Goal: Task Accomplishment & Management: Manage account settings

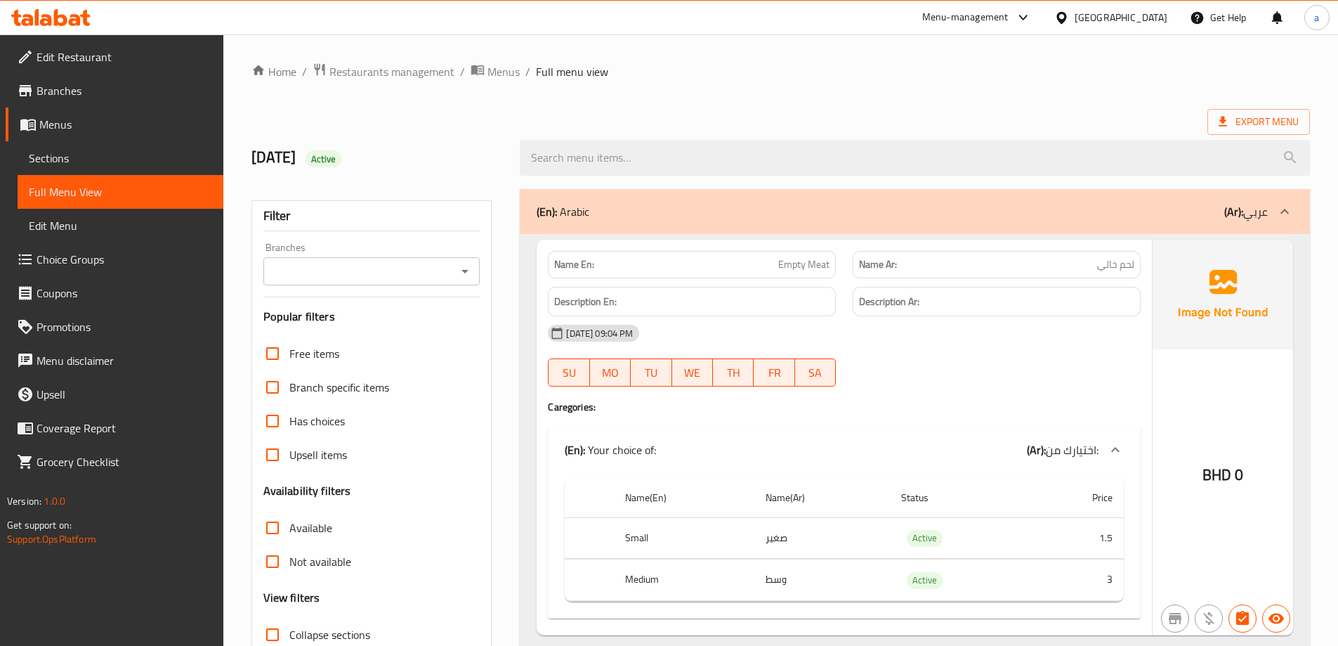
scroll to position [4510, 0]
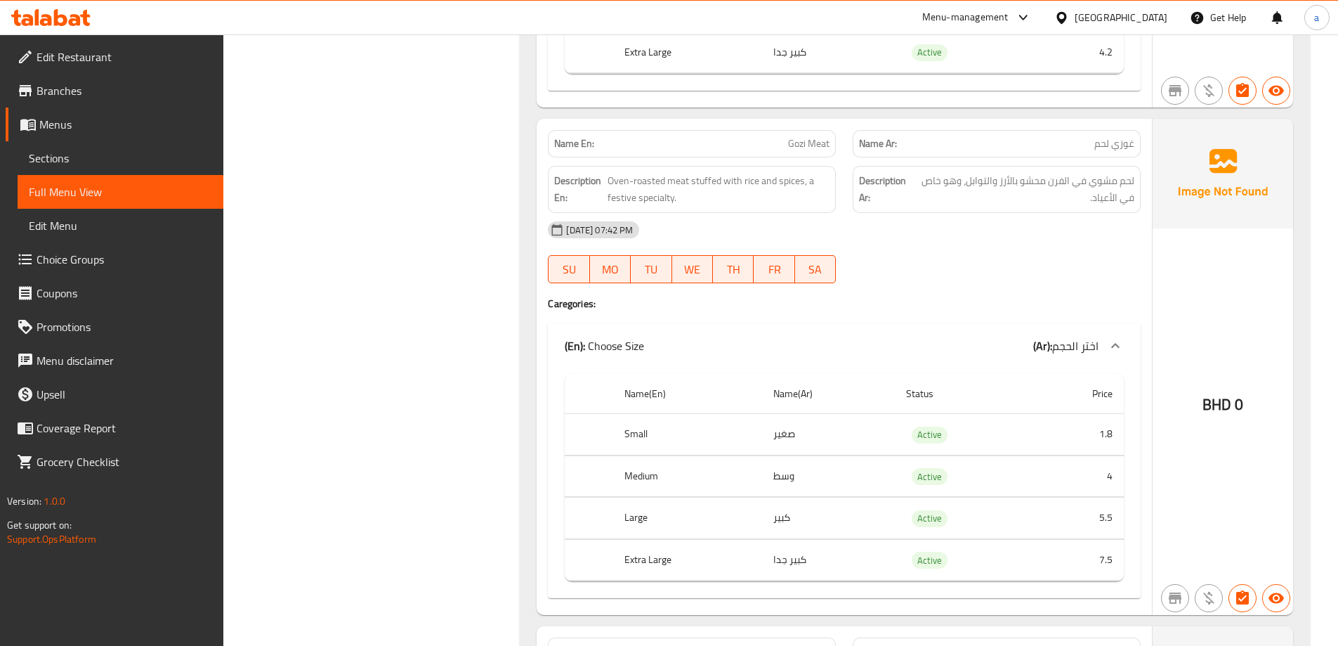
click at [906, 251] on div "[DATE] 07:42 PM SU MO TU WE TH FR SA" at bounding box center [845, 252] width 610 height 79
click at [771, 190] on span "Oven-roasted meat stuffed with rice and spices, a festive specialty." at bounding box center [719, 189] width 222 height 34
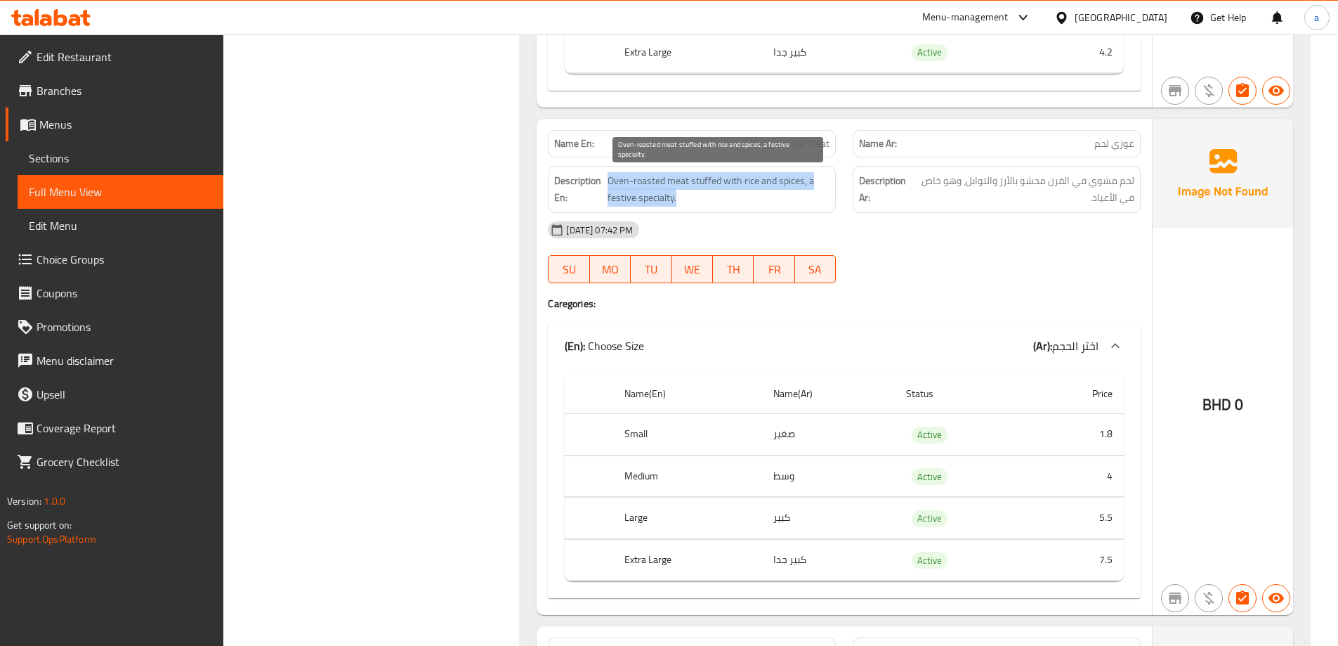
click at [771, 190] on span "Oven-roasted meat stuffed with rice and spices, a festive specialty." at bounding box center [719, 189] width 222 height 34
copy span "Oven-roasted meat stuffed with rice and spices, a festive specialty."
click at [672, 204] on span "Oven-roasted meat stuffed with rice and spices, a festive specialty." at bounding box center [719, 189] width 222 height 34
drag, startPoint x: 676, startPoint y: 204, endPoint x: 606, endPoint y: 206, distance: 70.3
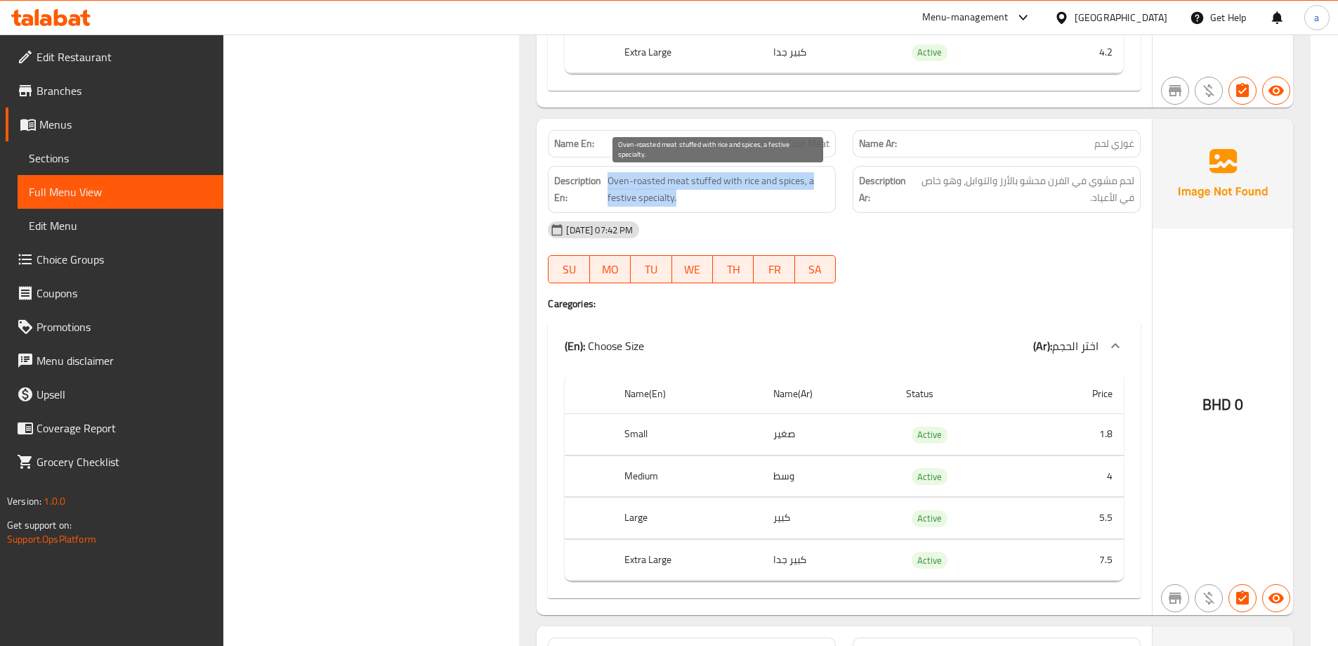
click at [606, 206] on h6 "Description En: Oven-roasted meat stuffed with rice and spices, a festive speci…" at bounding box center [691, 189] width 275 height 34
copy h6 "Oven-roasted meat stuffed with rice and spices, a festive specialty."
click at [616, 188] on span "Oven-roasted meat stuffed with rice and spices, a festive specialty." at bounding box center [719, 189] width 222 height 34
drag, startPoint x: 603, startPoint y: 197, endPoint x: 611, endPoint y: 199, distance: 8.0
click at [611, 199] on h6 "Description En: Oven-roasted meat stuffed with rice and spices, a festive speci…" at bounding box center [691, 189] width 275 height 34
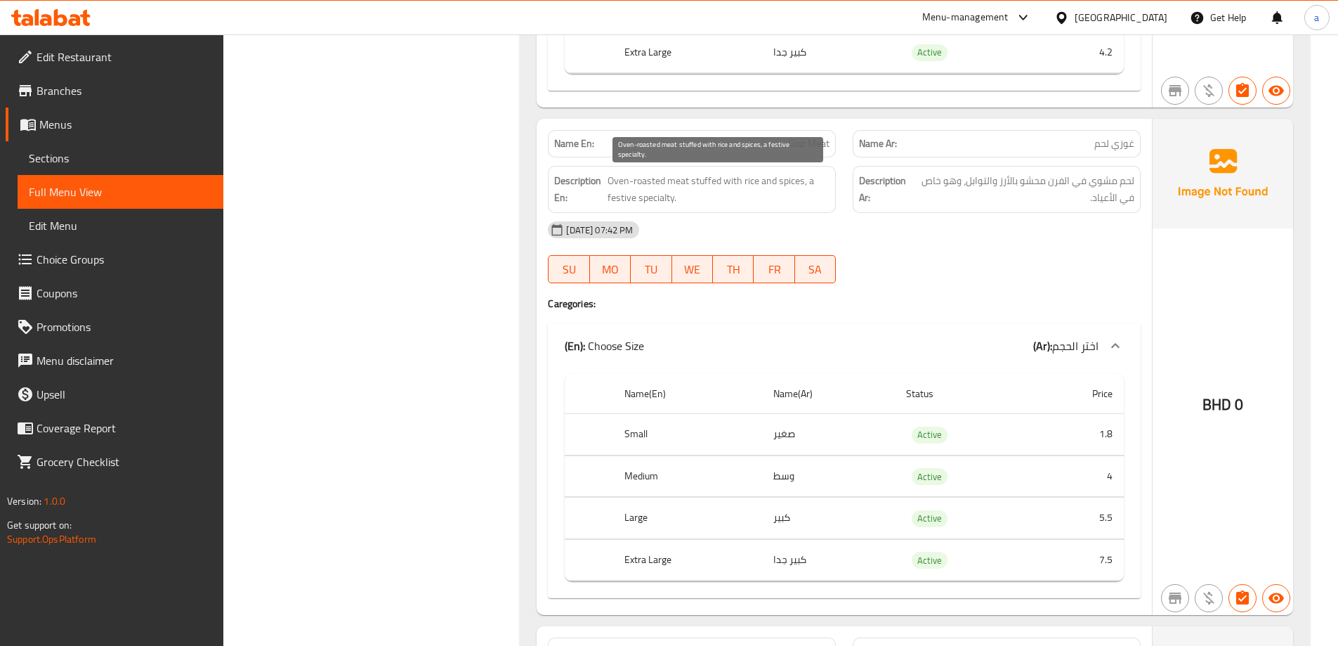
click at [627, 204] on span "Oven-roasted meat stuffed with rice and spices, a festive specialty." at bounding box center [719, 189] width 222 height 34
drag, startPoint x: 604, startPoint y: 199, endPoint x: 660, endPoint y: 207, distance: 56.1
click at [658, 207] on div "Description En: Oven-roasted meat stuffed with rice and spices, a festive speci…" at bounding box center [692, 189] width 288 height 47
click at [669, 209] on div "Description En: Oven-roasted meat stuffed with rice and spices, a festive speci…" at bounding box center [692, 189] width 288 height 47
click at [605, 195] on h6 "Description En: Oven-roasted meat stuffed with rice and spices, a festive speci…" at bounding box center [691, 189] width 275 height 34
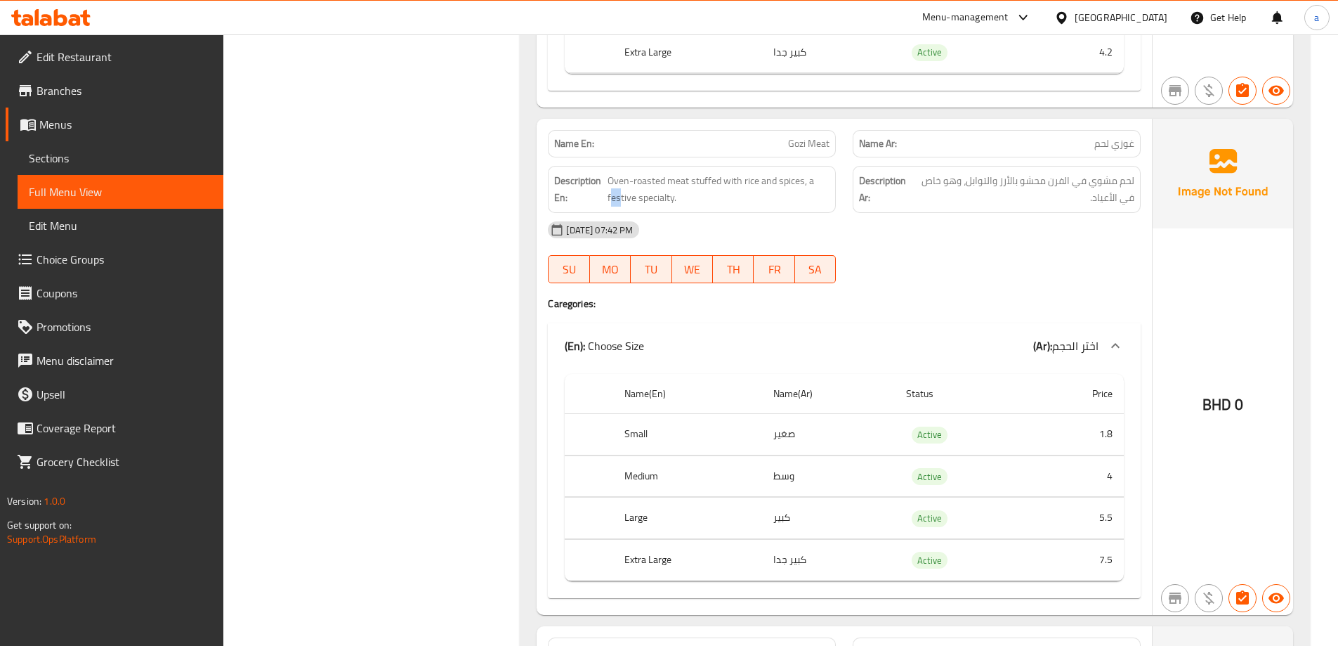
drag, startPoint x: 609, startPoint y: 198, endPoint x: 620, endPoint y: 211, distance: 16.9
click at [620, 211] on div "Description En: Oven-roasted meat stuffed with rice and spices, a festive speci…" at bounding box center [692, 189] width 288 height 47
click at [616, 200] on span "Oven-roasted meat stuffed with rice and spices, a festive specialty." at bounding box center [719, 189] width 222 height 34
drag, startPoint x: 606, startPoint y: 198, endPoint x: 672, endPoint y: 209, distance: 67.0
click at [672, 209] on div "Description En: Oven-roasted meat stuffed with rice and spices, a festive speci…" at bounding box center [692, 189] width 288 height 47
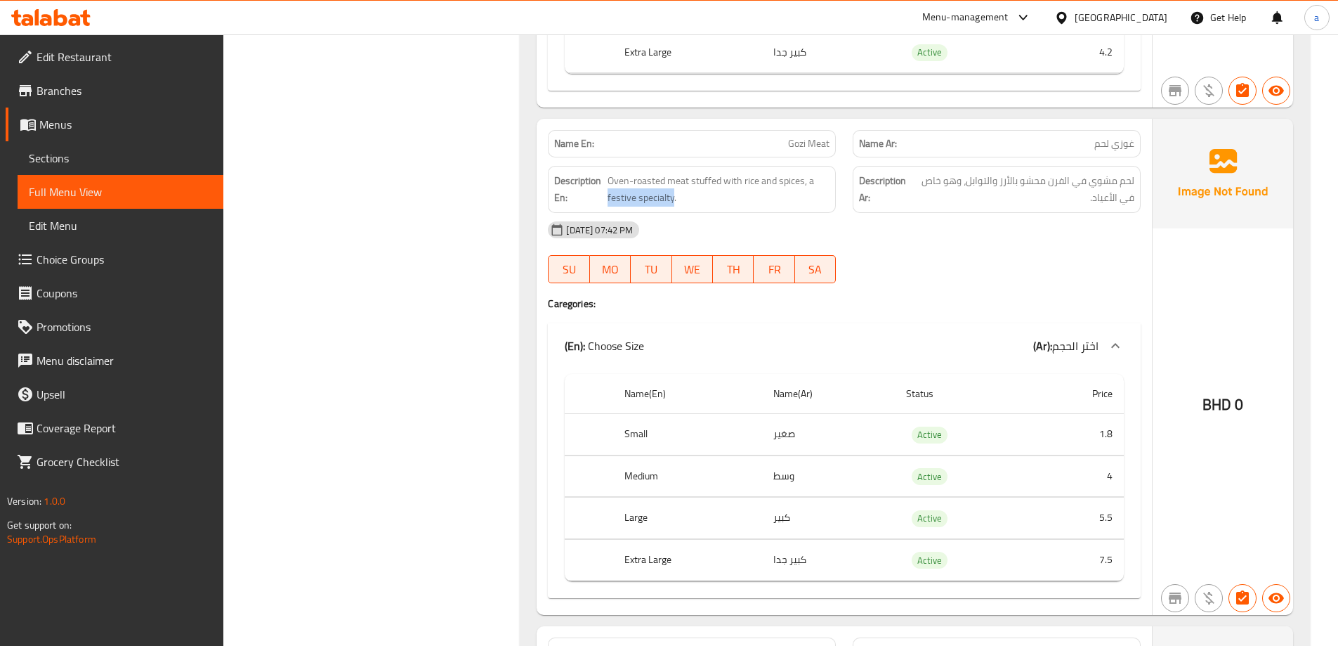
copy span "festive specialty"
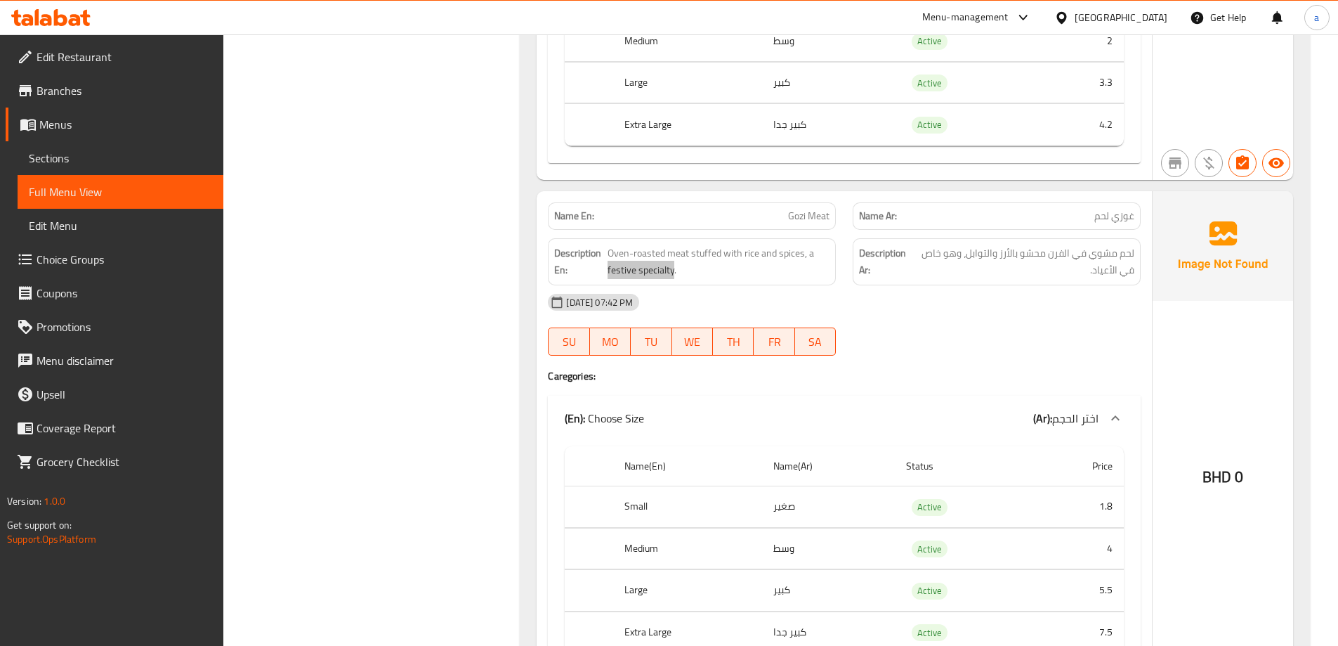
scroll to position [4440, 0]
click at [981, 353] on div at bounding box center [996, 353] width 305 height 17
click at [680, 273] on span "Oven-roasted meat stuffed with rice and spices, a festive specialty." at bounding box center [719, 259] width 222 height 34
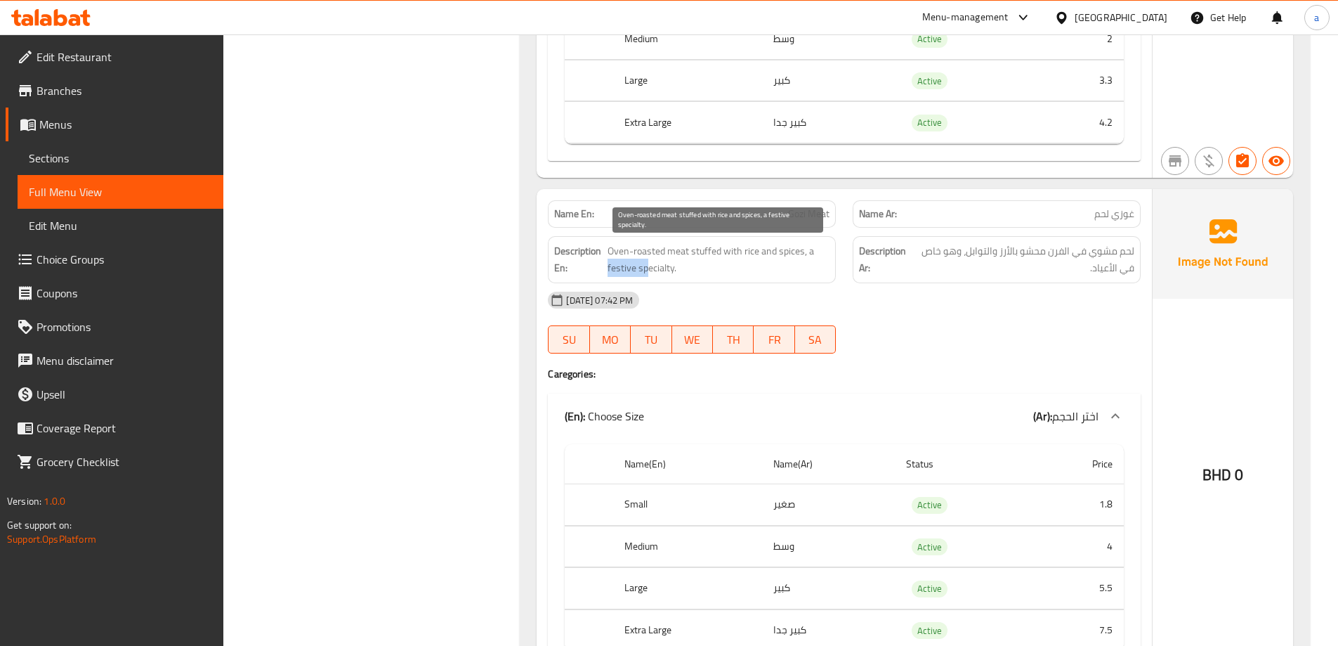
drag, startPoint x: 608, startPoint y: 267, endPoint x: 646, endPoint y: 274, distance: 38.6
click at [646, 274] on span "Oven-roasted meat stuffed with rice and spices, a festive specialty." at bounding box center [719, 259] width 222 height 34
click at [695, 285] on div "[DATE] 07:42 PM" at bounding box center [845, 300] width 610 height 34
drag, startPoint x: 606, startPoint y: 272, endPoint x: 665, endPoint y: 275, distance: 59.8
click at [665, 275] on h6 "Description En: Oven-roasted meat stuffed with rice and spices, a festive speci…" at bounding box center [691, 259] width 275 height 34
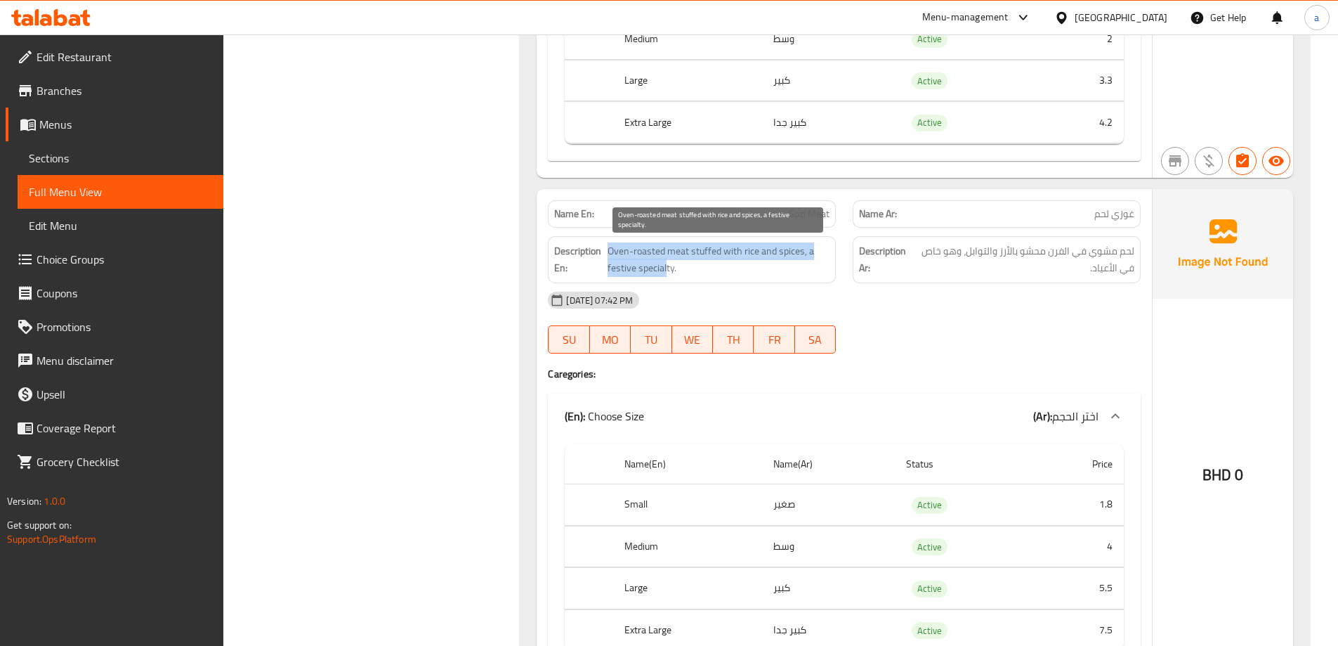
click at [666, 275] on span "Oven-roasted meat stuffed with rice and spices, a festive specialty." at bounding box center [719, 259] width 222 height 34
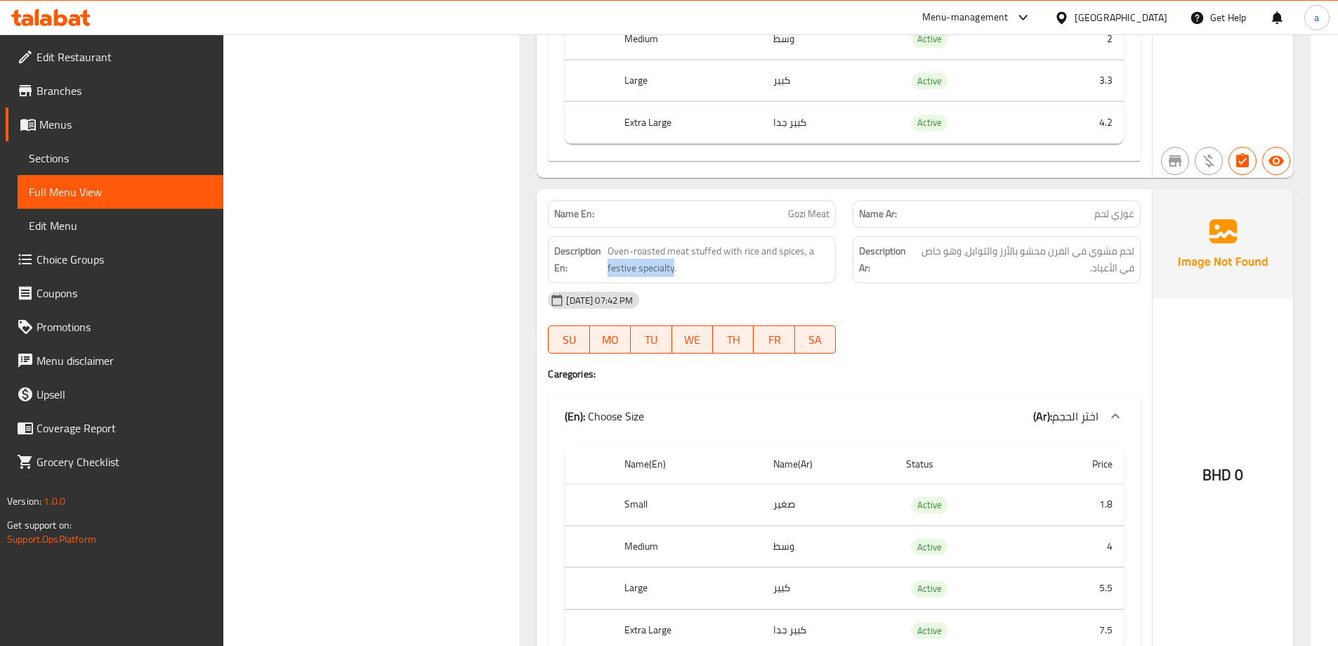
drag, startPoint x: 673, startPoint y: 270, endPoint x: 607, endPoint y: 281, distance: 67.0
click at [607, 281] on div "Description En: Oven-roasted meat stuffed with rice and spices, a festive speci…" at bounding box center [692, 259] width 288 height 47
click at [875, 316] on div "[DATE] 07:42 PM" at bounding box center [845, 300] width 610 height 34
click at [617, 264] on span "Oven-roasted meat stuffed with rice and spices, a festive specialty." at bounding box center [719, 259] width 222 height 34
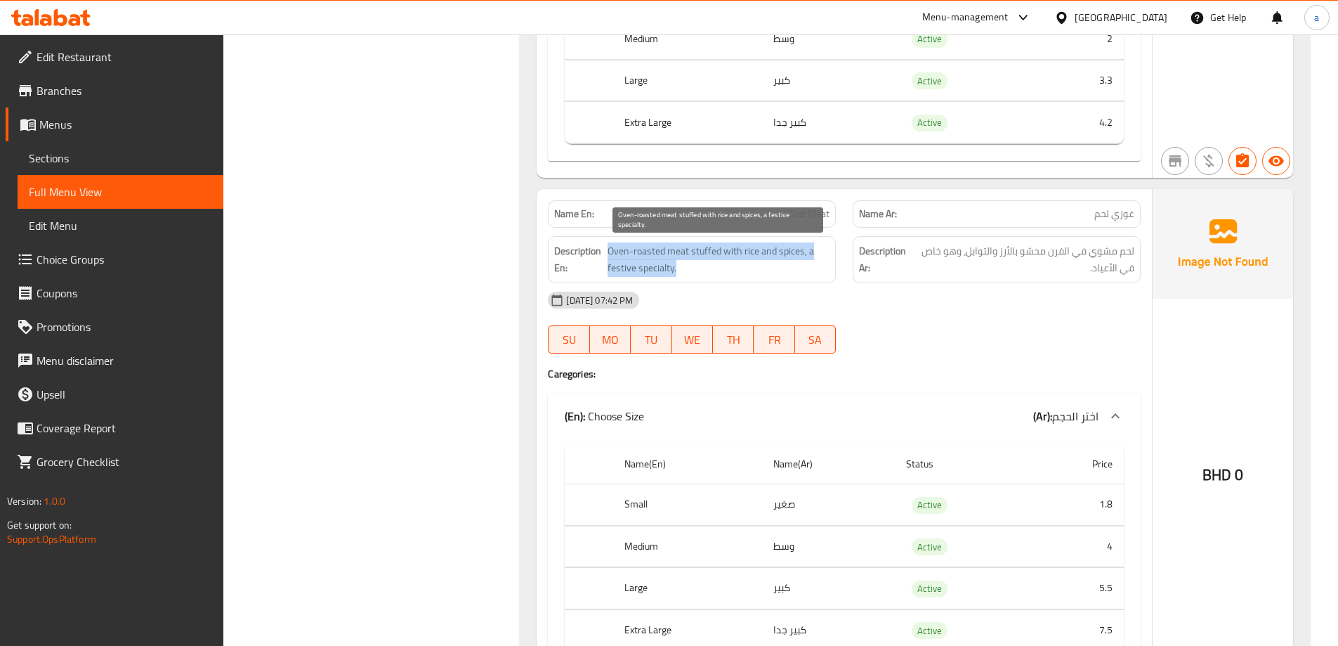
click at [617, 264] on span "Oven-roasted meat stuffed with rice and spices, a festive specialty." at bounding box center [719, 259] width 222 height 34
click at [625, 270] on span "Oven-roasted meat stuffed with rice and spices, a festive specialty." at bounding box center [719, 259] width 222 height 34
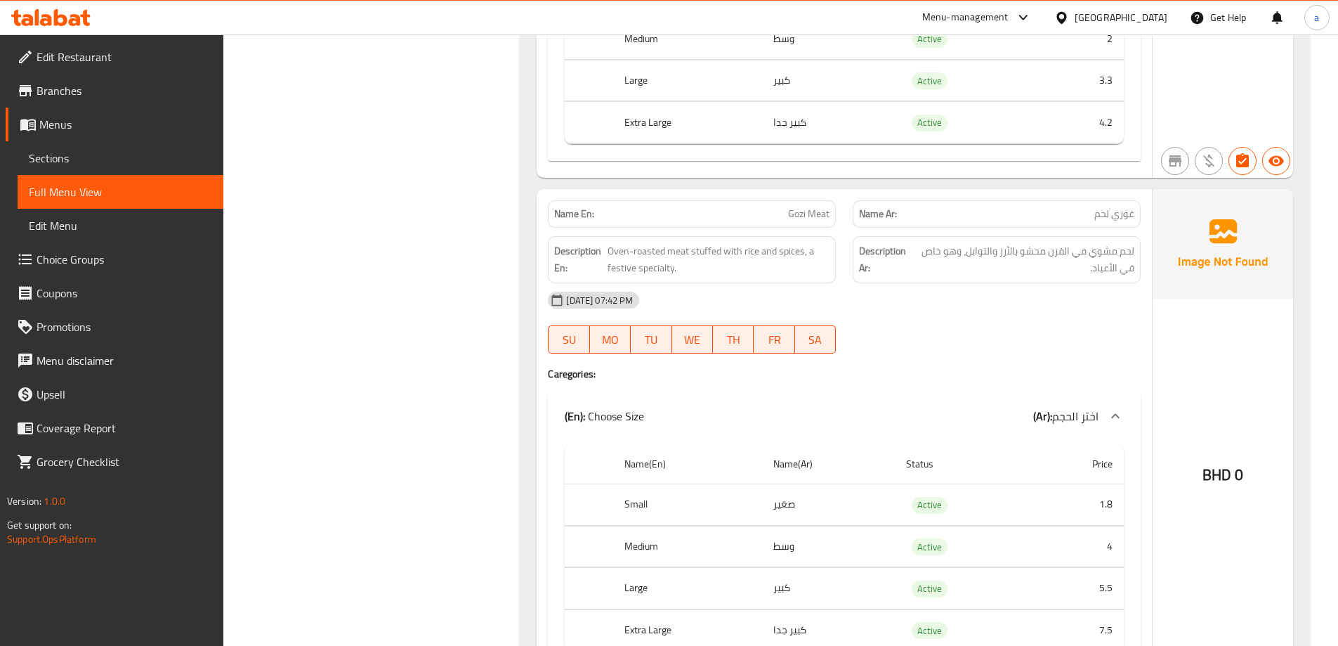
click at [598, 273] on strong "Description En:" at bounding box center [579, 259] width 50 height 34
click at [612, 268] on span "Oven-roasted meat stuffed with rice and spices, a festive specialty." at bounding box center [719, 259] width 222 height 34
copy span "festive"
click at [998, 257] on span "لحم مشوي في الفرن محشو بالأرز والتوابل، وهو خاص في الأعياد." at bounding box center [1023, 259] width 221 height 34
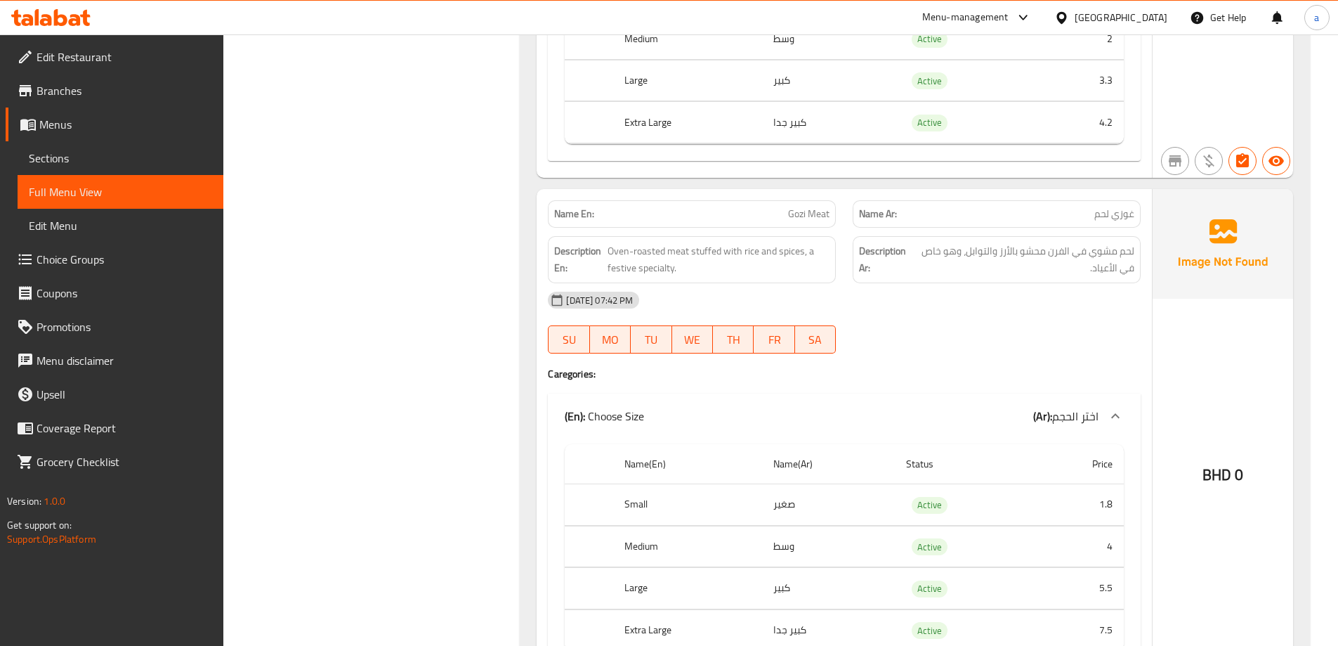
click at [812, 207] on span "Gozi Meat" at bounding box center [808, 214] width 41 height 15
copy span "Gozi Meat"
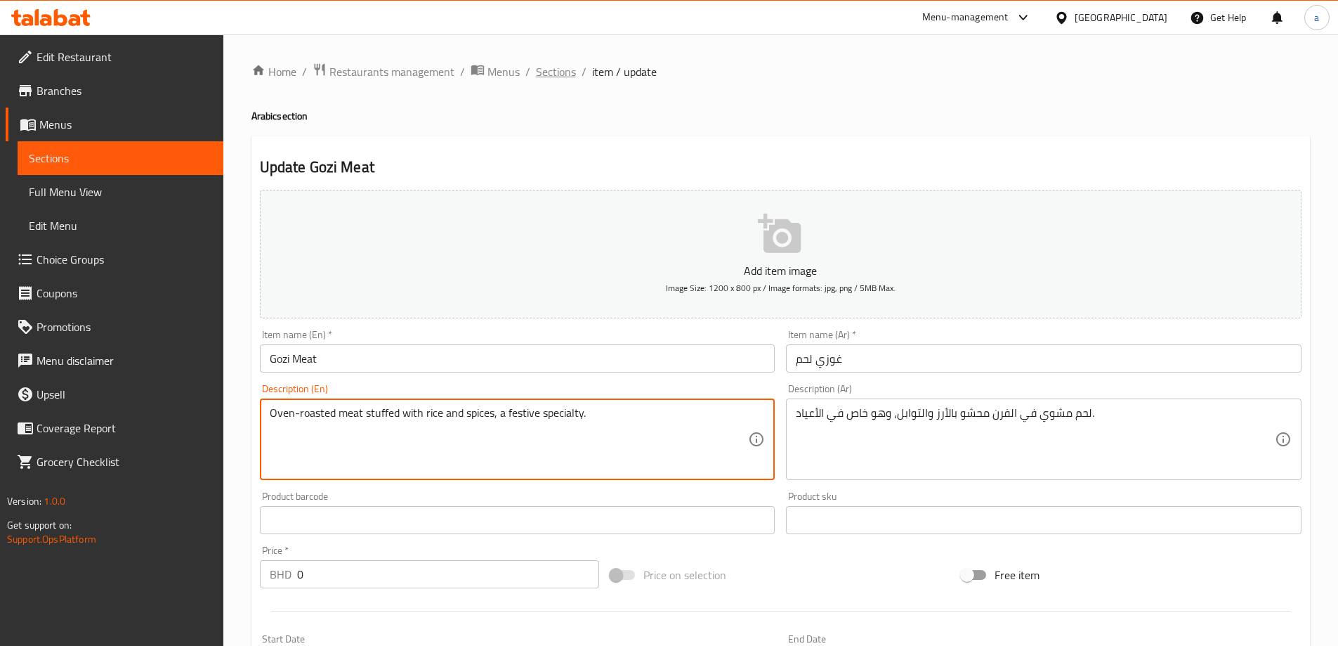
click at [551, 70] on span "Sections" at bounding box center [556, 71] width 40 height 17
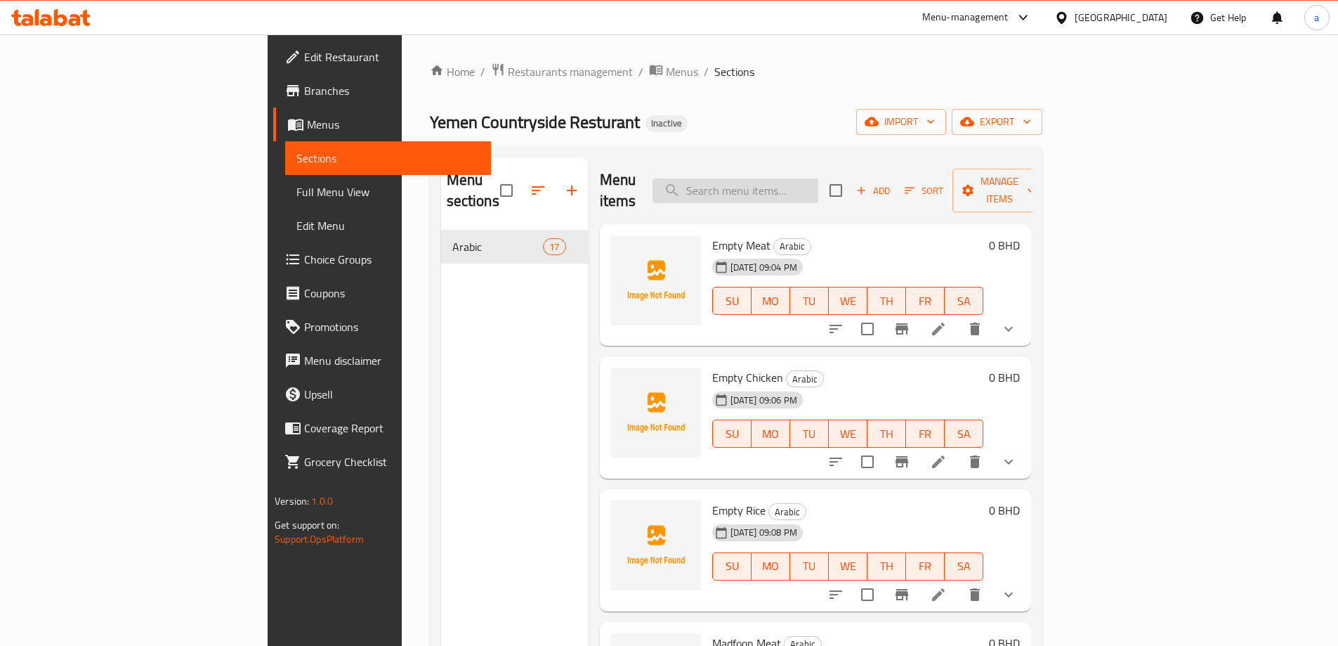
click at [807, 182] on input "search" at bounding box center [736, 190] width 166 height 25
paste input "Gozi Meat"
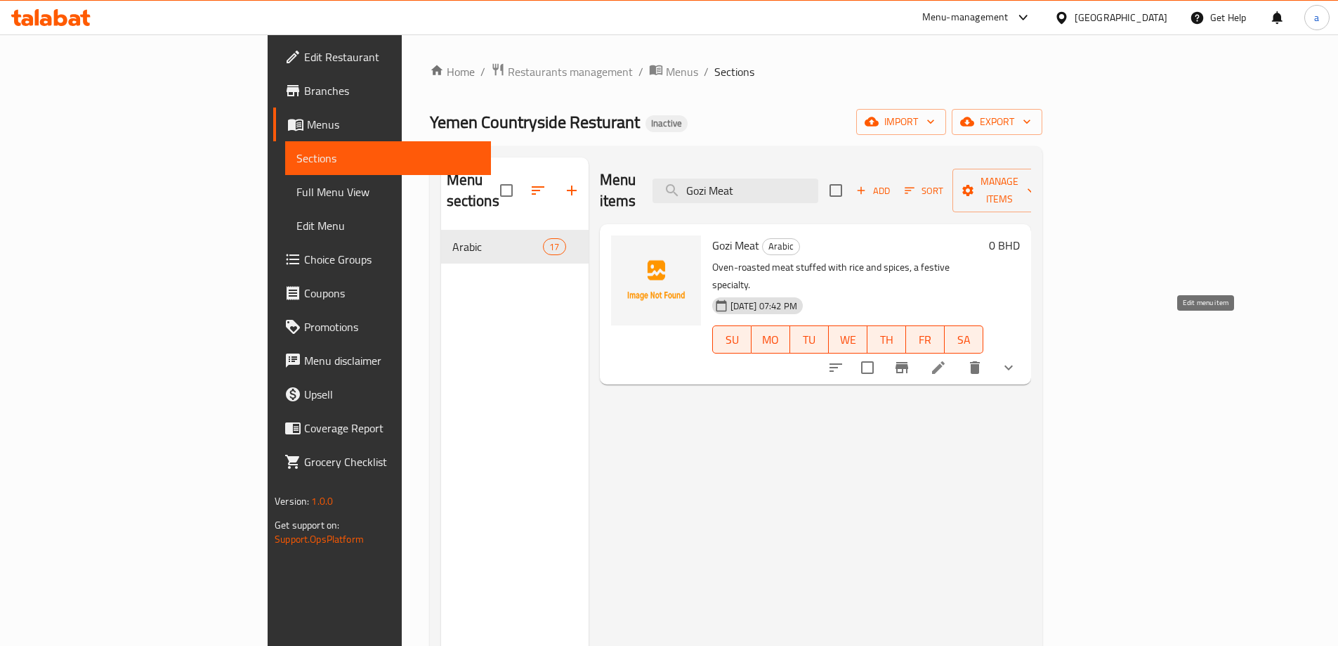
type input "Gozi Meat"
click at [947, 359] on icon at bounding box center [938, 367] width 17 height 17
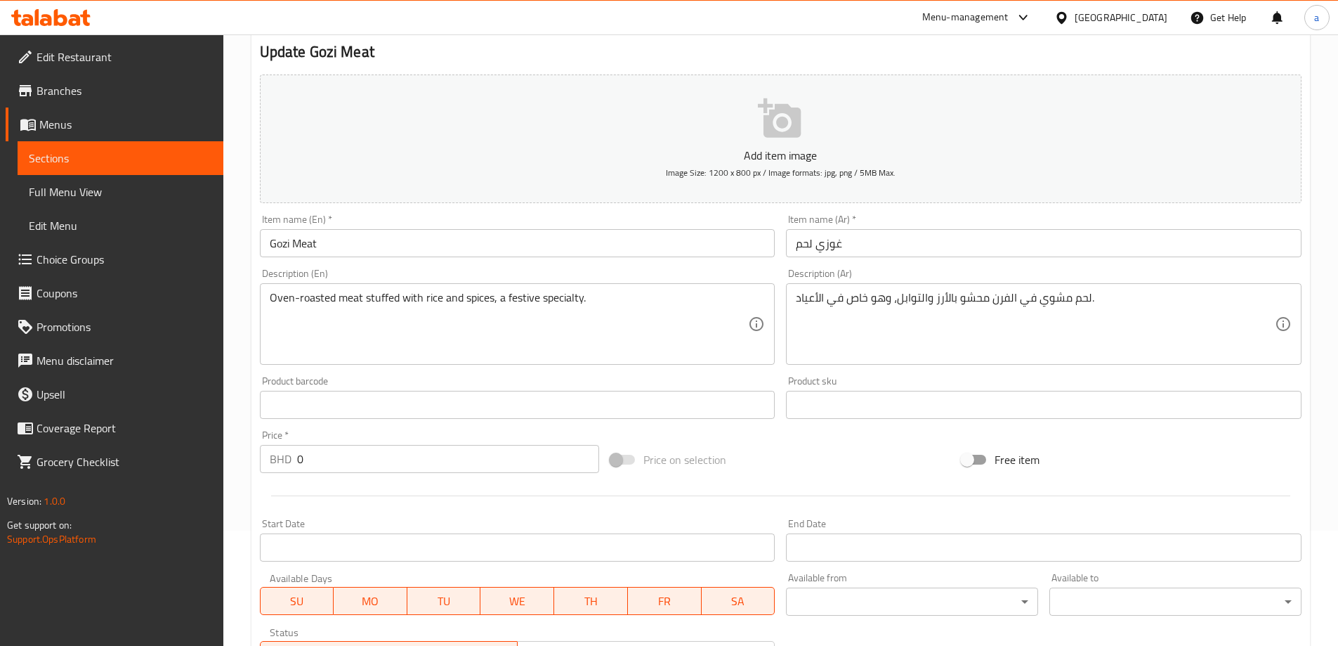
scroll to position [70, 0]
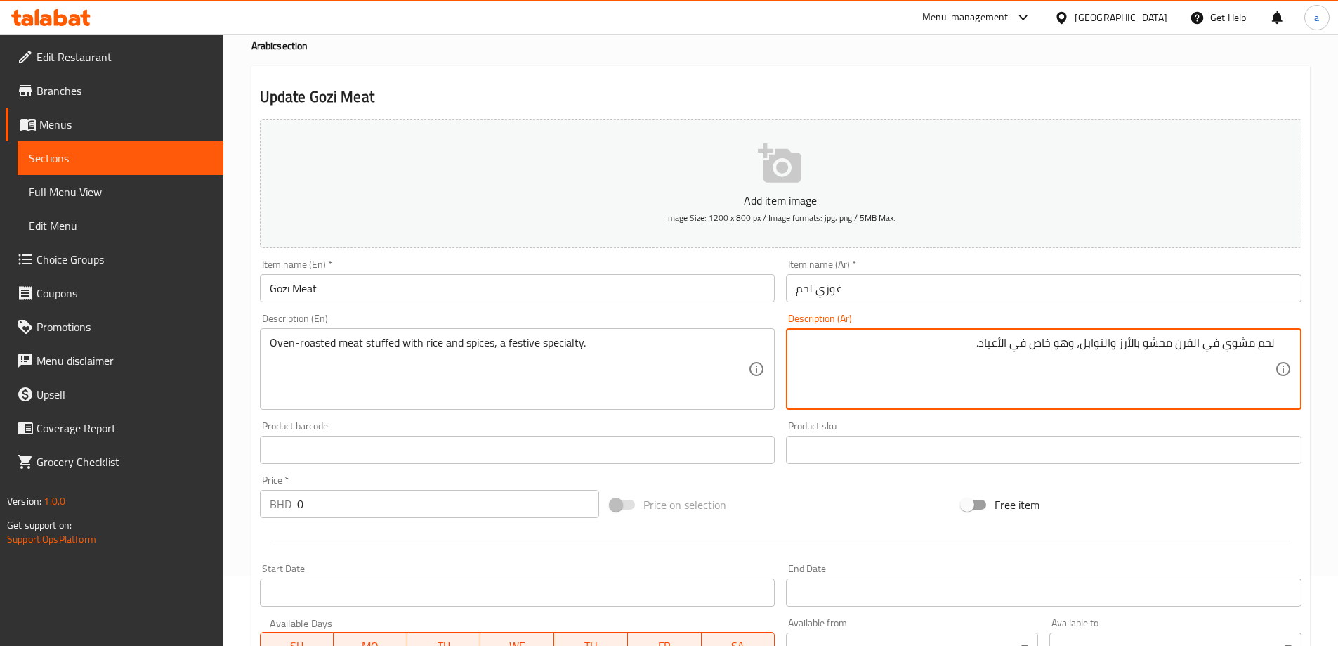
drag, startPoint x: 1076, startPoint y: 346, endPoint x: 984, endPoint y: 356, distance: 92.6
click at [984, 356] on textarea "لحم مشوي في الفرن محشو بالأرز والتوابل، وهو خاص في الأعياد." at bounding box center [1035, 369] width 479 height 67
drag, startPoint x: 1076, startPoint y: 347, endPoint x: 977, endPoint y: 366, distance: 100.2
click at [977, 366] on textarea "لحم مشوي في الفرن محشو بالأرز والتوابل، فيستيف اسبيشياليتي." at bounding box center [1035, 369] width 479 height 67
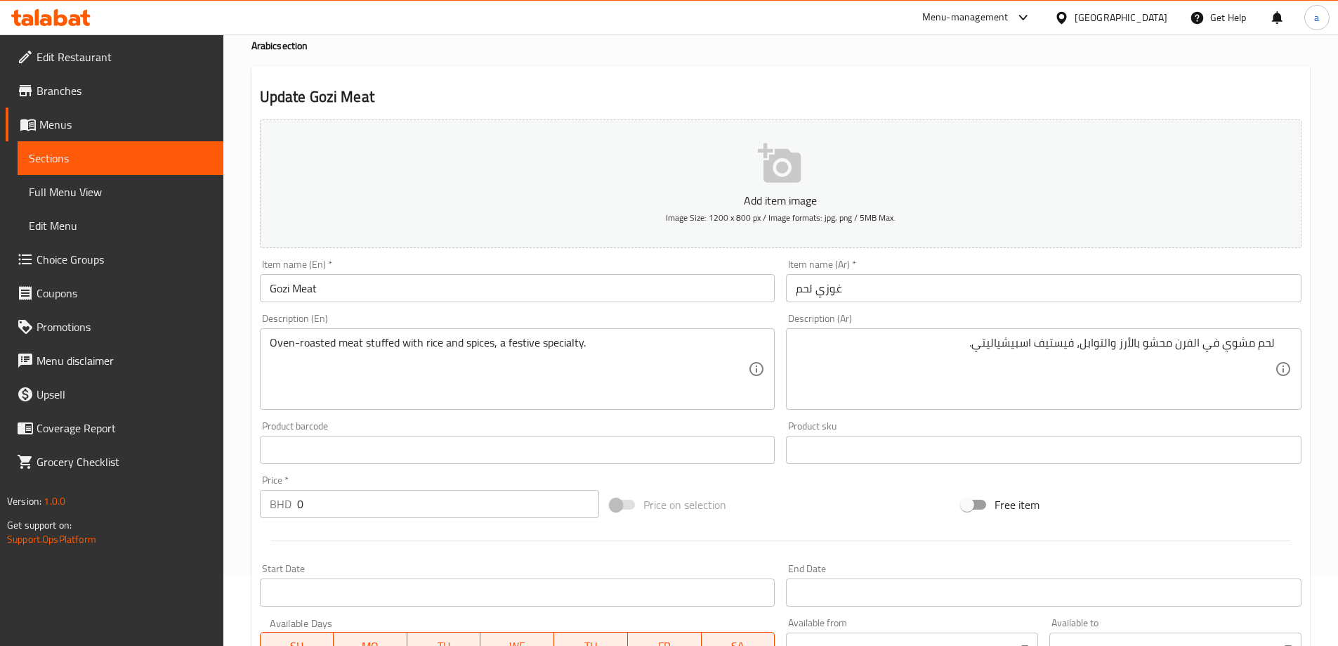
click at [981, 347] on textarea "لحم مشوي في الفرن محشو بالأرز والتوابل، فيستيف اسبيشياليتي." at bounding box center [1035, 369] width 479 height 67
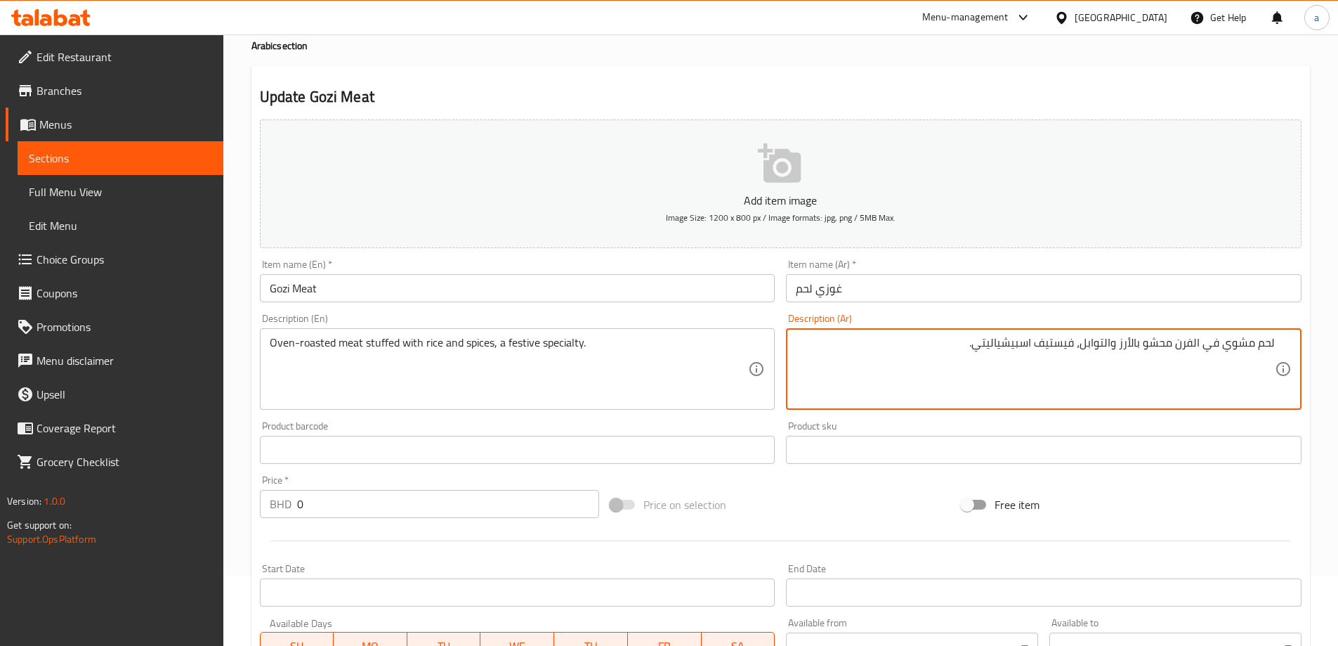
drag, startPoint x: 976, startPoint y: 344, endPoint x: 1076, endPoint y: 353, distance: 99.4
click at [1076, 353] on textarea "لحم مشوي في الفرن محشو بالأرز والتوابل، فيستيف اسبيشياليتي." at bounding box center [1035, 369] width 479 height 67
paste textarea "بيش"
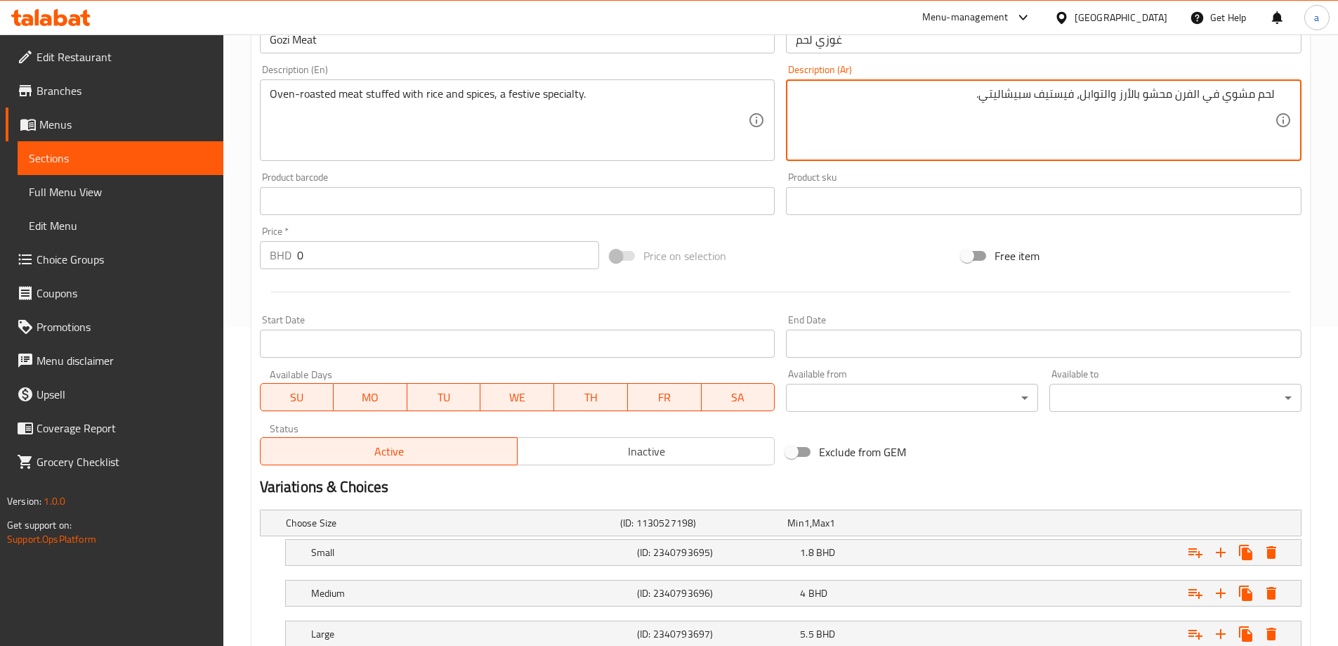
scroll to position [460, 0]
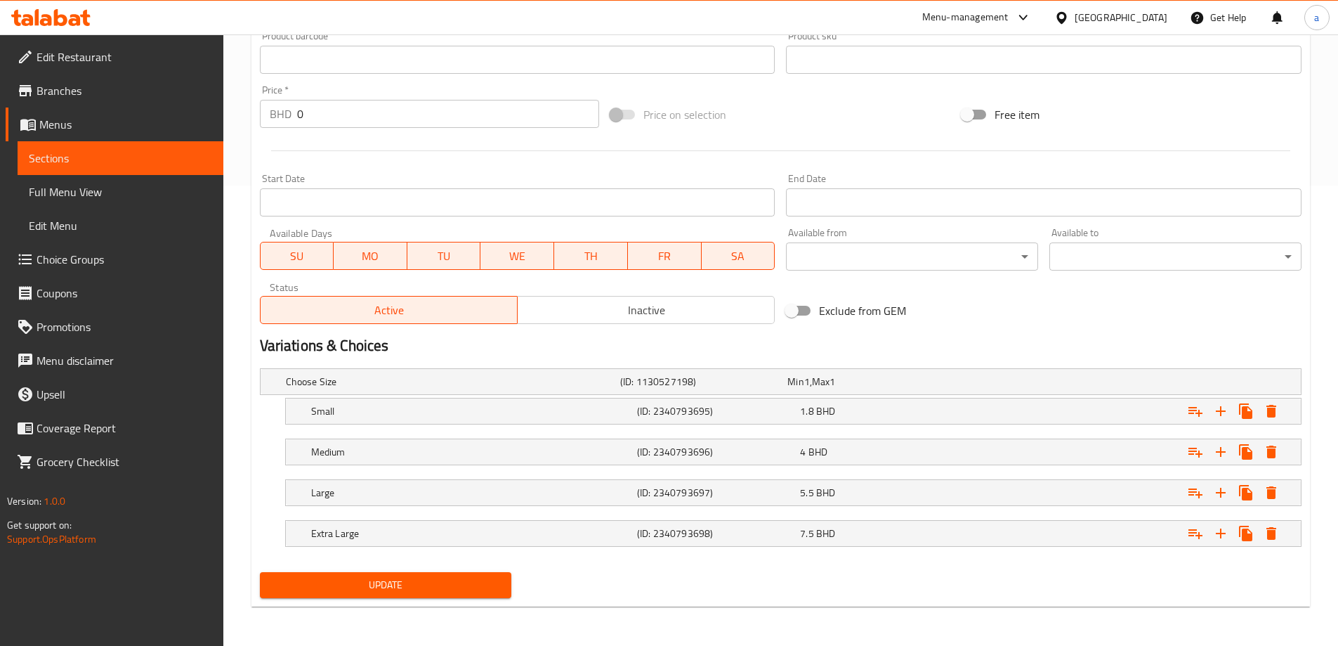
type textarea "لحم مشوي في الفرن محشو بالأرز والتوابل، فيستيف سبيشاليتي."
click at [426, 594] on button "Update" at bounding box center [386, 585] width 252 height 26
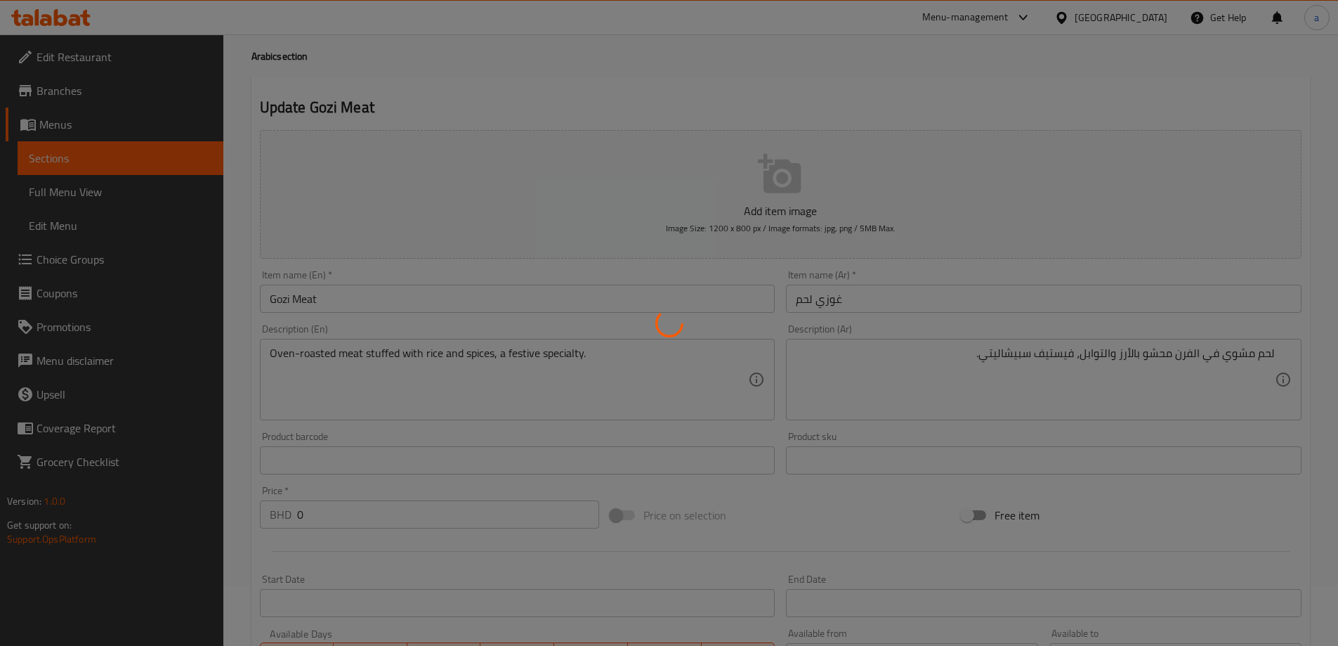
scroll to position [0, 0]
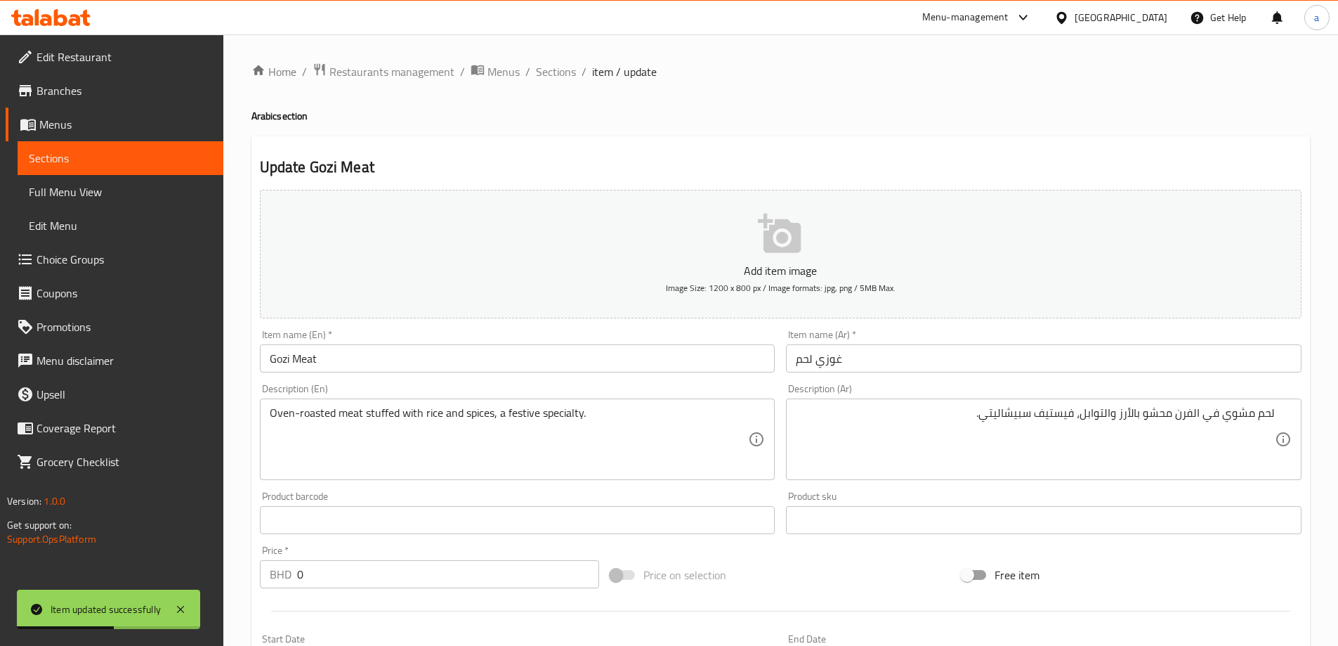
click at [388, 343] on div "Item name (En)   * Gozi Meat Item name (En) *" at bounding box center [518, 350] width 516 height 43
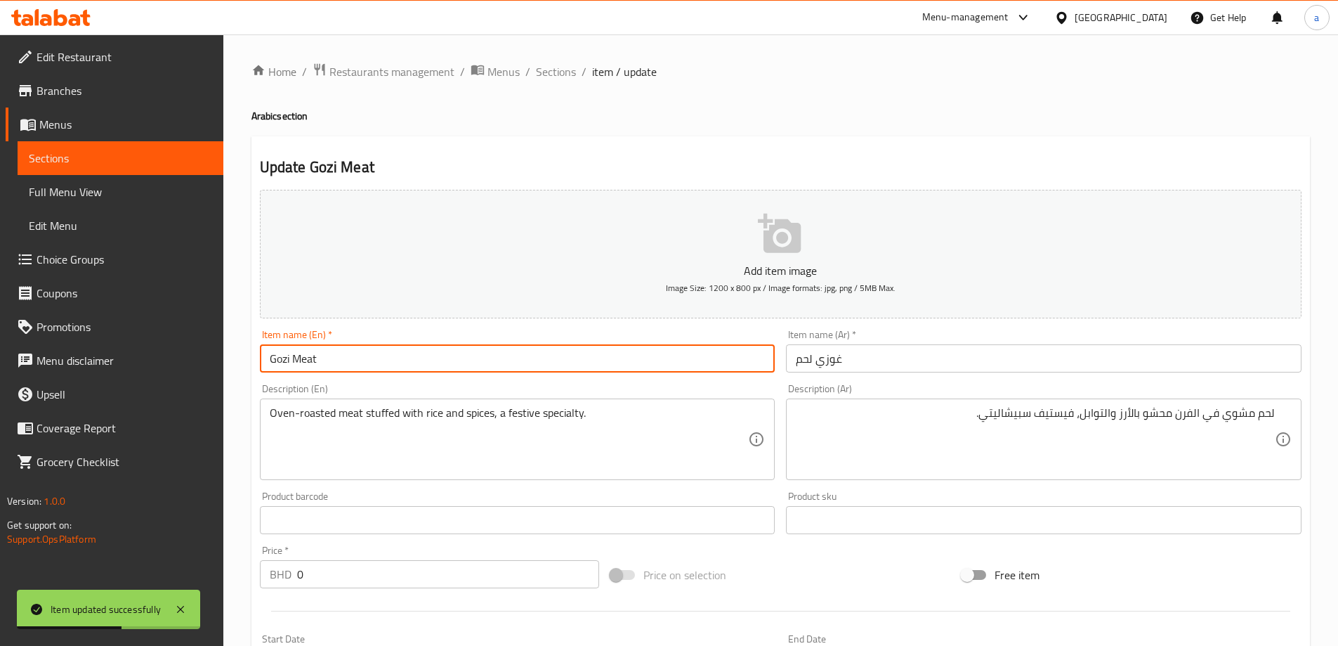
click at [388, 346] on input "Gozi Meat" at bounding box center [518, 358] width 516 height 28
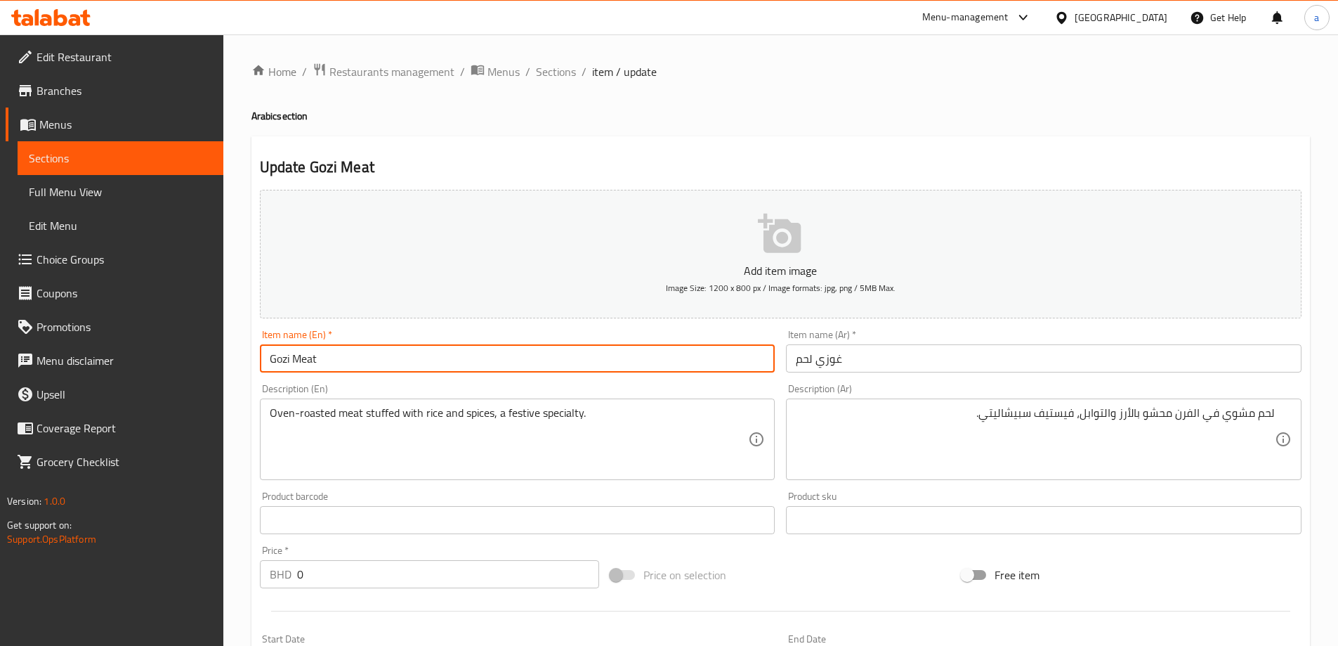
click at [561, 60] on div "Home / Restaurants management / Menus / Sections / item / update Arabic section…" at bounding box center [780, 569] width 1115 height 1071
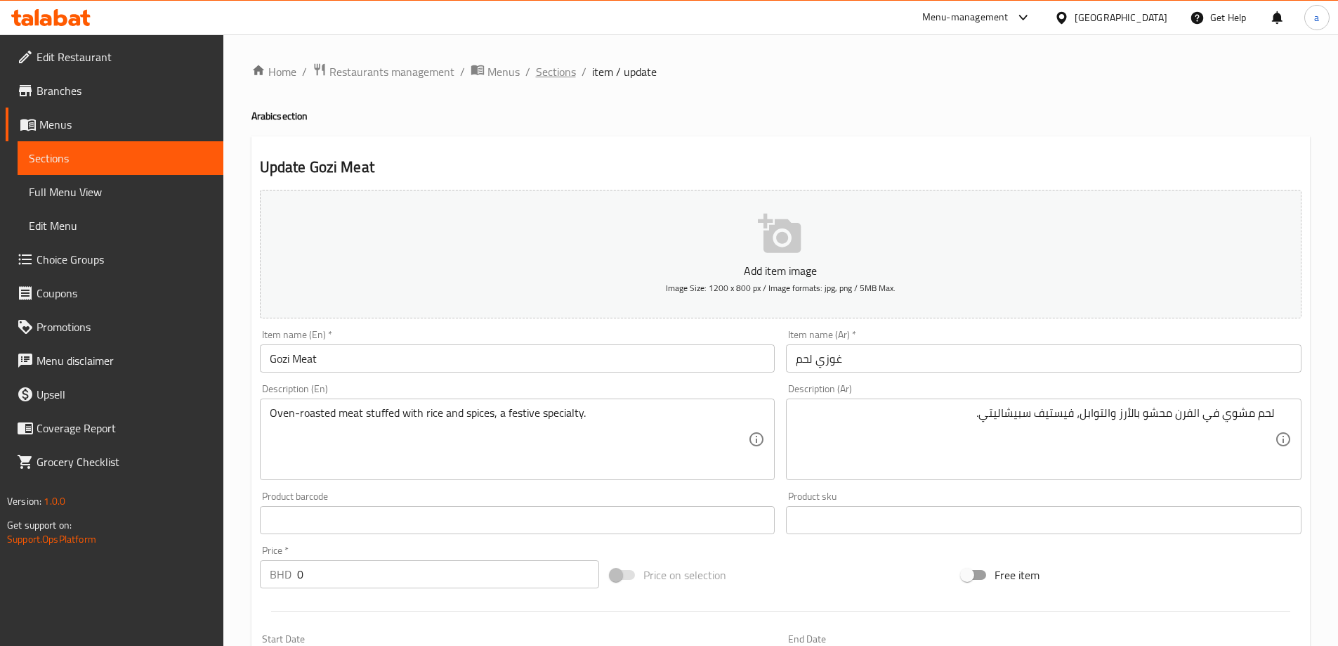
click at [559, 72] on span "Sections" at bounding box center [556, 71] width 40 height 17
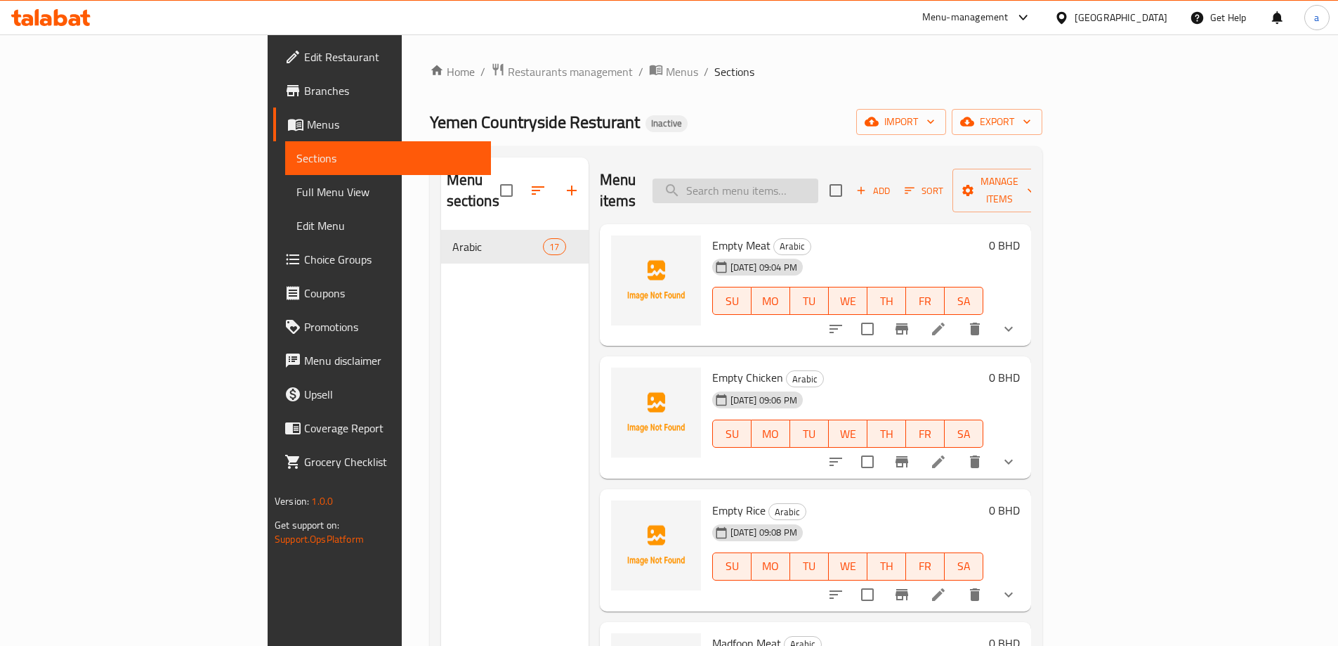
click at [815, 188] on input "search" at bounding box center [736, 190] width 166 height 25
paste input "Gozi Chicken"
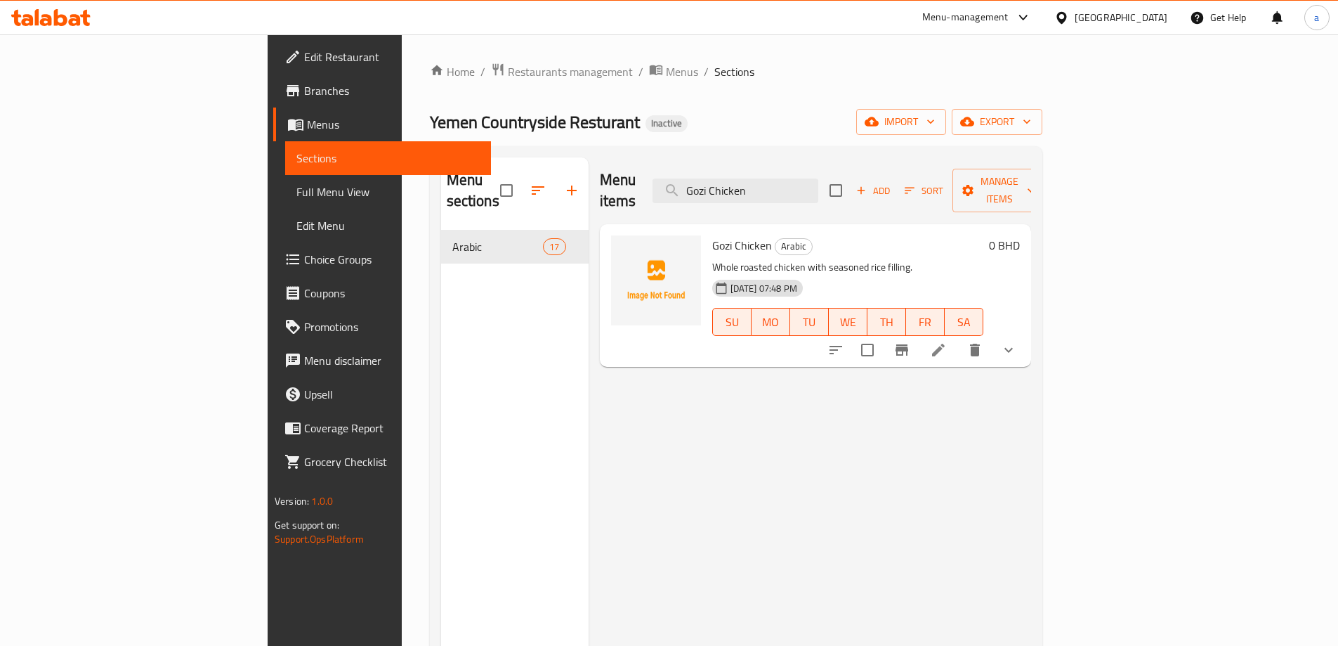
type input "Gozi Chicken"
click at [958, 337] on li at bounding box center [938, 349] width 39 height 25
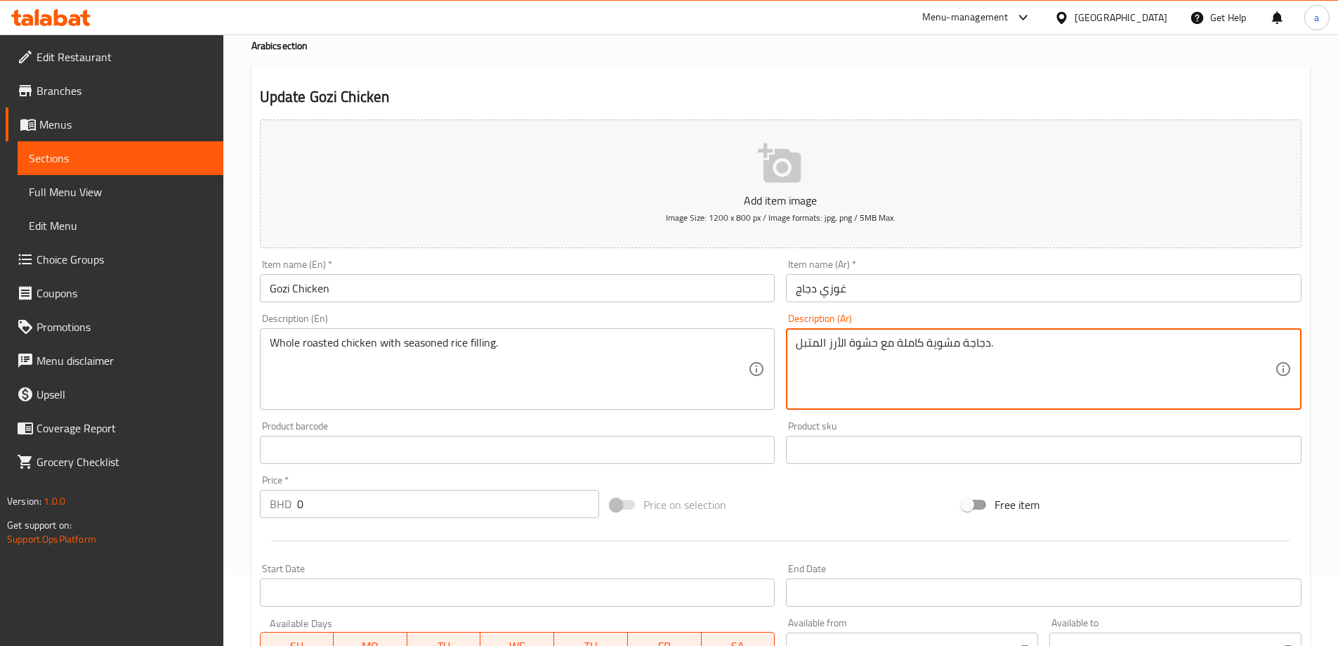
scroll to position [211, 0]
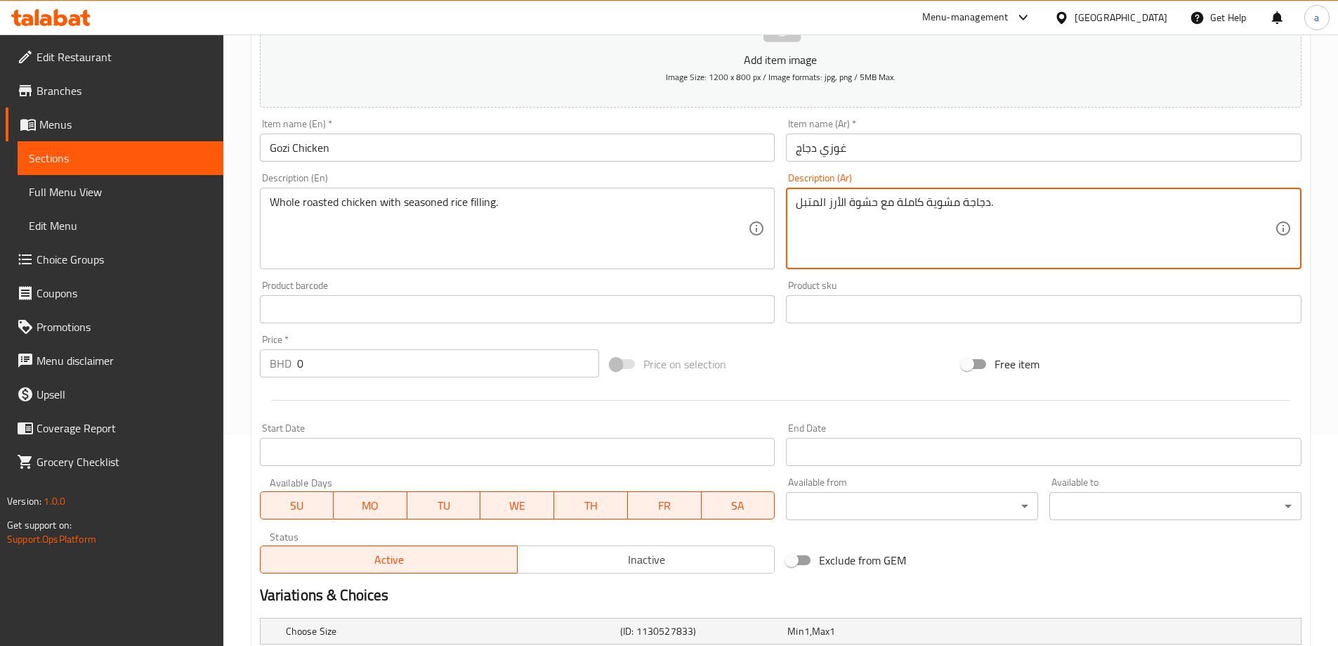
click at [849, 201] on textarea "دجاجة مشوية كاملة مع حشوة الأرز المتبل." at bounding box center [1035, 228] width 479 height 67
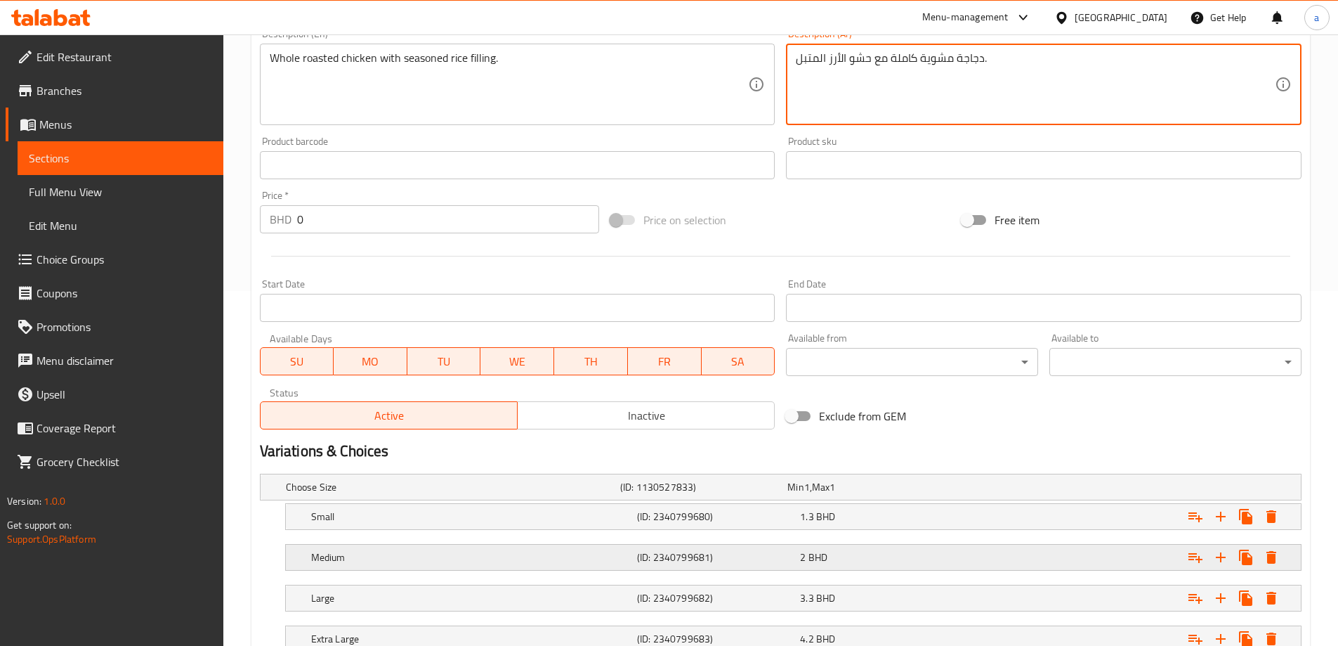
scroll to position [460, 0]
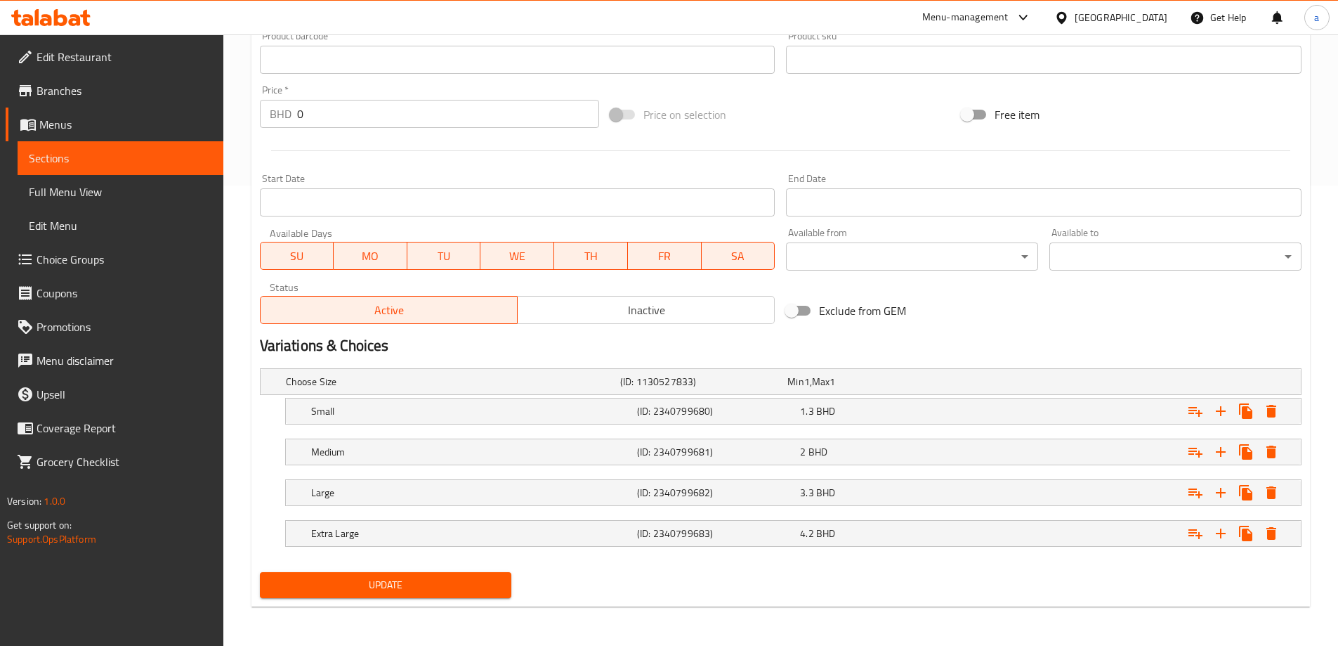
type textarea "دجاجة مشوية كاملة مع حشو الأرز المتبل."
click at [445, 593] on span "Update" at bounding box center [386, 585] width 230 height 18
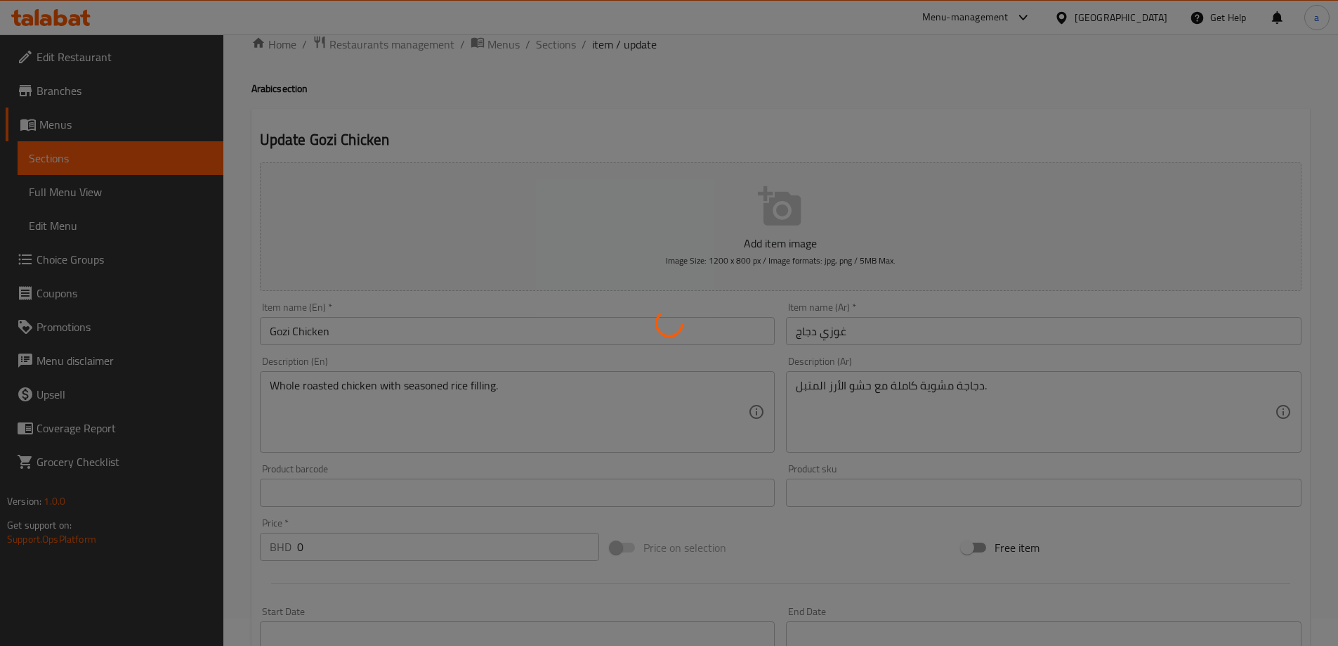
scroll to position [0, 0]
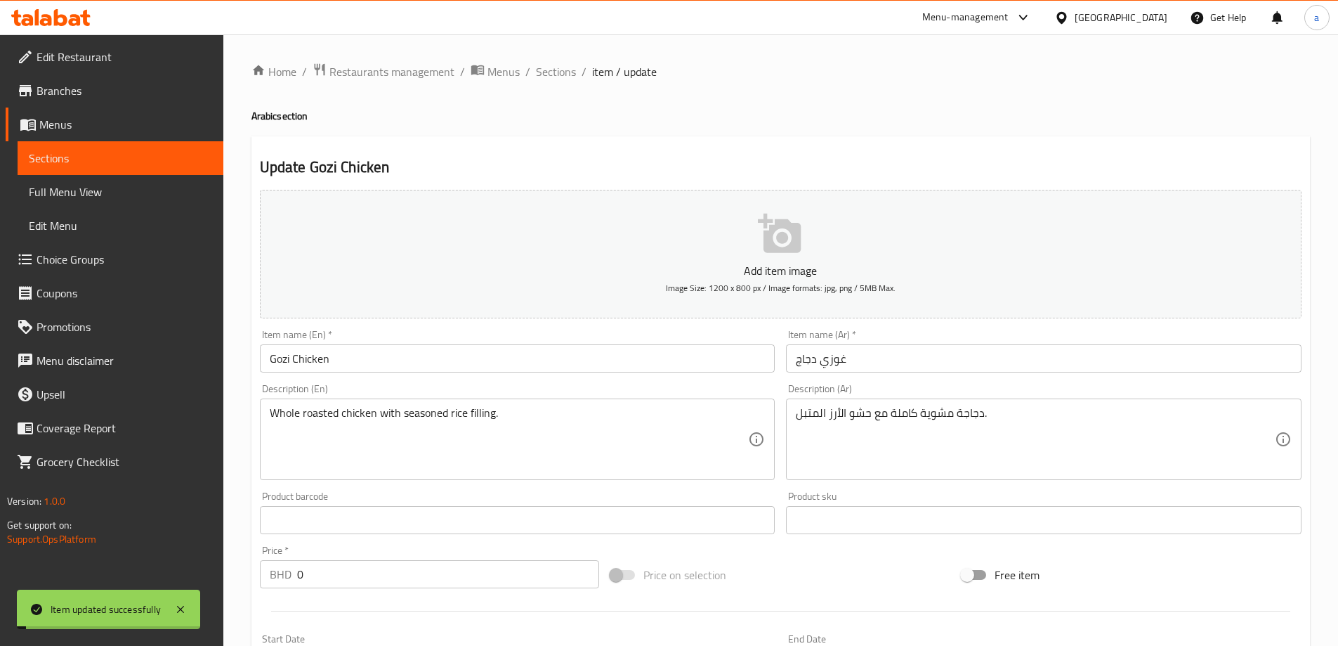
click at [379, 348] on input "Gozi Chicken" at bounding box center [518, 358] width 516 height 28
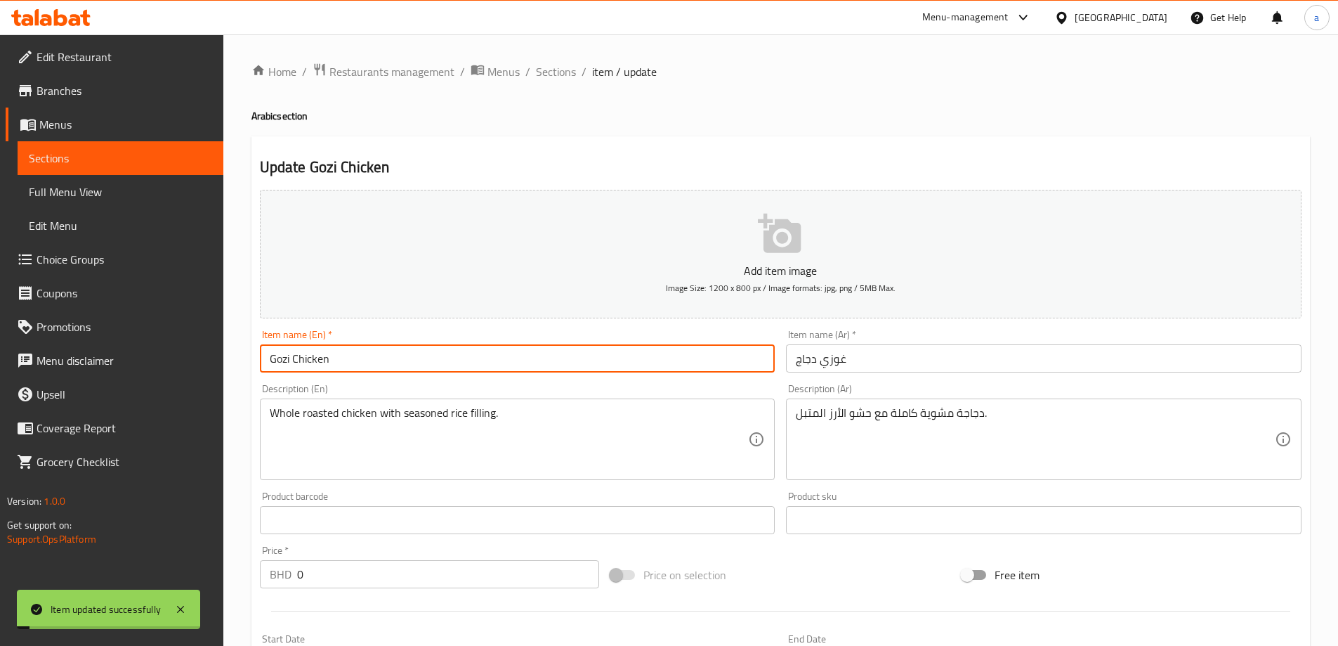
click at [379, 348] on input "Gozi Chicken" at bounding box center [518, 358] width 516 height 28
click at [556, 79] on span "Sections" at bounding box center [556, 71] width 40 height 17
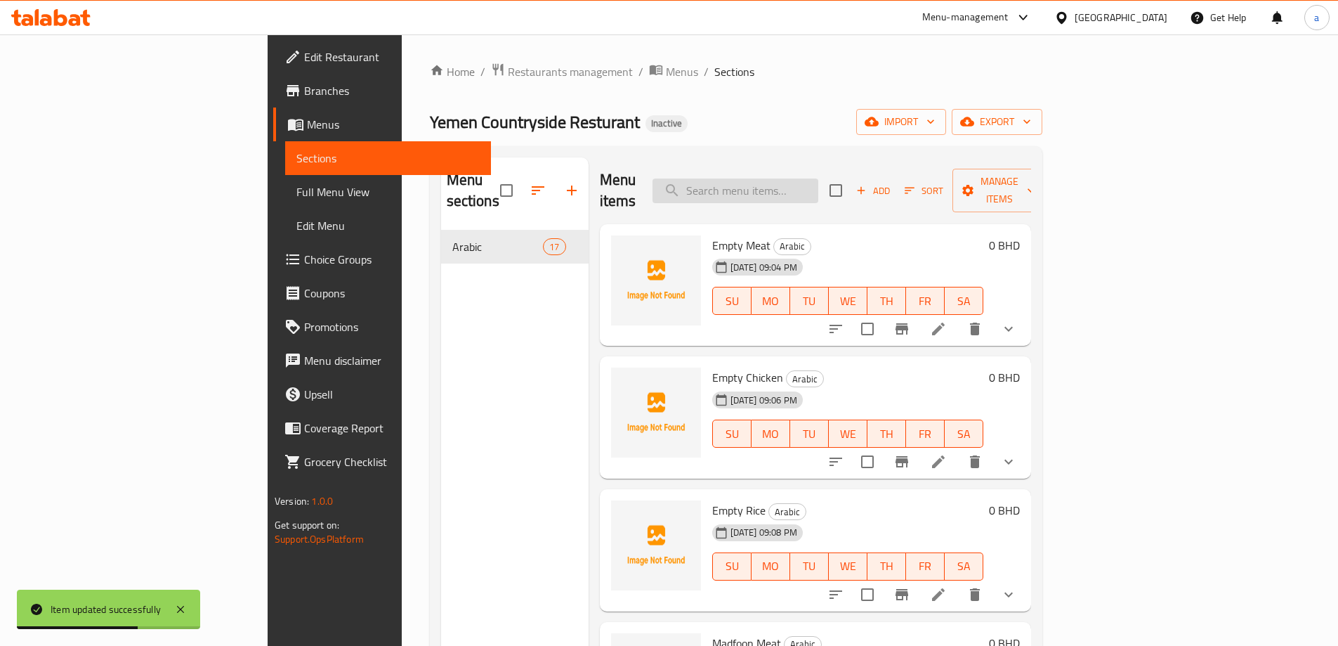
click at [806, 178] on input "search" at bounding box center [736, 190] width 166 height 25
paste input "Gozi Chicken"
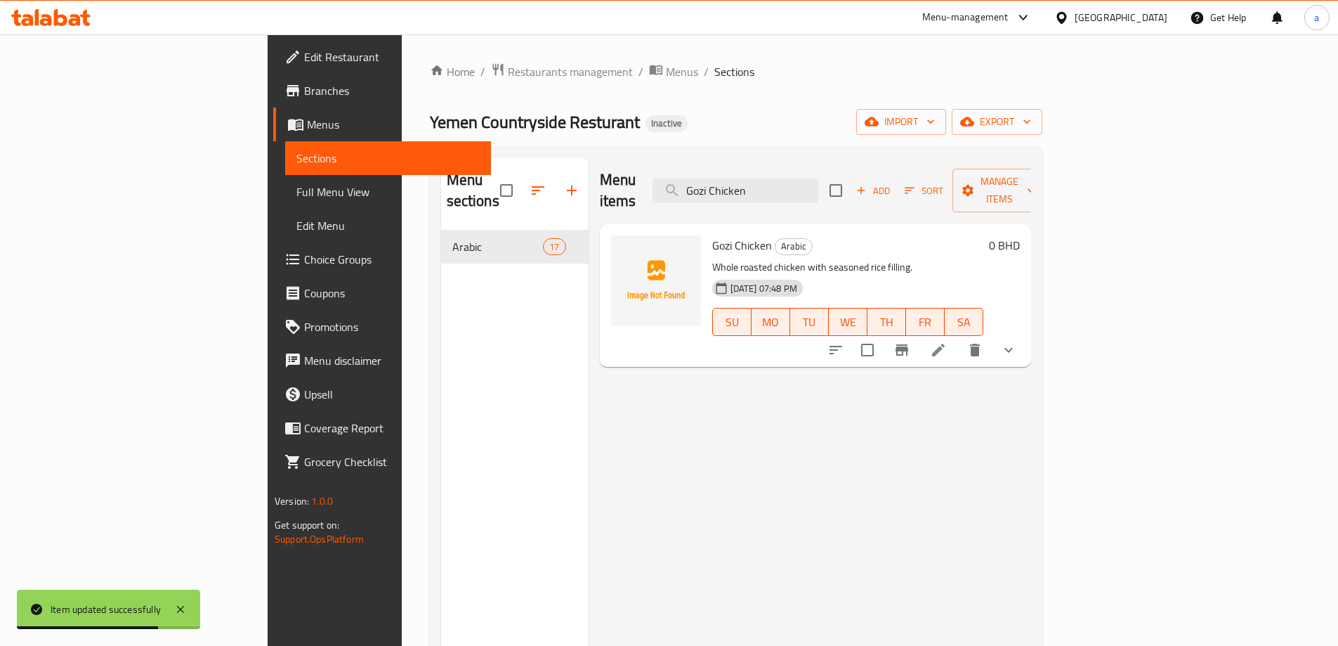
type input "Gozi Chicken"
click at [945, 344] on icon at bounding box center [938, 350] width 13 height 13
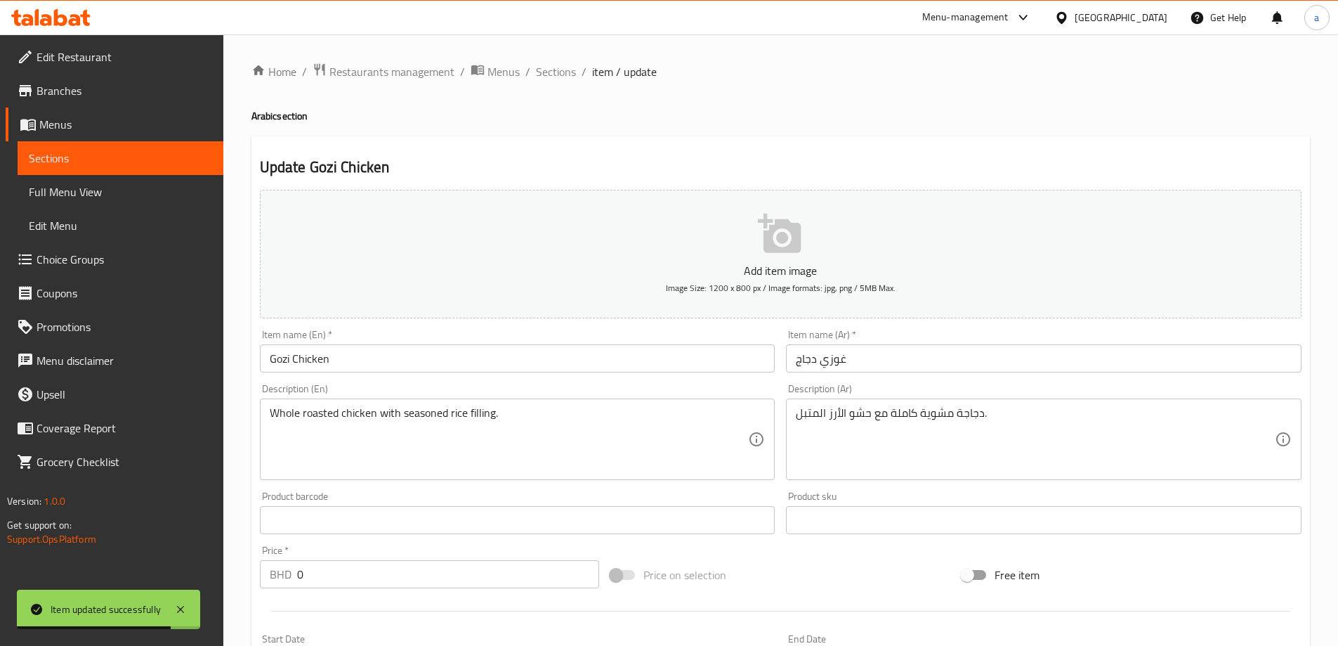
scroll to position [70, 0]
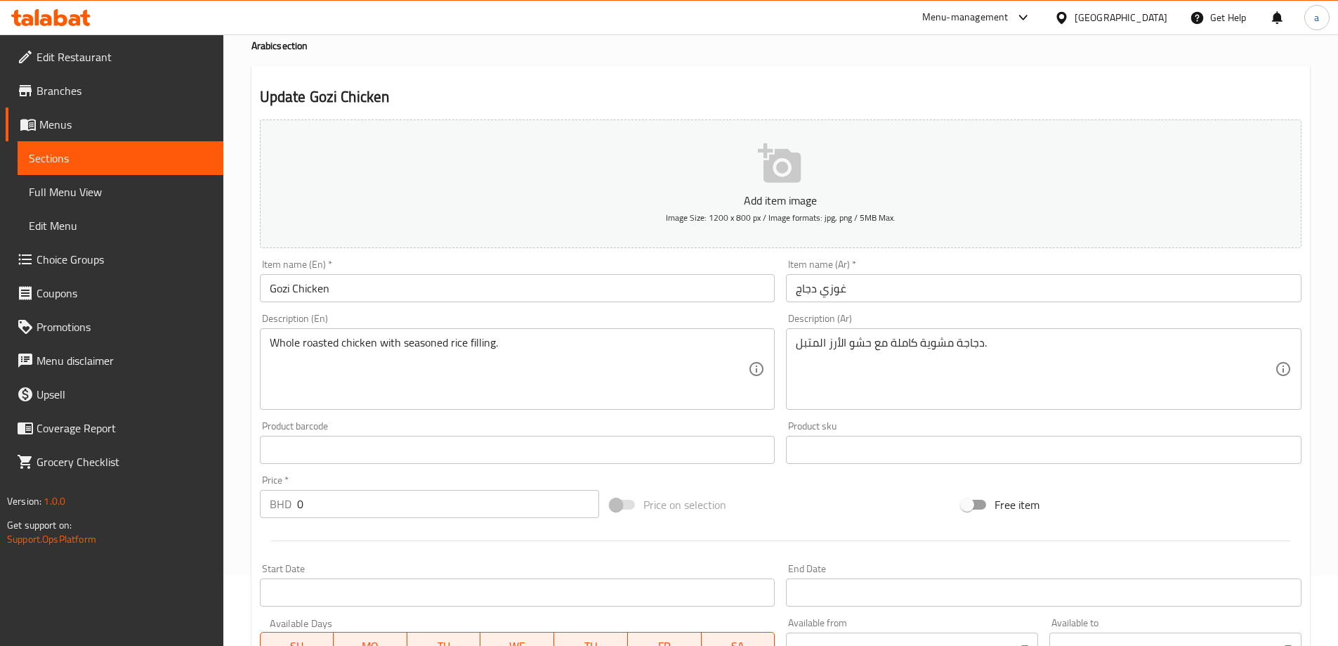
click at [1013, 325] on div "Description (Ar) دجاجة مشوية كاملة مع حشو الأرز المتبل. Description (Ar)" at bounding box center [1044, 361] width 516 height 96
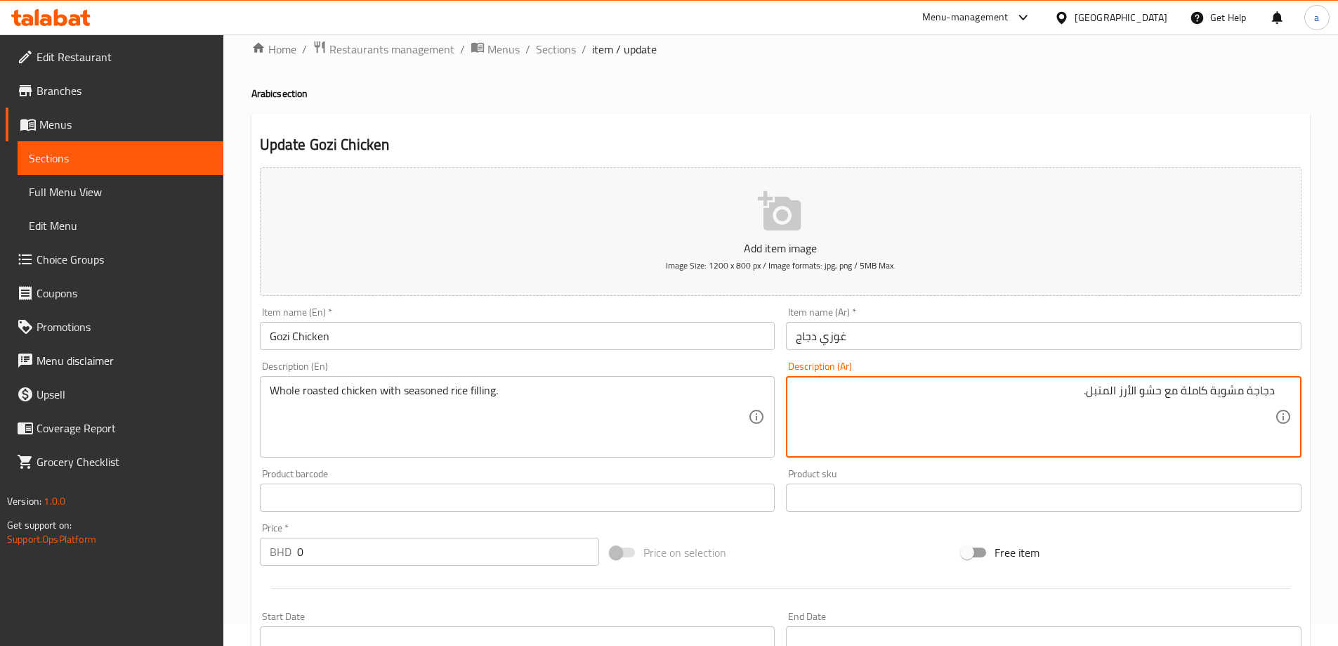
scroll to position [0, 0]
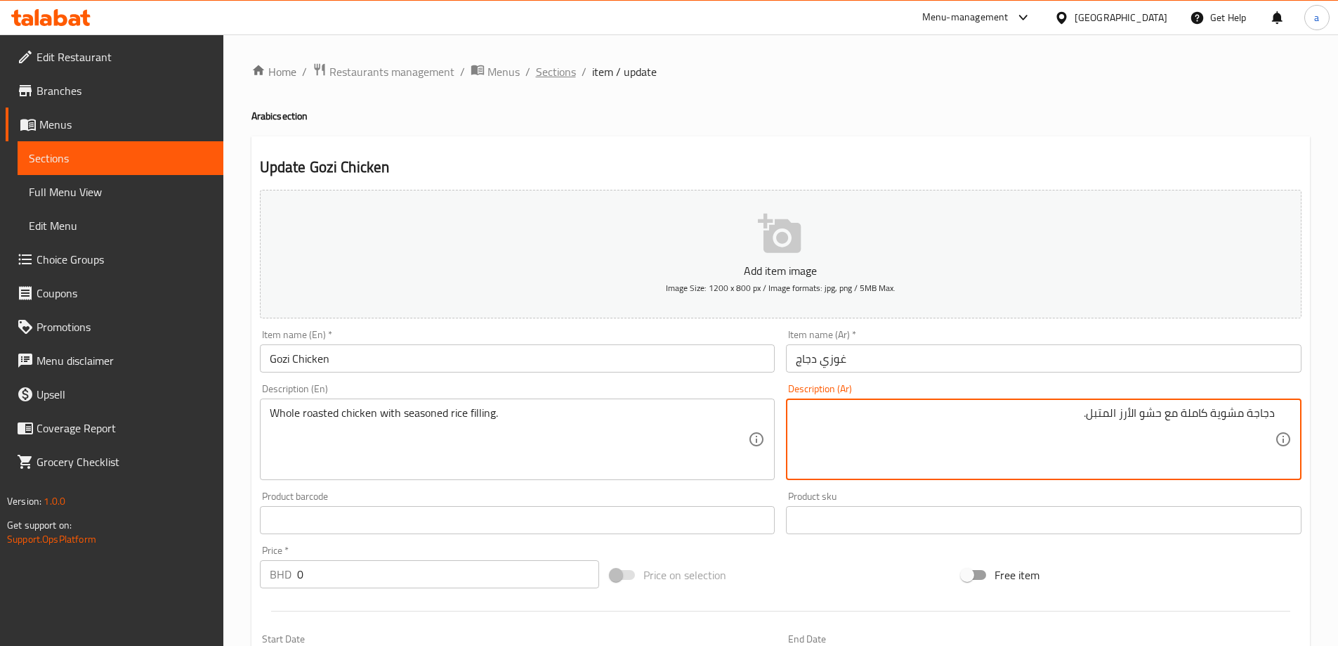
click at [555, 80] on span "Sections" at bounding box center [556, 71] width 40 height 17
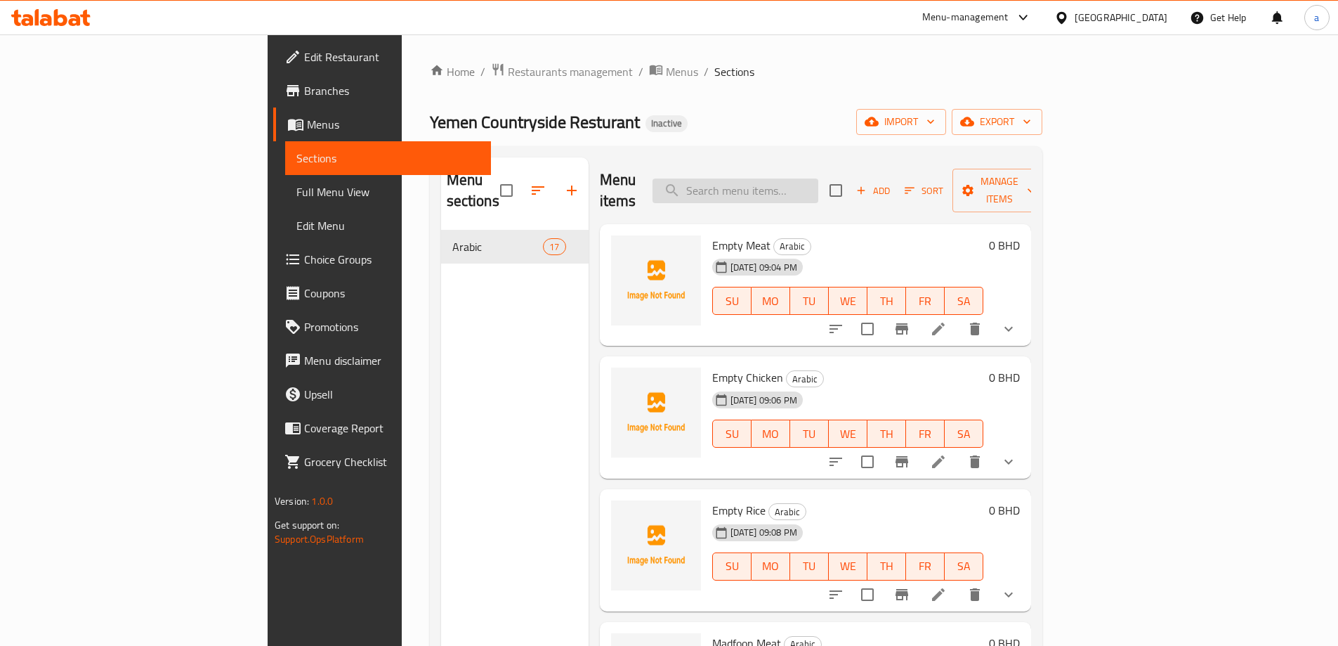
click at [818, 183] on input "search" at bounding box center [736, 190] width 166 height 25
paste input "Madgoot Meat"
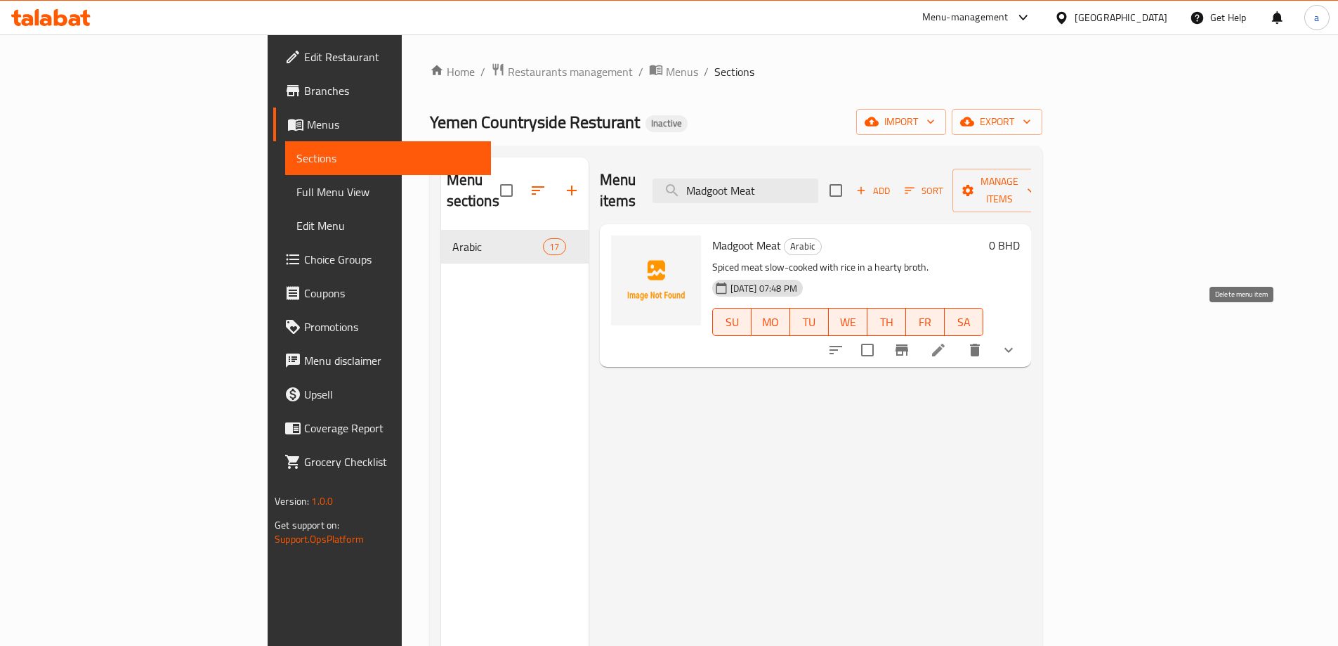
type input "Madgoot Meat"
click at [947, 341] on icon at bounding box center [938, 349] width 17 height 17
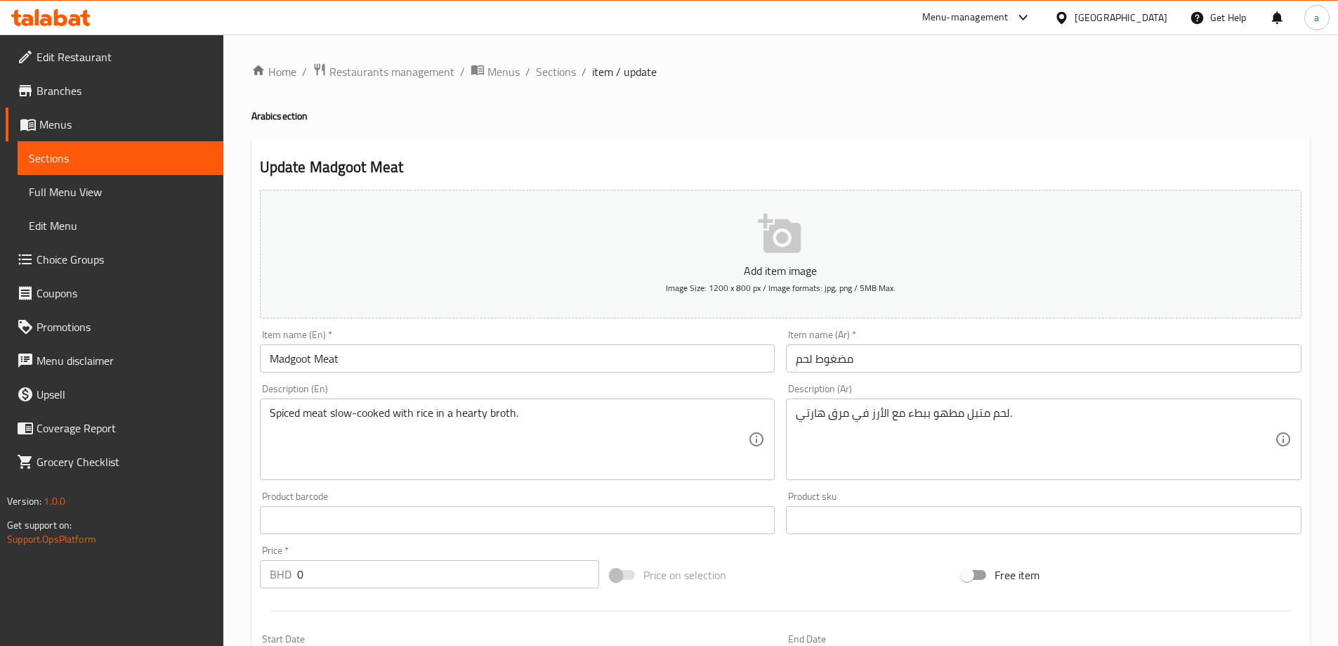
scroll to position [141, 0]
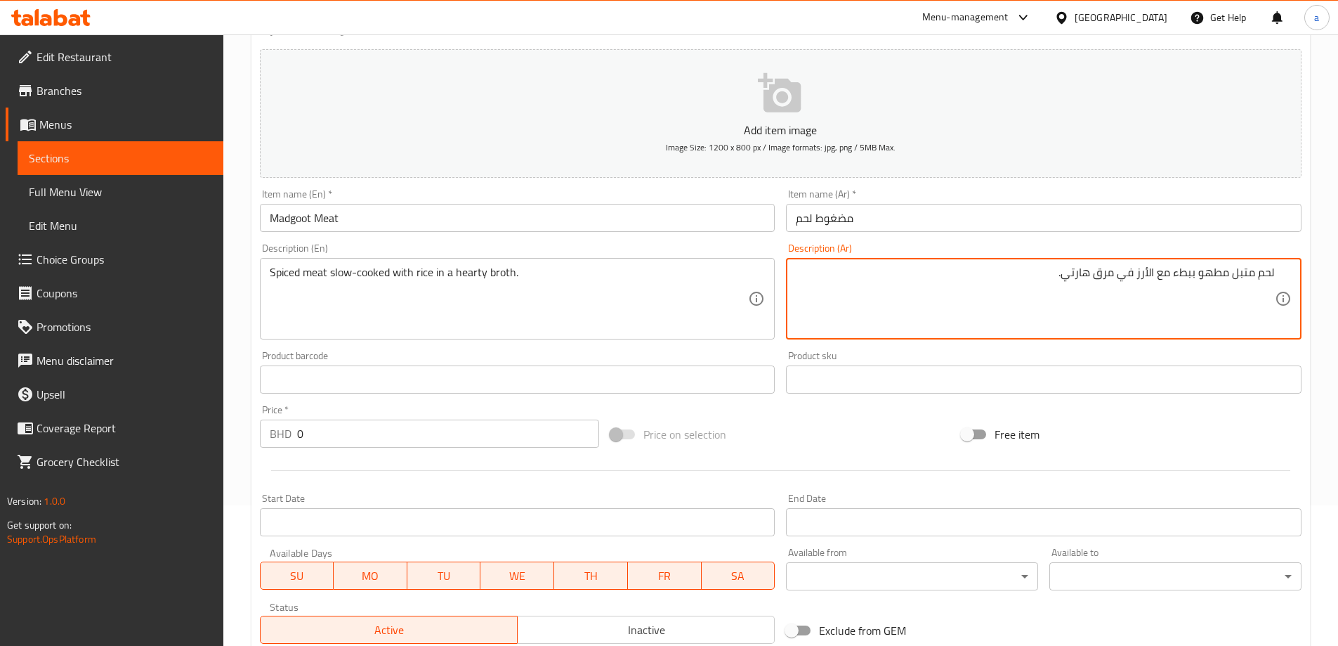
click at [1064, 279] on textarea "لحم متبل مطهو ببطء مع الأرز في مرق هارتي." at bounding box center [1035, 299] width 479 height 67
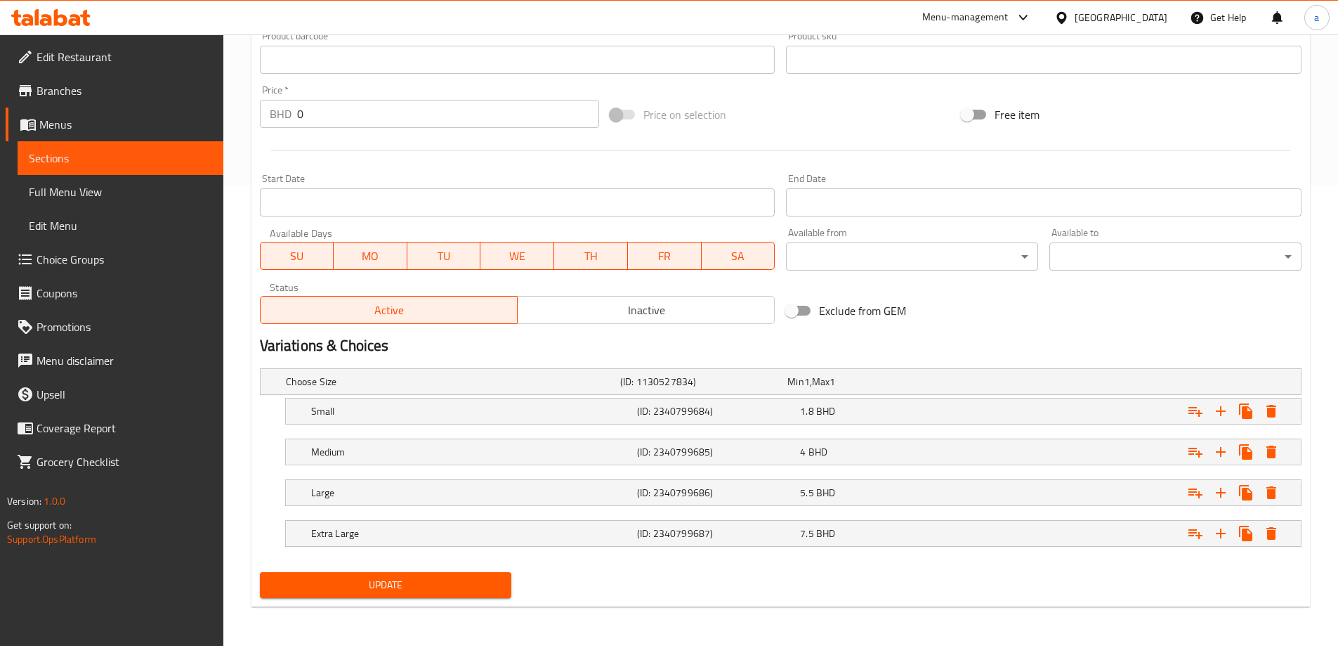
type textarea "لحم متبل مطهو ببطء مع الأرز في مرق شهي."
click at [410, 589] on span "Update" at bounding box center [386, 585] width 230 height 18
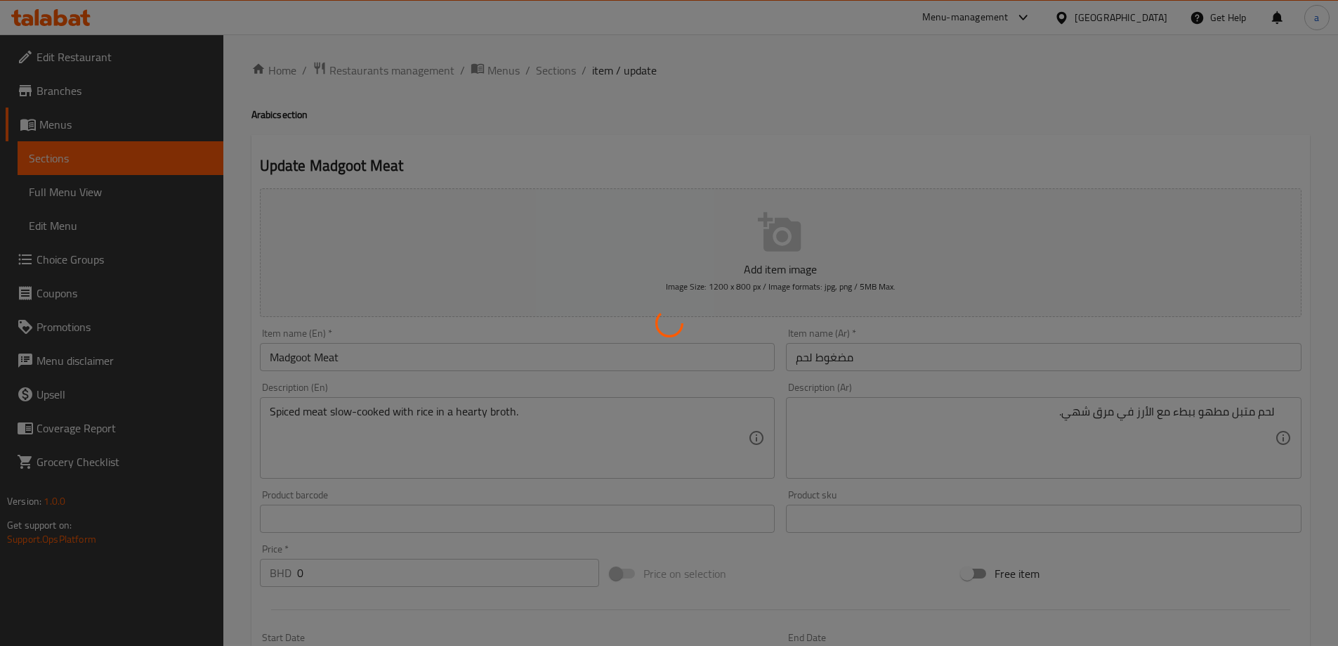
scroll to position [0, 0]
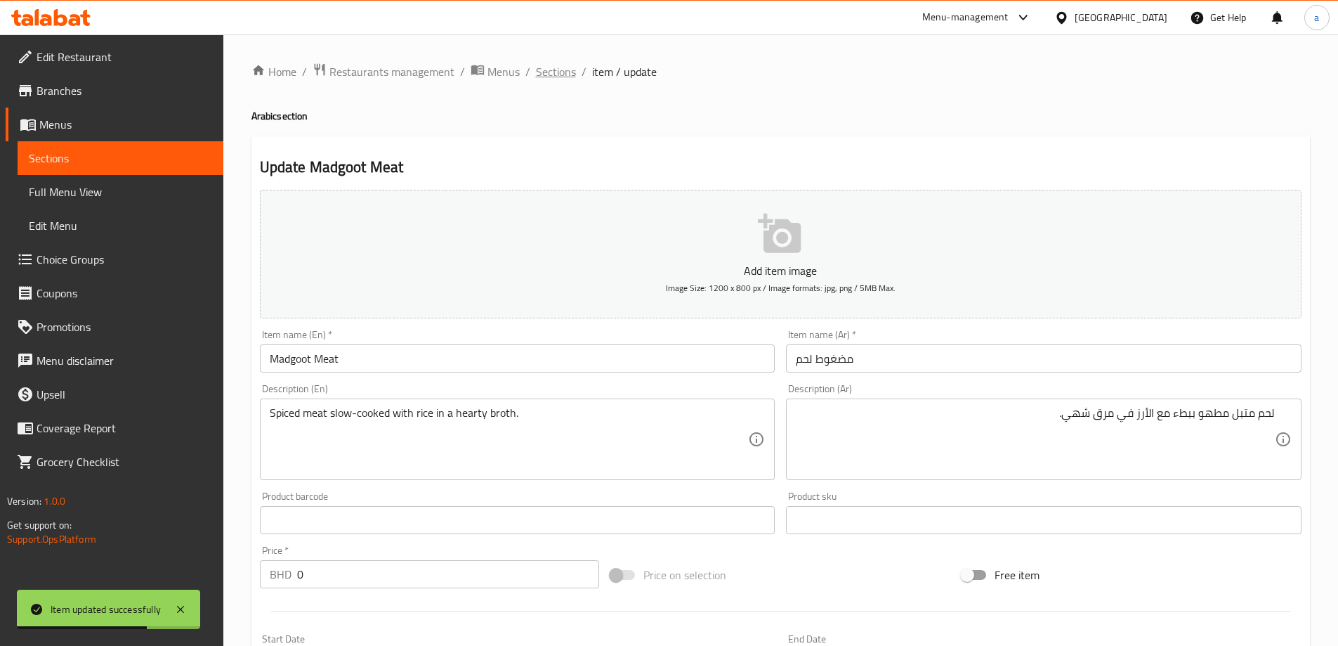
click at [565, 69] on span "Sections" at bounding box center [556, 71] width 40 height 17
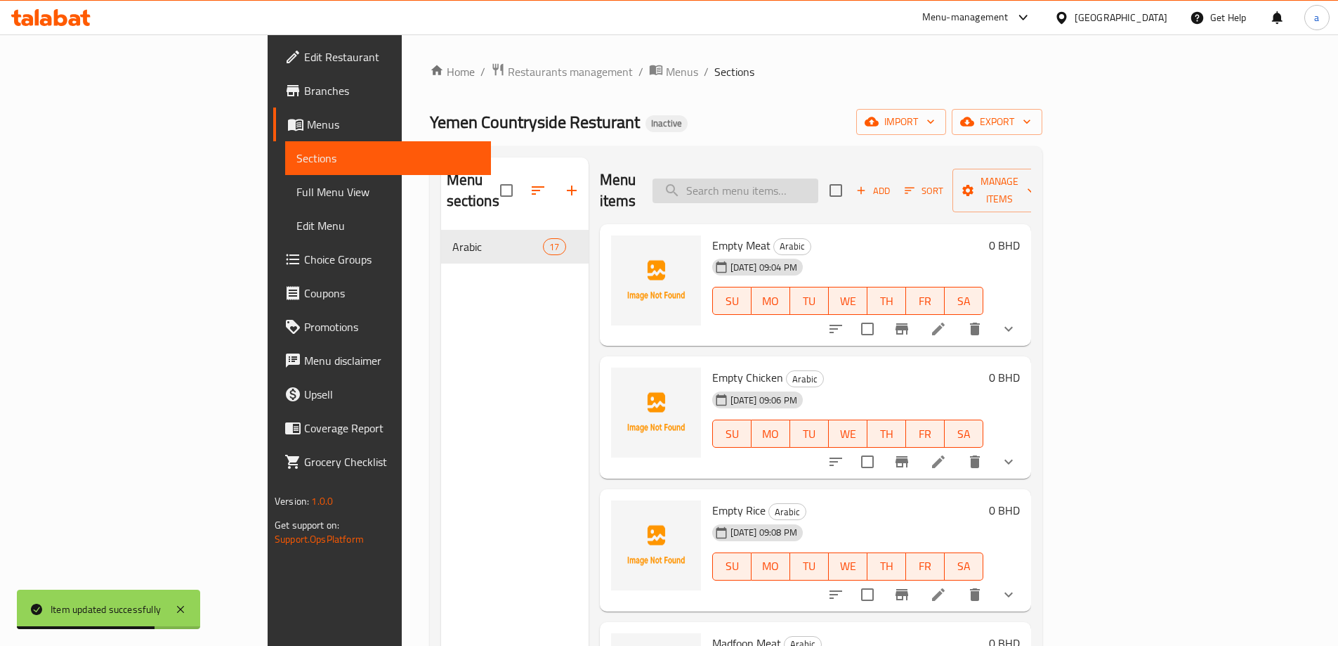
click at [800, 178] on input "search" at bounding box center [736, 190] width 166 height 25
paste input "Biryani Chicken"
type input "Biryani Chicken"
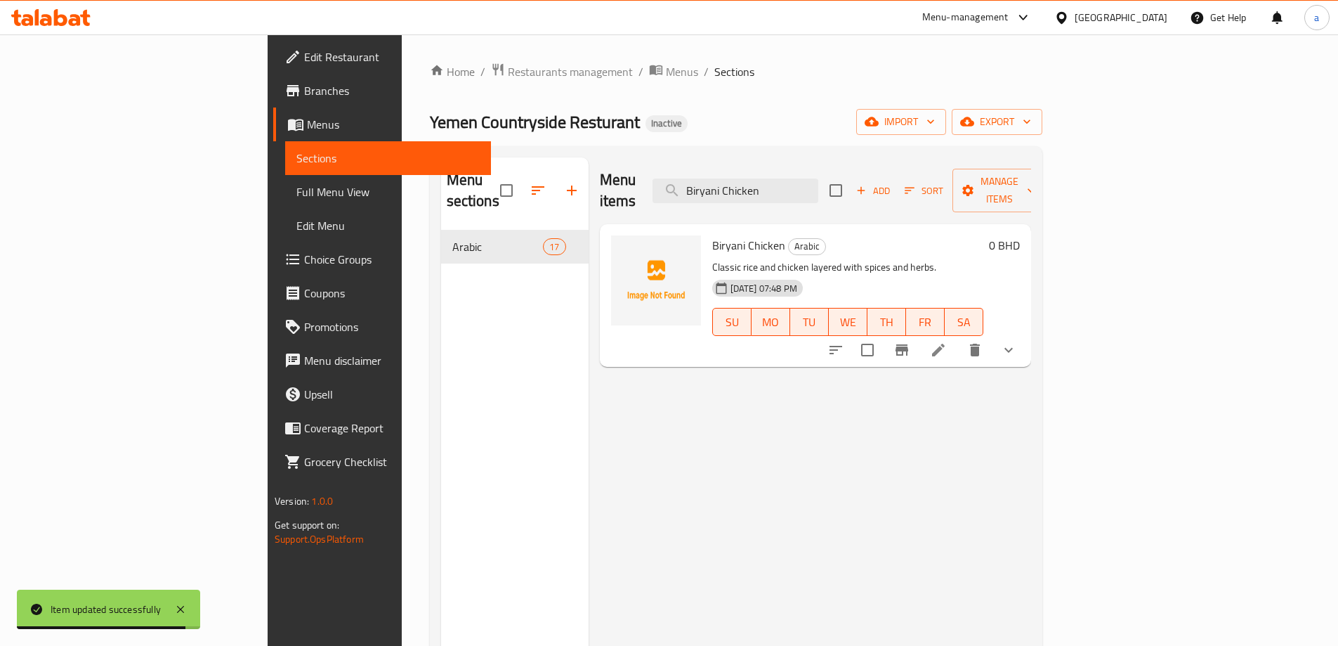
click at [1026, 344] on div at bounding box center [922, 350] width 207 height 34
click at [947, 341] on icon at bounding box center [938, 349] width 17 height 17
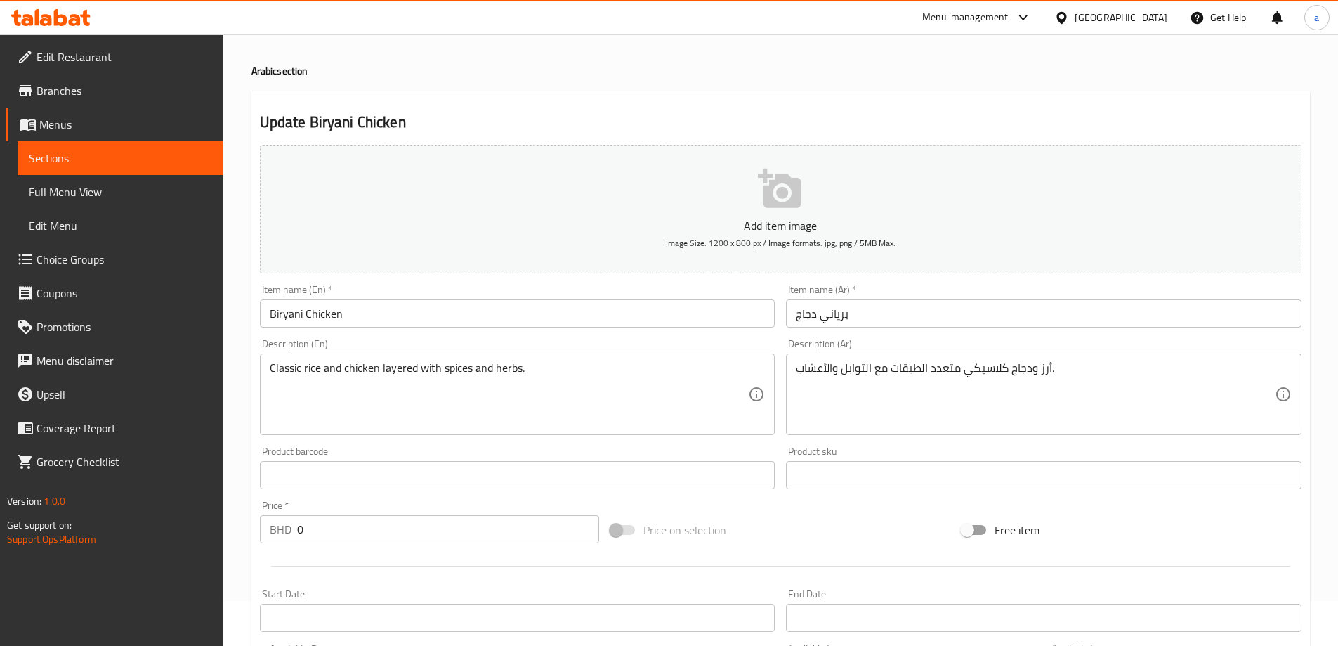
scroll to position [70, 0]
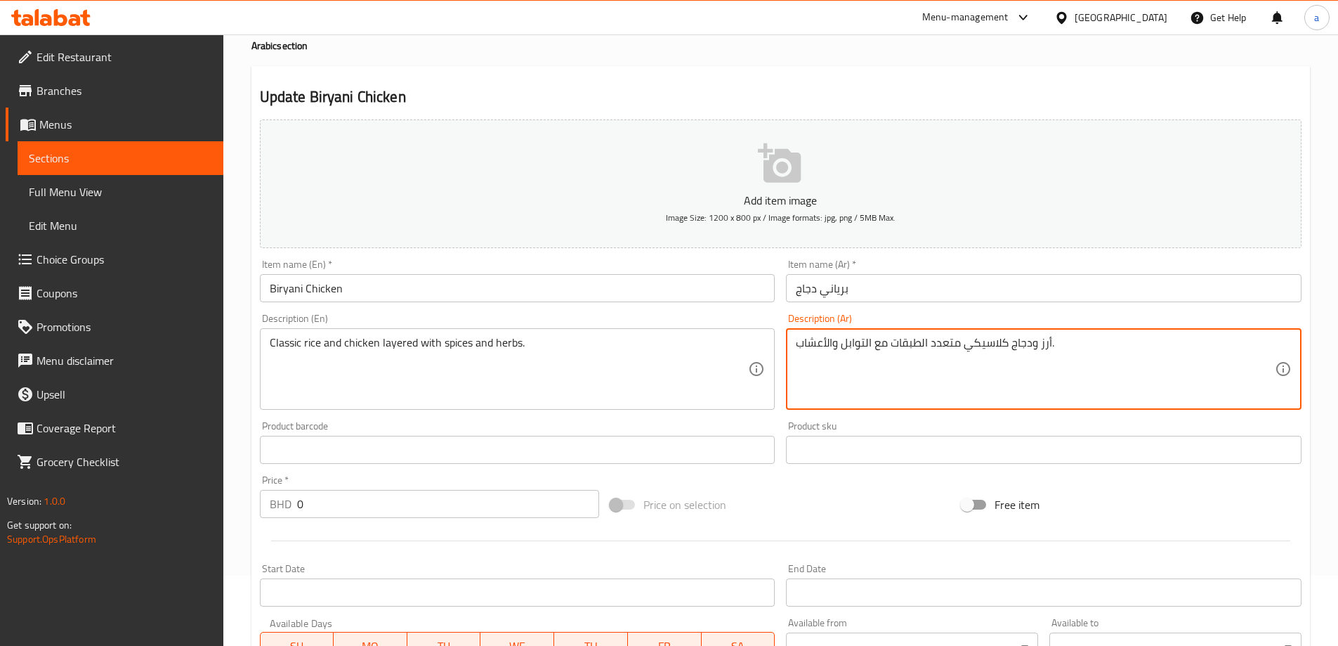
click at [1080, 351] on textarea "أرز ودجاج كلاسيكي متعدد الطبقات مع التوابل والأعشاب." at bounding box center [1035, 369] width 479 height 67
drag, startPoint x: 1189, startPoint y: 347, endPoint x: 1234, endPoint y: 355, distance: 45.7
click at [1234, 355] on textarea "أرز ودجاج كلاسيكي متعدد الطبقات مع التوابل والأعشاب." at bounding box center [1035, 369] width 479 height 67
paste textarea "لاسيكي"
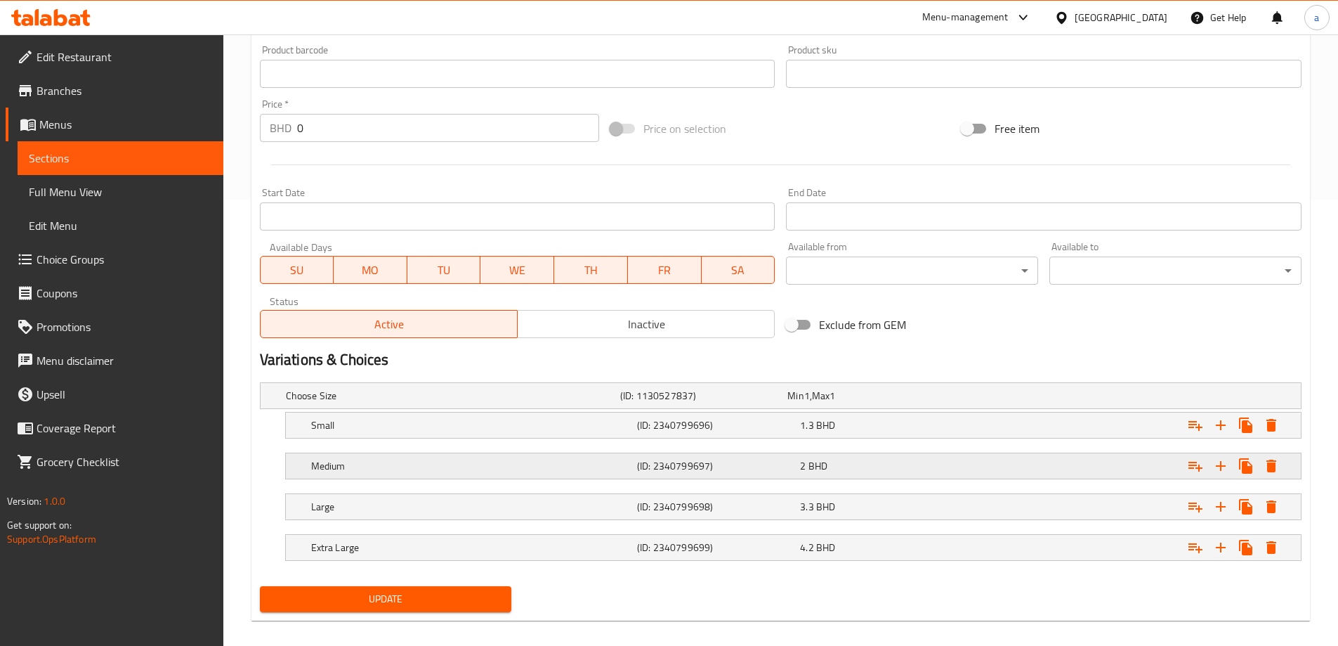
scroll to position [460, 0]
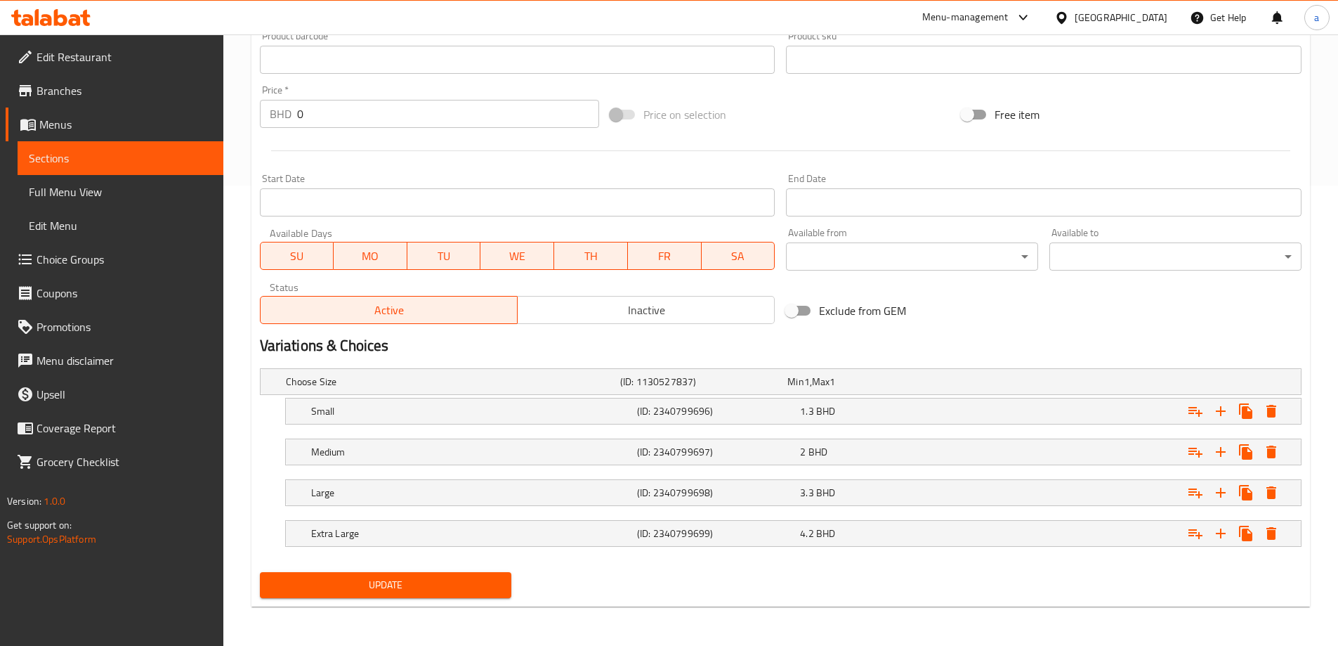
type textarea "أرز كلاسيكي ودجاج بطبقات مع التوابل والأعشاب."
click at [427, 611] on div "Home / Restaurants management / Menus / Sections / item / update Arabic section…" at bounding box center [780, 109] width 1059 height 1015
click at [453, 587] on span "Update" at bounding box center [386, 585] width 230 height 18
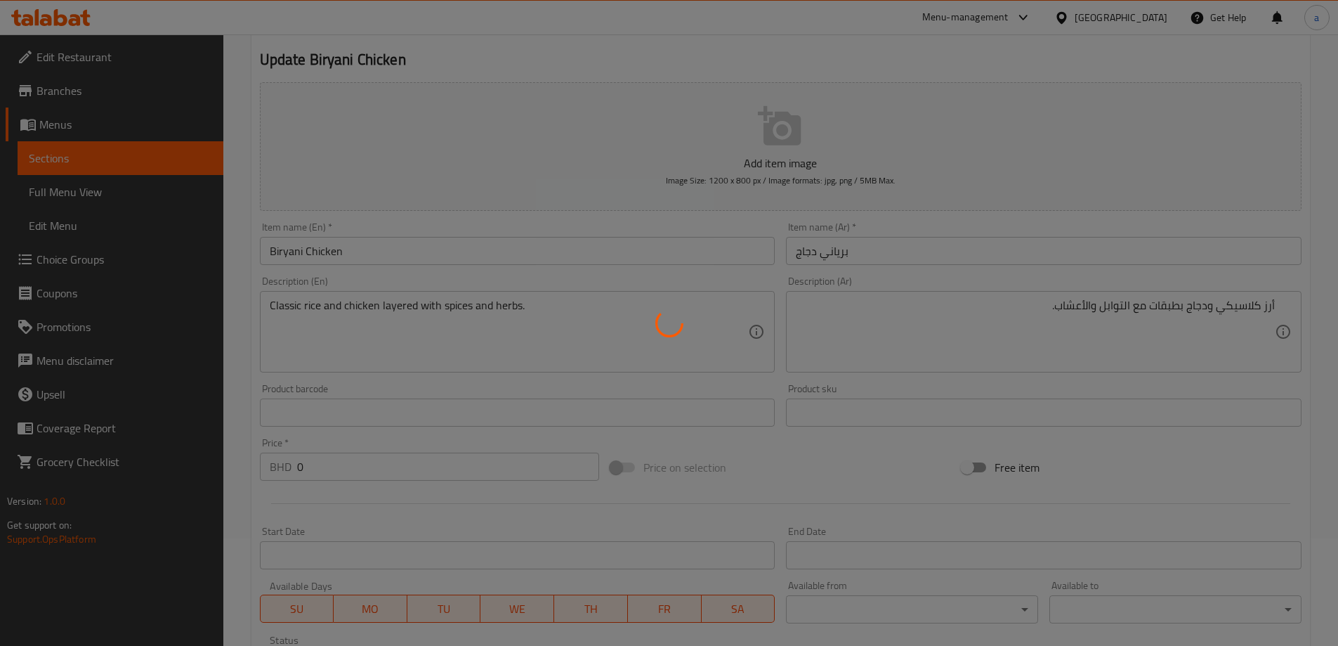
scroll to position [0, 0]
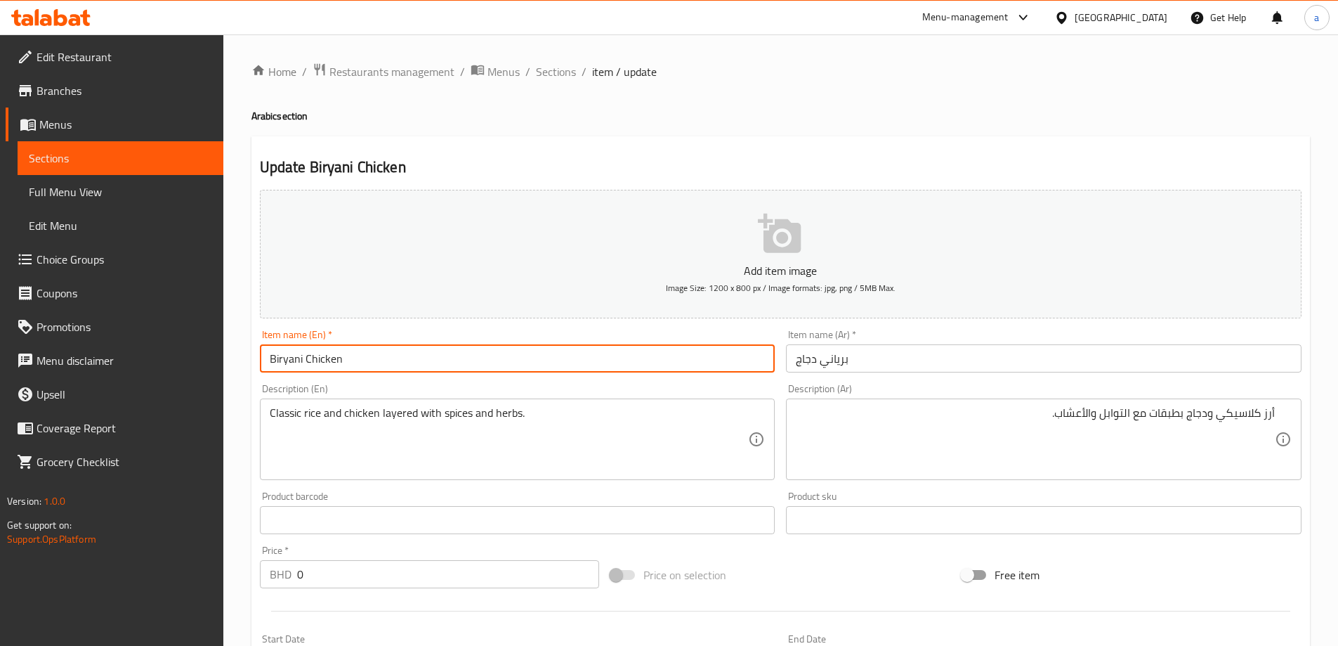
click at [370, 352] on input "Biryani Chicken" at bounding box center [518, 358] width 516 height 28
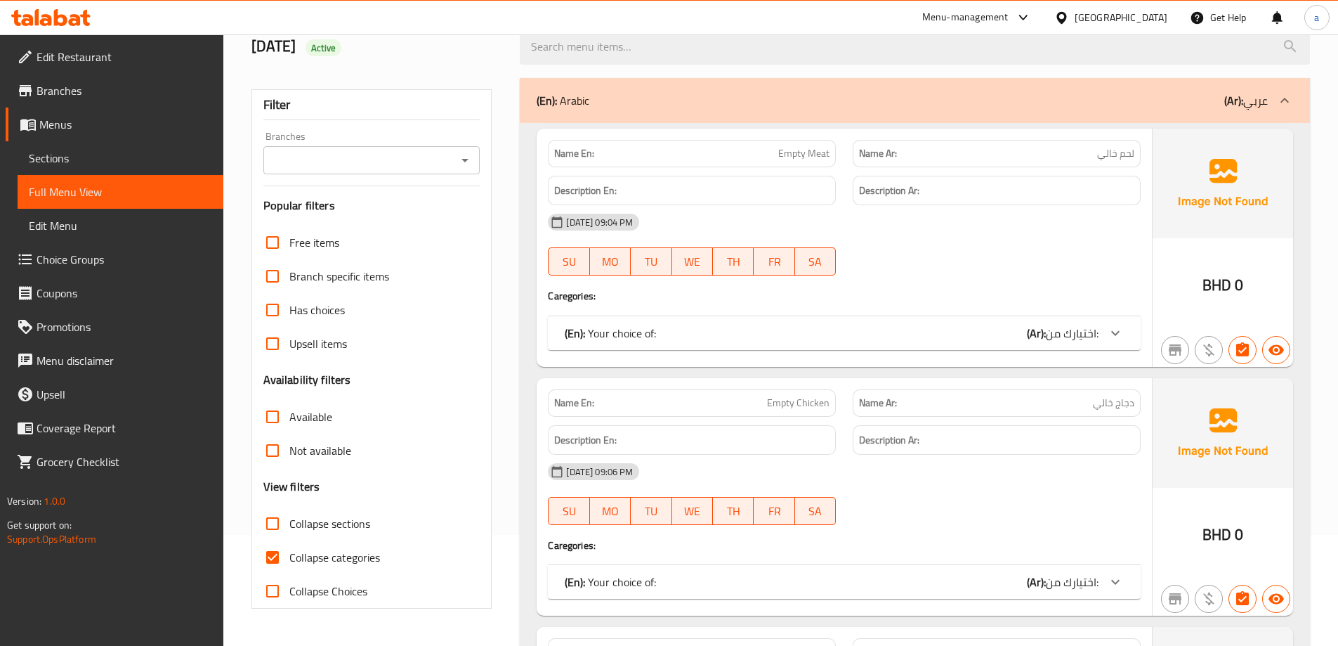
scroll to position [211, 0]
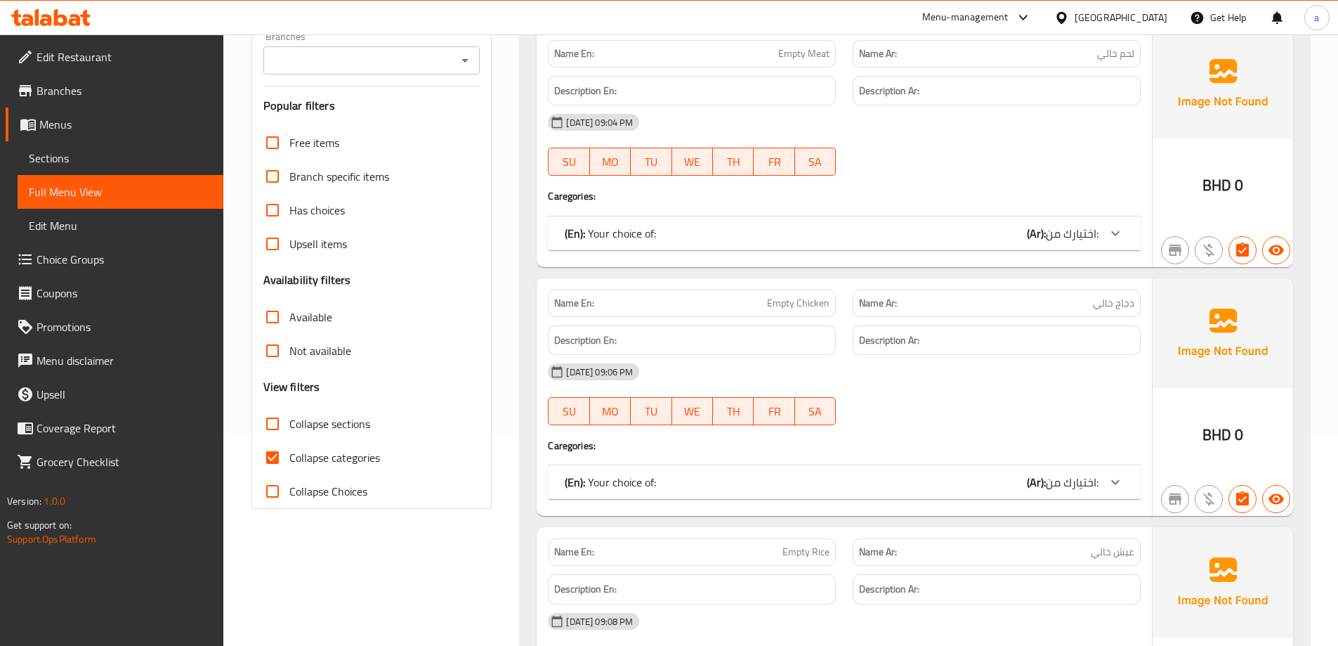
click at [315, 455] on span "Collapse categories" at bounding box center [334, 457] width 91 height 17
click at [289, 455] on input "Collapse categories" at bounding box center [273, 457] width 34 height 34
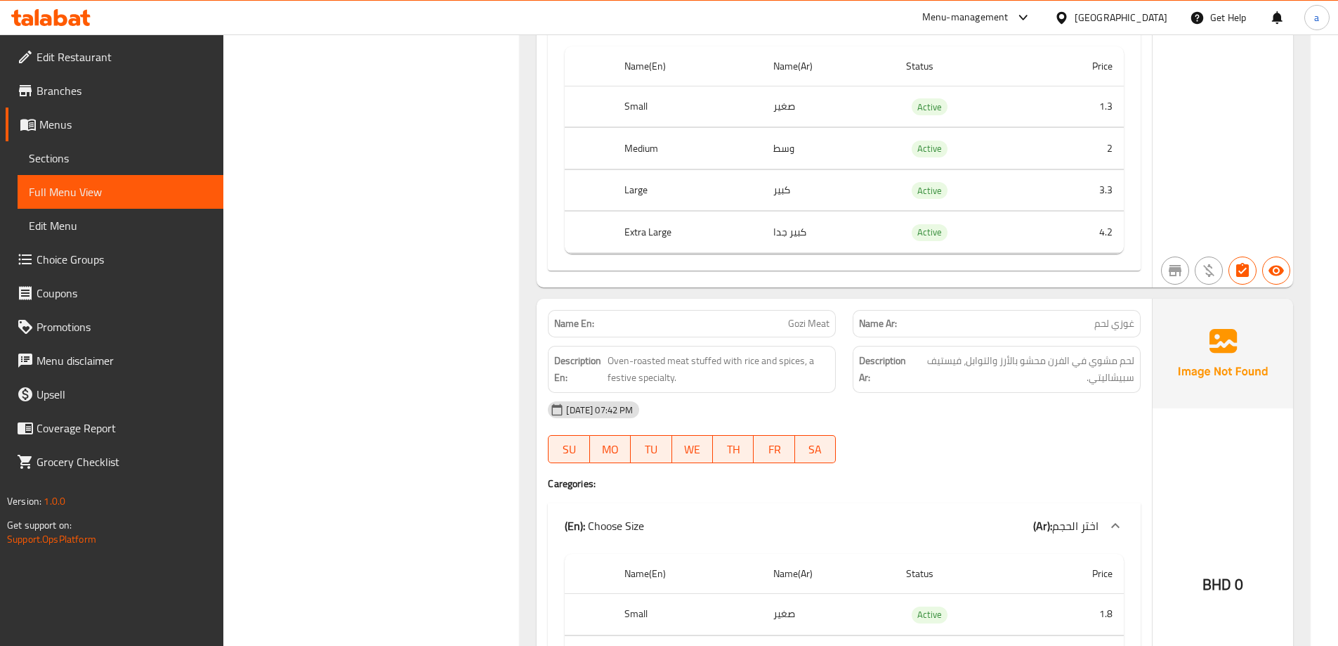
click at [932, 485] on h4 "Caregories:" at bounding box center [844, 483] width 593 height 14
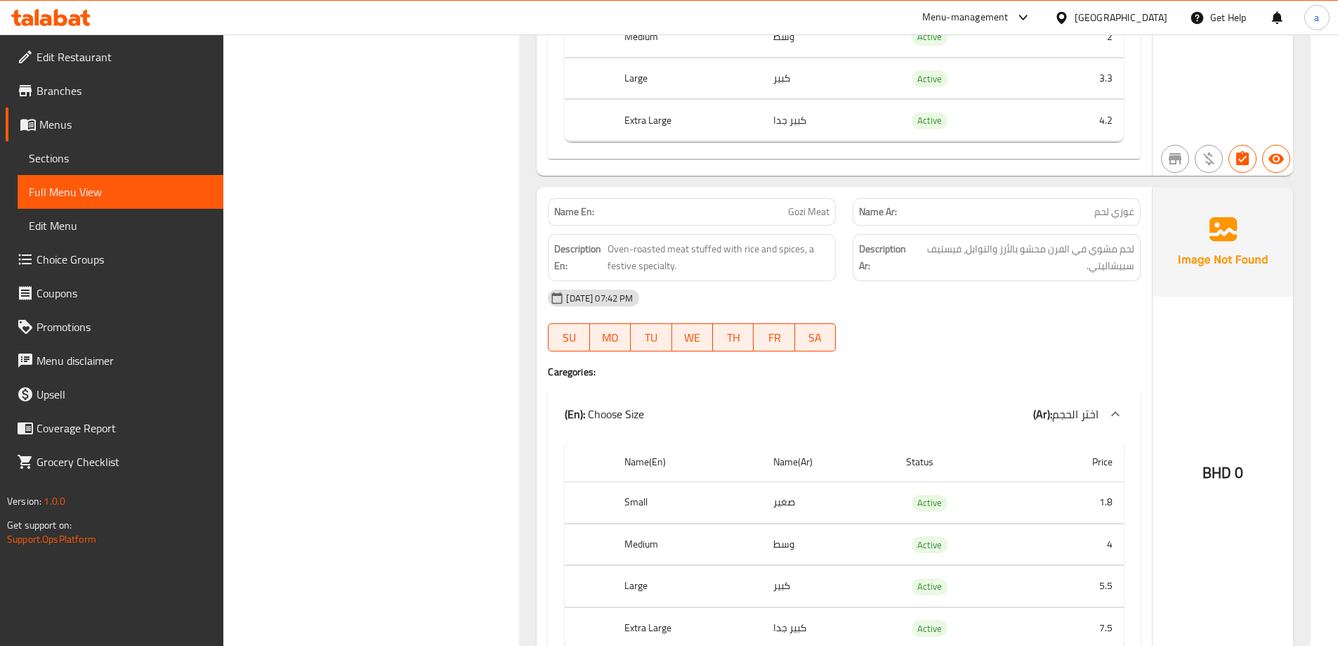
scroll to position [4611, 0]
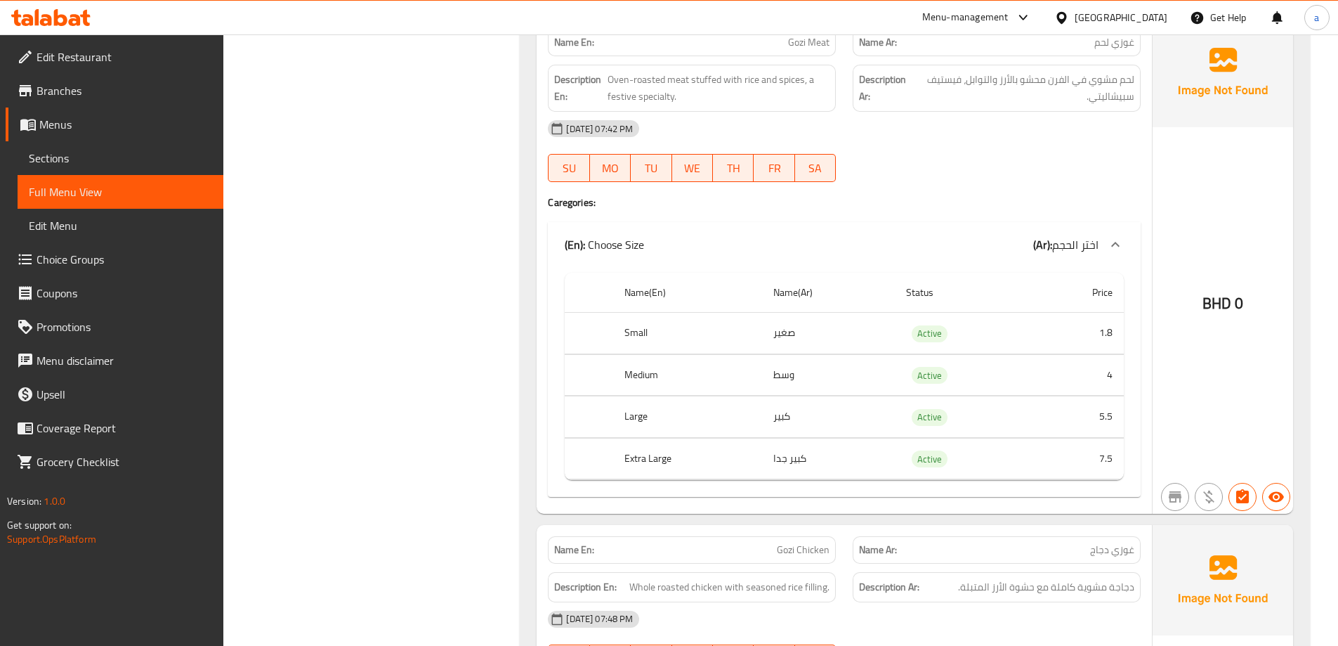
click at [961, 242] on div "(En): Choose Size (Ar): اختر الحجم" at bounding box center [832, 244] width 534 height 17
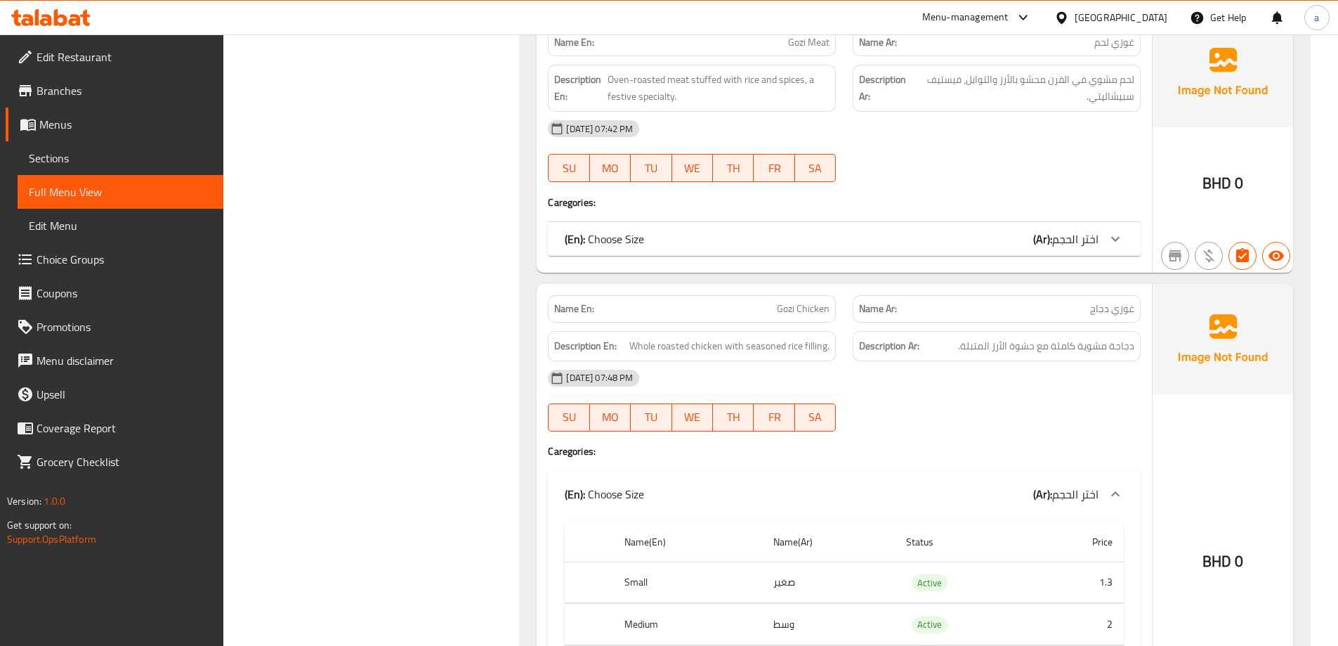
click at [798, 306] on span "Gozi Chicken" at bounding box center [803, 308] width 53 height 15
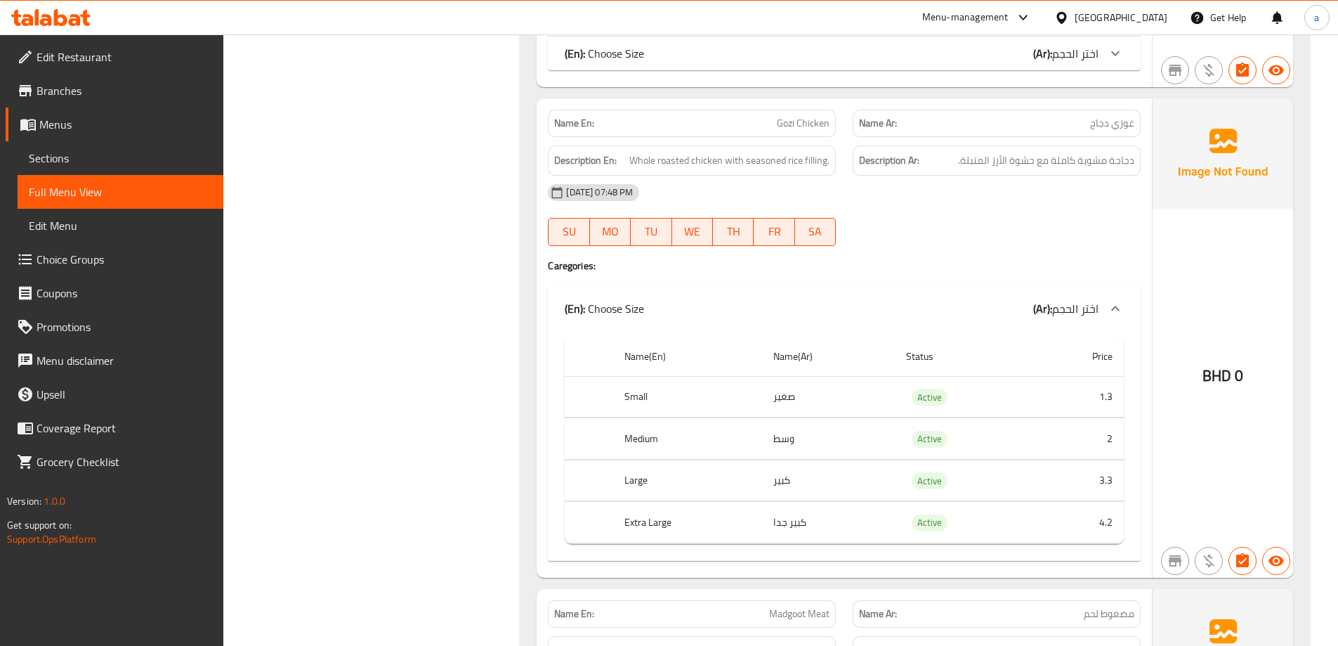
scroll to position [4822, 0]
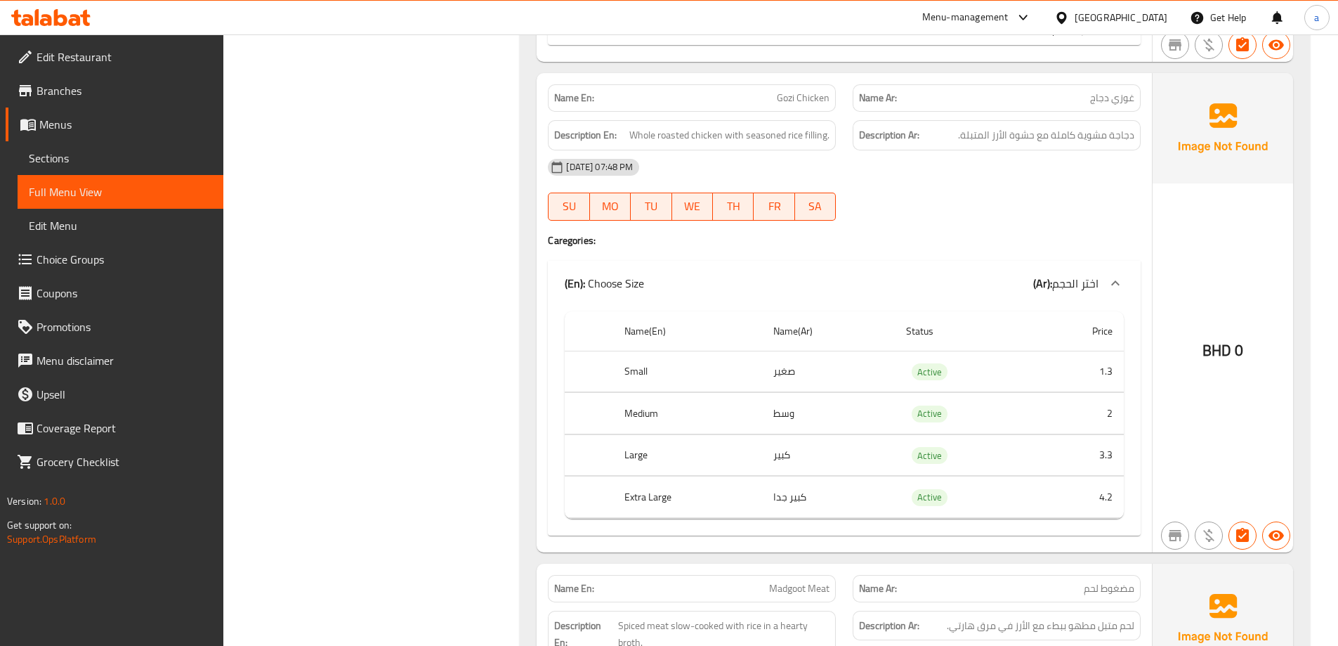
click at [932, 233] on h4 "Caregories:" at bounding box center [844, 240] width 593 height 14
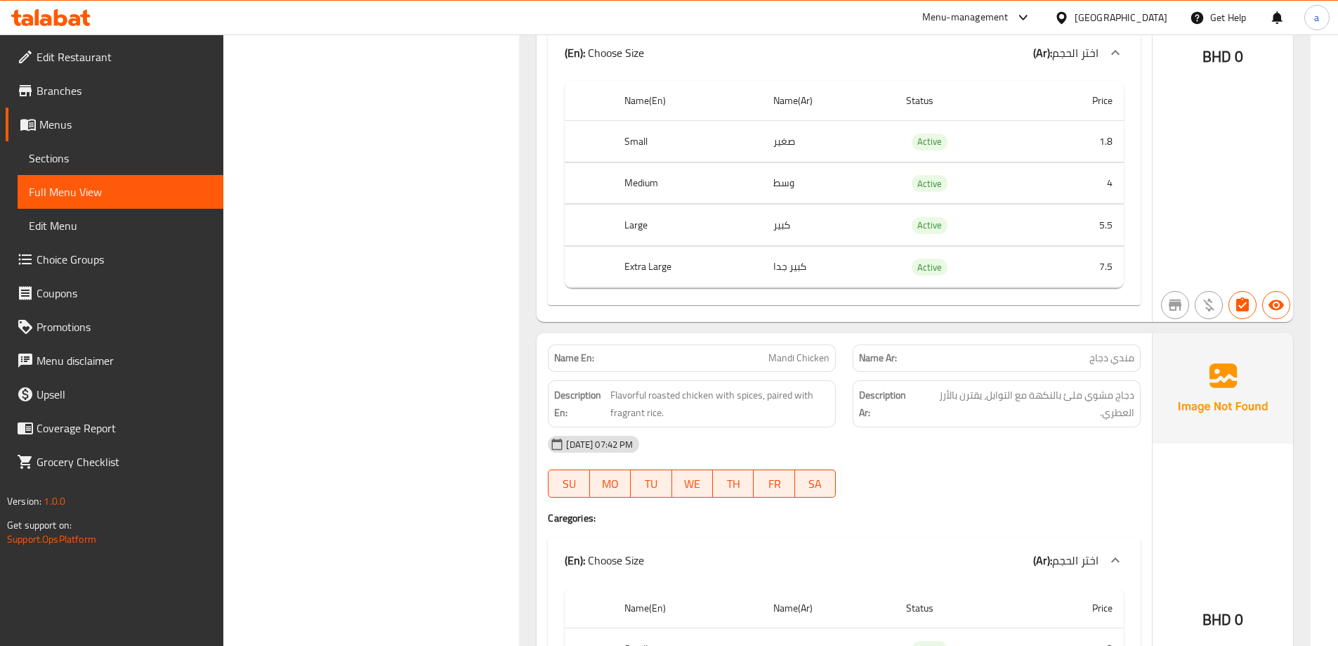
drag, startPoint x: 453, startPoint y: 250, endPoint x: 454, endPoint y: 259, distance: 8.5
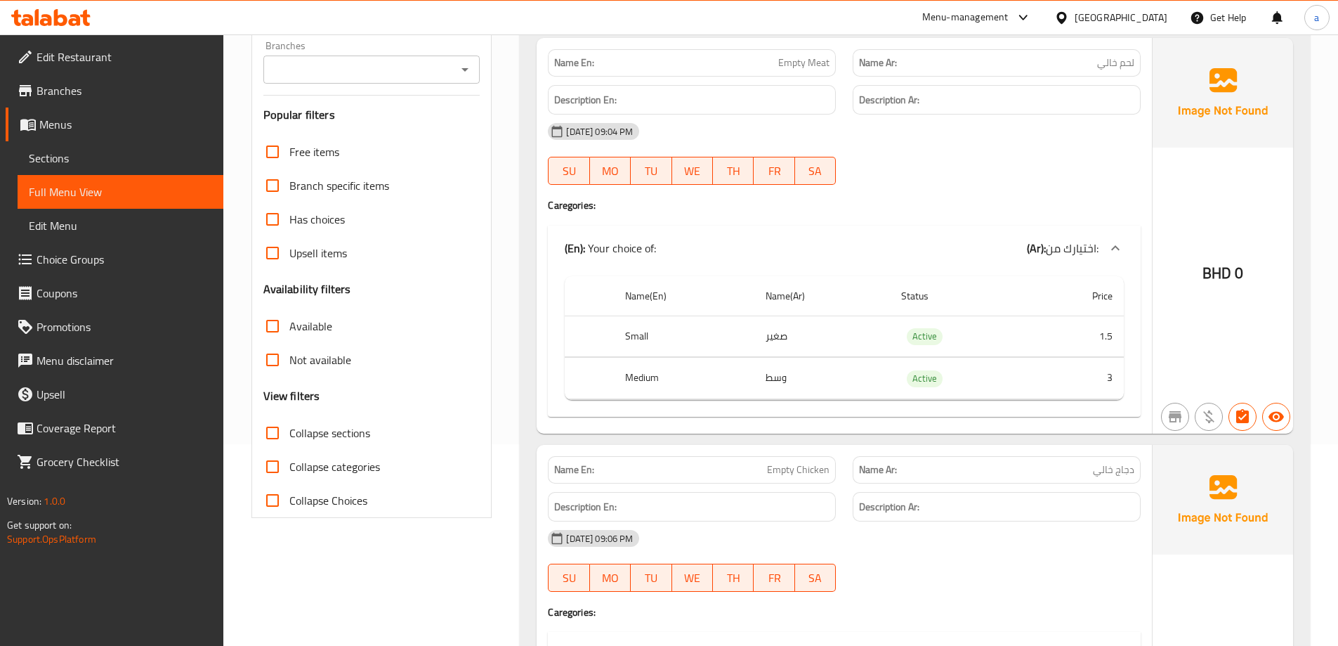
scroll to position [422, 0]
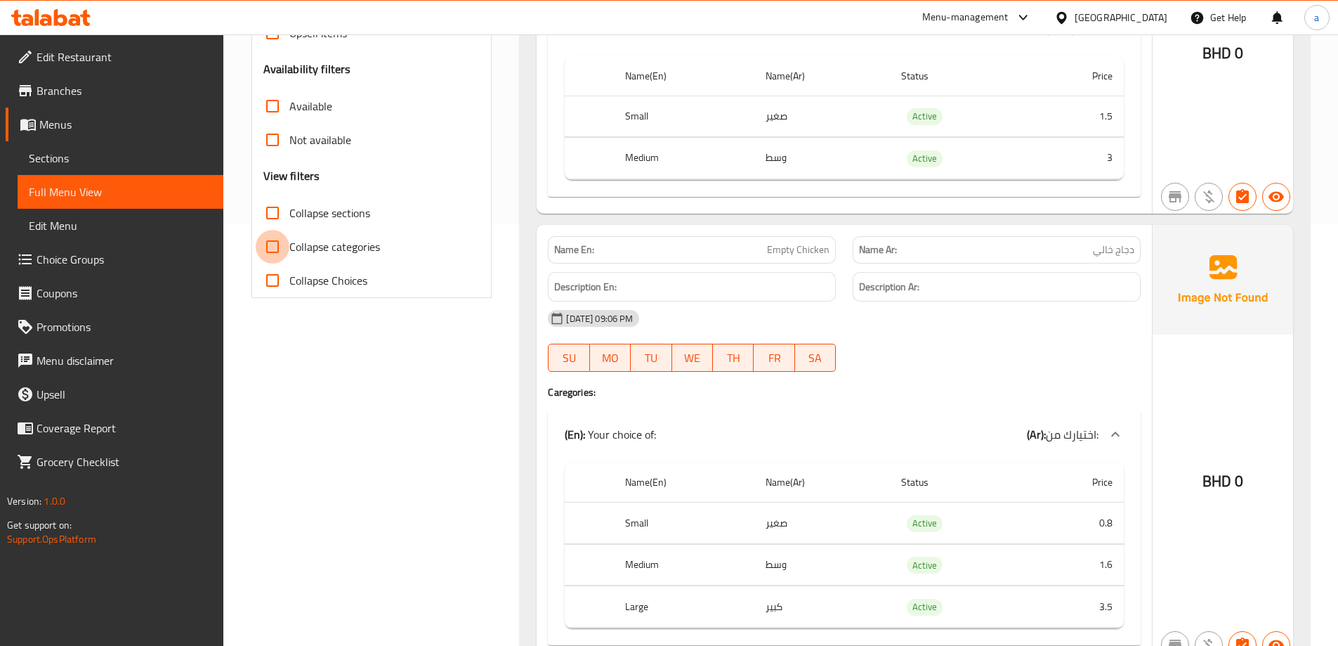
click at [273, 245] on input "Collapse categories" at bounding box center [273, 247] width 34 height 34
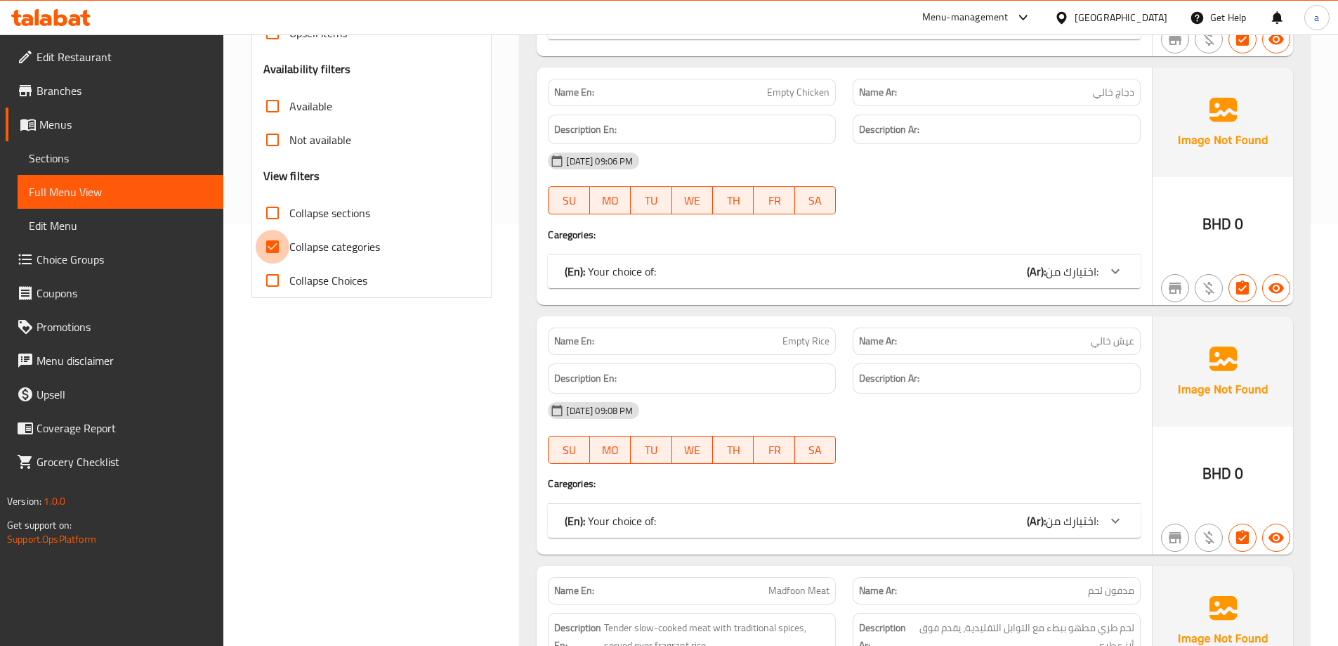
click at [273, 245] on input "Collapse categories" at bounding box center [273, 247] width 34 height 34
checkbox input "false"
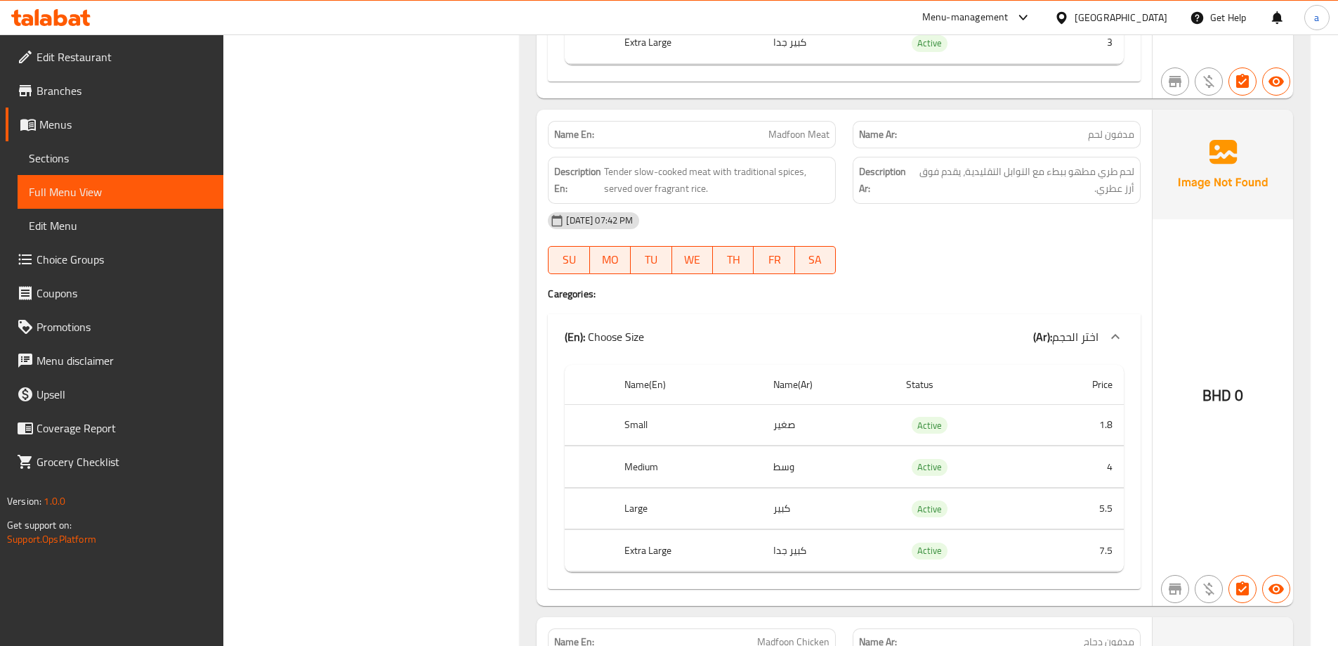
scroll to position [4330, 0]
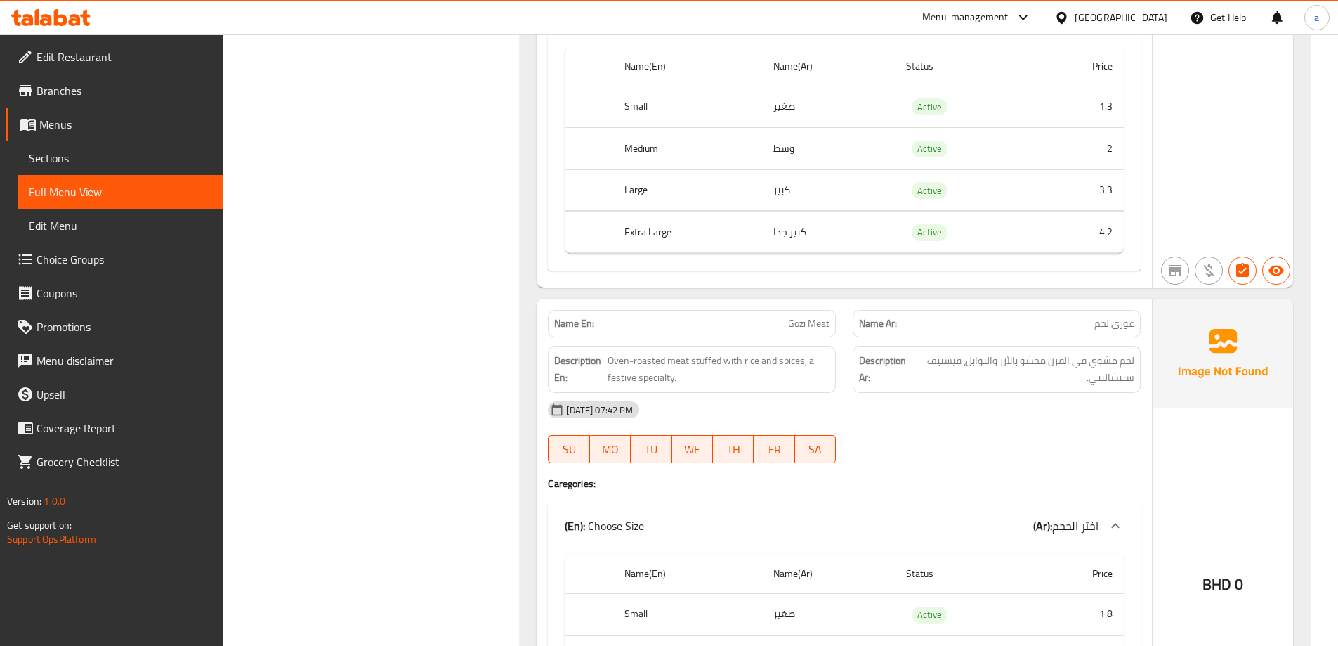
click at [1047, 436] on div "14-10-2025 07:42 PM SU MO TU WE TH FR SA" at bounding box center [845, 432] width 610 height 79
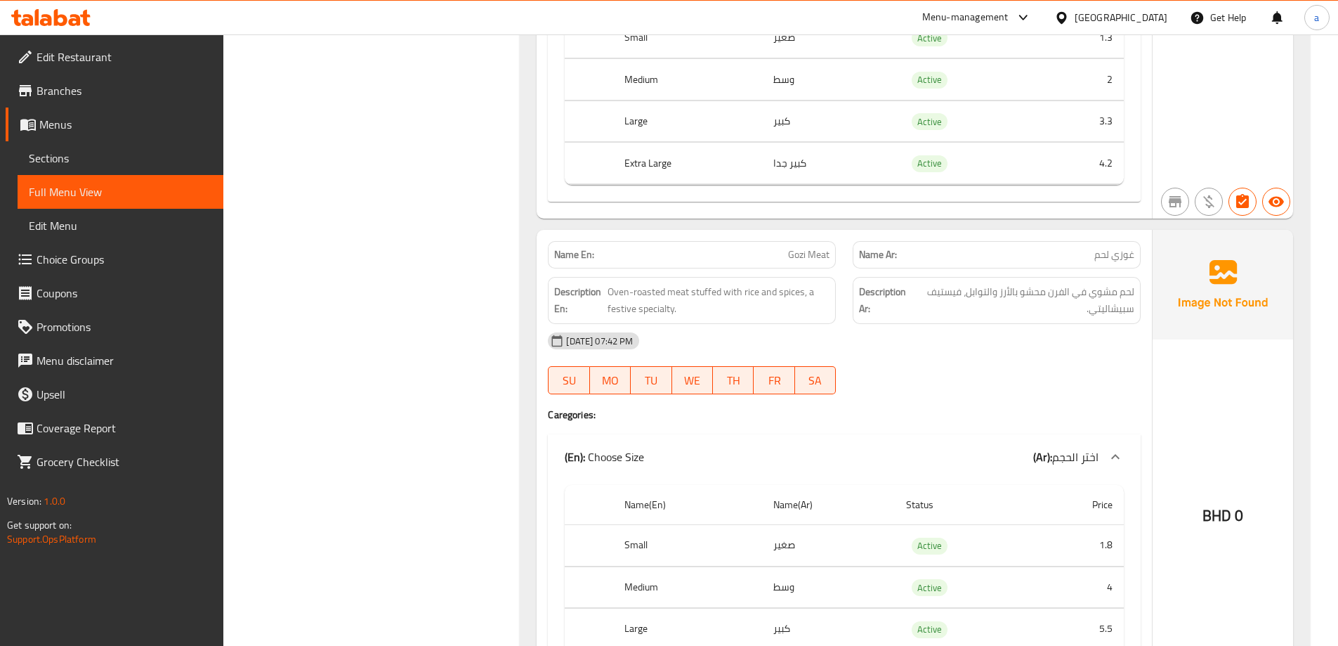
scroll to position [4541, 0]
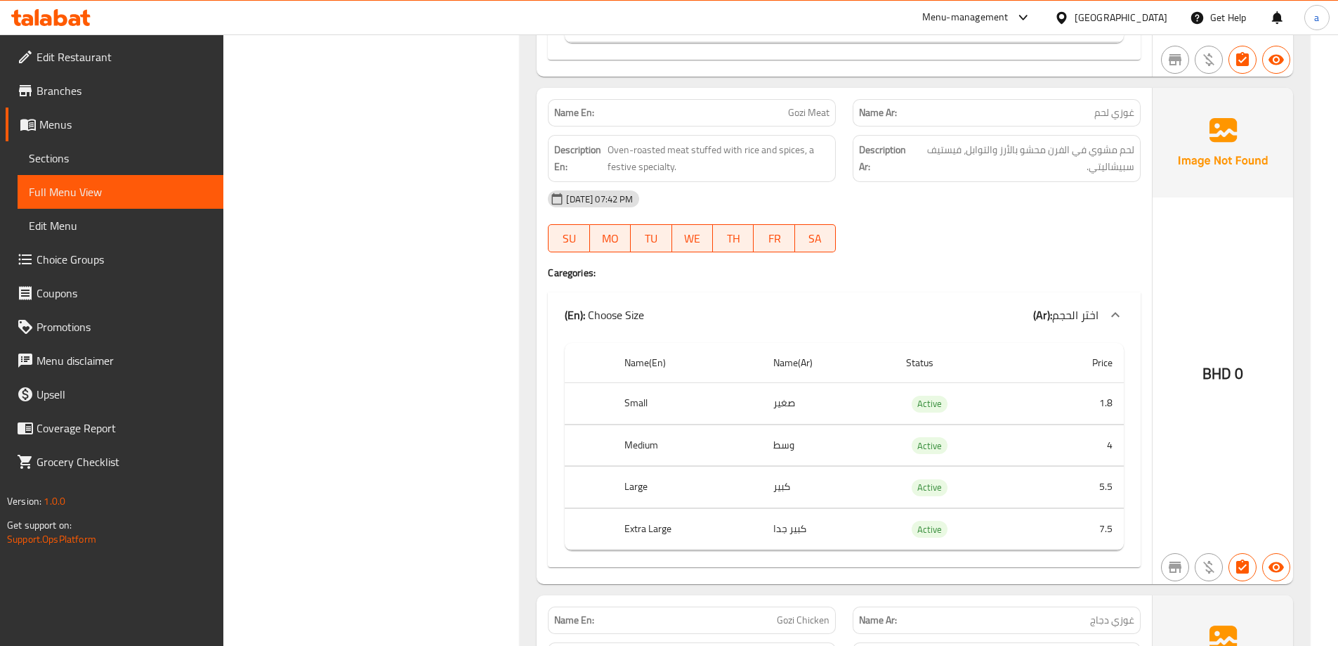
click at [984, 230] on div "14-10-2025 07:42 PM SU MO TU WE TH FR SA" at bounding box center [845, 221] width 610 height 79
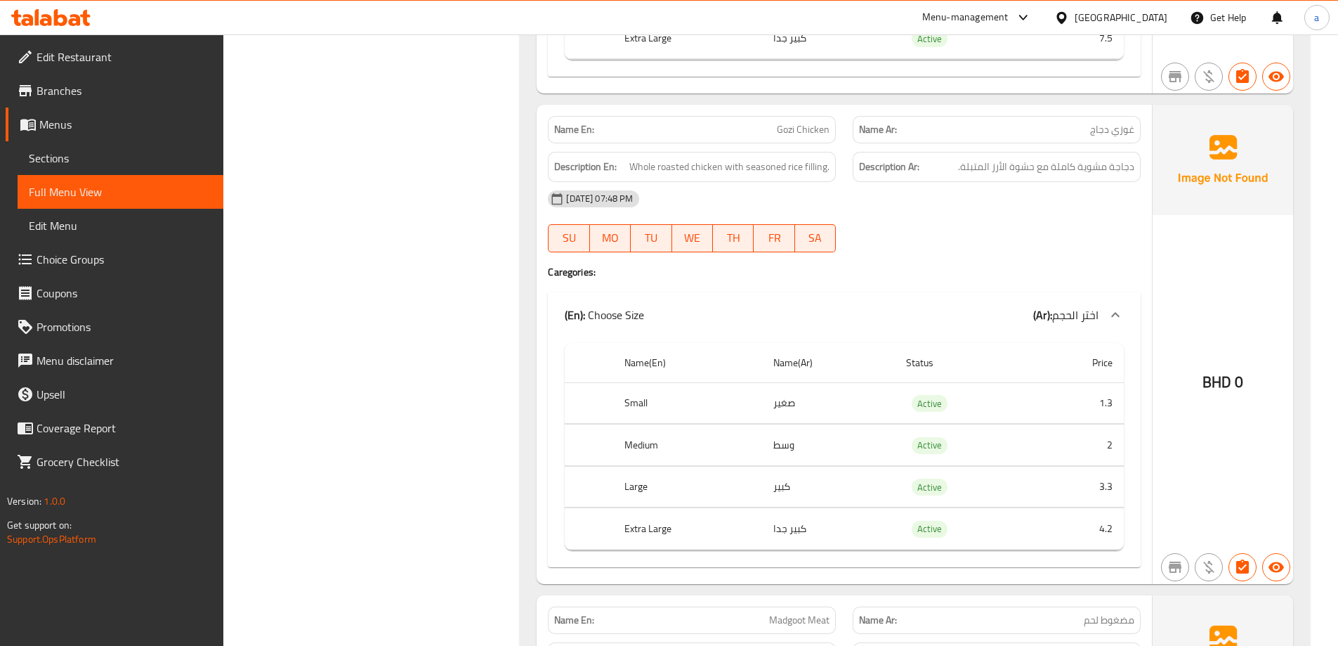
scroll to position [5033, 0]
click at [1068, 228] on div "[DATE] 07:48 PM SU MO TU WE TH FR SA" at bounding box center [845, 220] width 610 height 79
click at [1010, 260] on div "Name En: Gozi Chicken Name Ar: غوزي دجاج Description En: Whole roasted chicken …" at bounding box center [844, 342] width 615 height 479
click at [940, 235] on div "[DATE] 07:48 PM SU MO TU WE TH FR SA" at bounding box center [845, 220] width 610 height 79
click at [957, 218] on div "[DATE] 07:48 PM SU MO TU WE TH FR SA" at bounding box center [845, 220] width 610 height 79
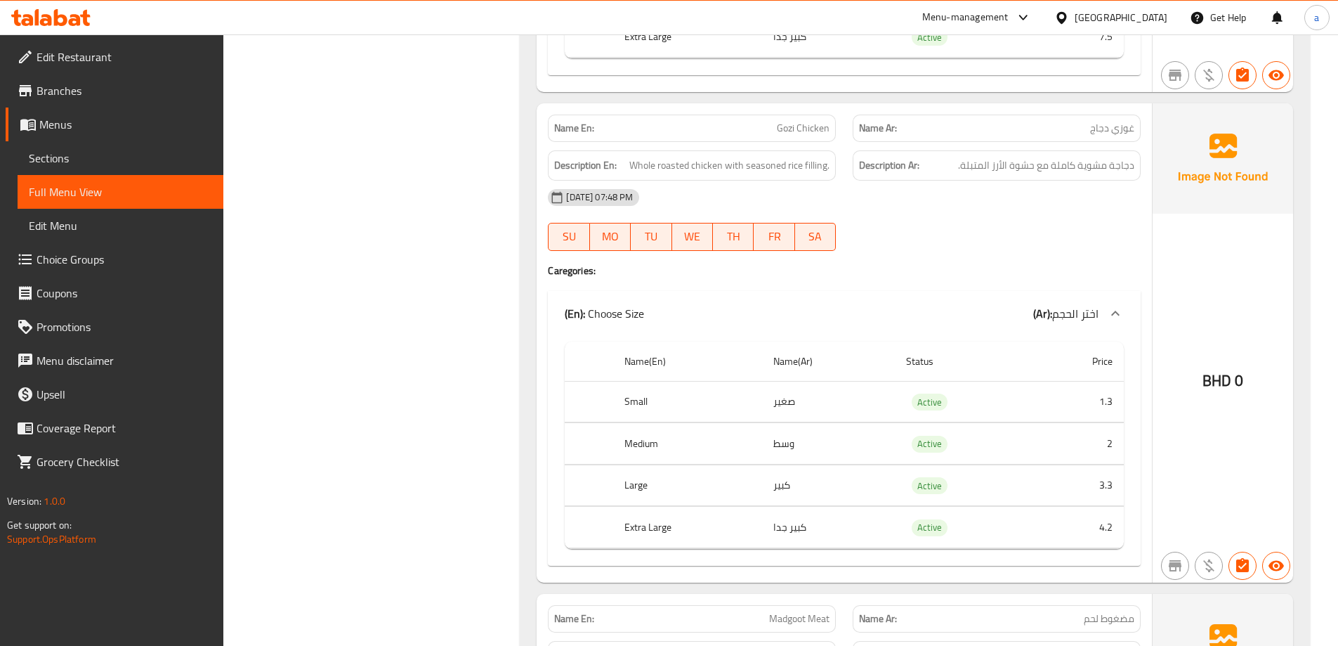
click at [775, 131] on p "Name En: Gozi Chicken" at bounding box center [691, 128] width 275 height 15
copy span "Gozi Chicken"
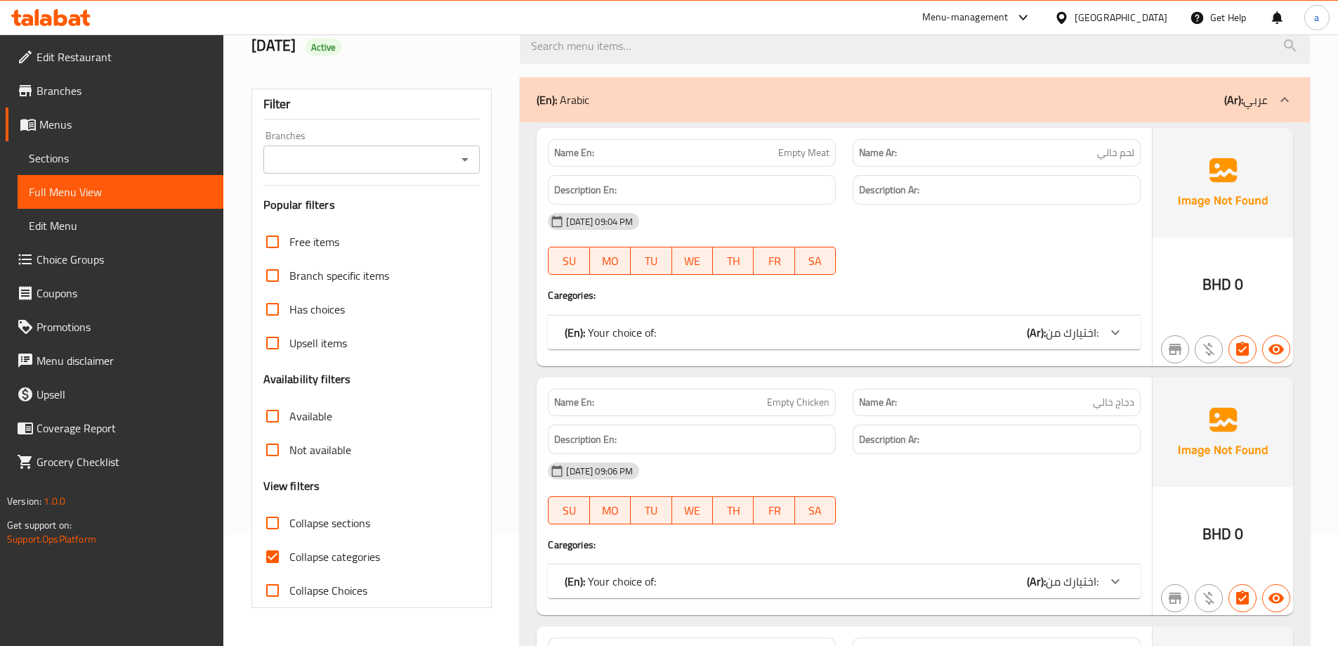
scroll to position [141, 0]
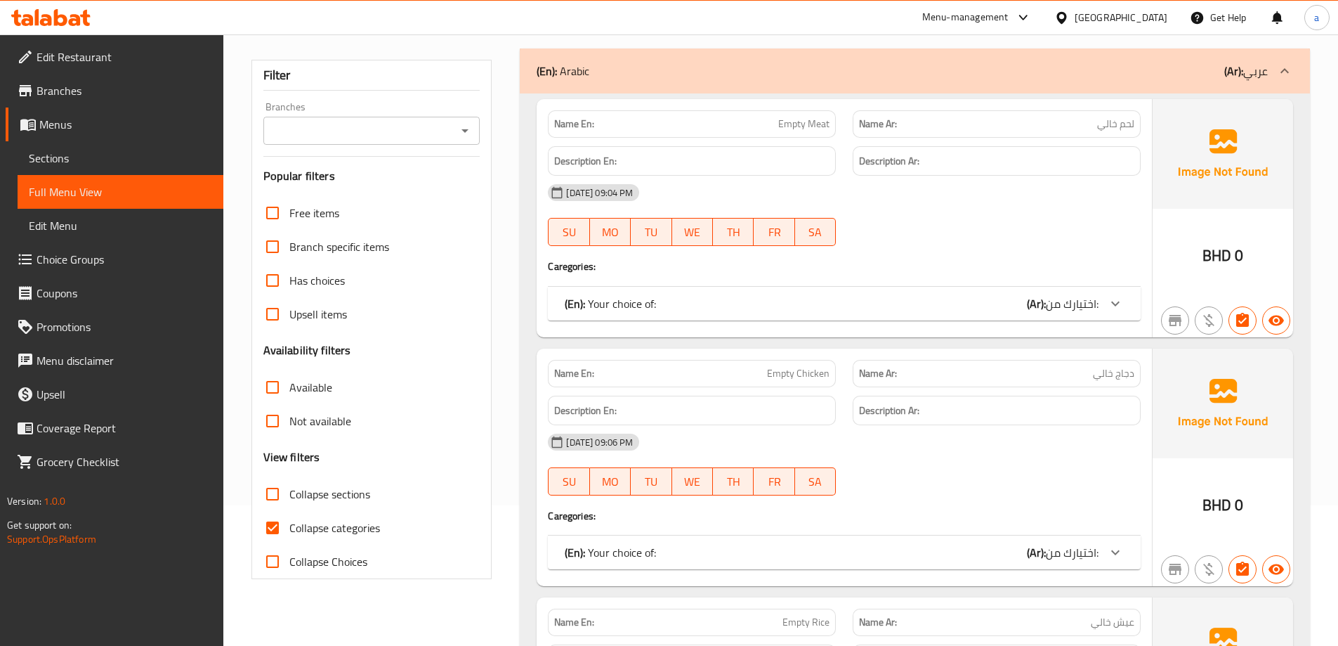
click at [322, 523] on span "Collapse categories" at bounding box center [334, 527] width 91 height 17
click at [289, 523] on input "Collapse categories" at bounding box center [273, 528] width 34 height 34
checkbox input "false"
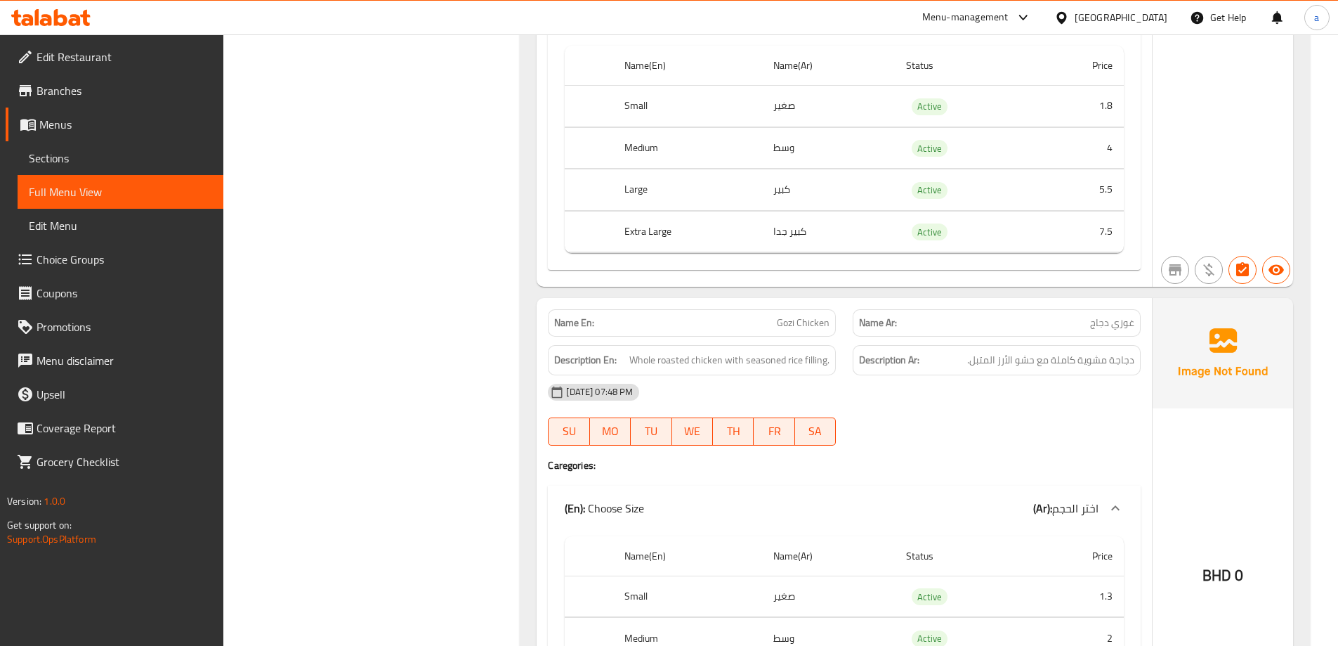
click at [976, 473] on div "Name En: Gozi Chicken Name Ar: غوزي دجاج Description En: Whole roasted chicken …" at bounding box center [844, 537] width 615 height 479
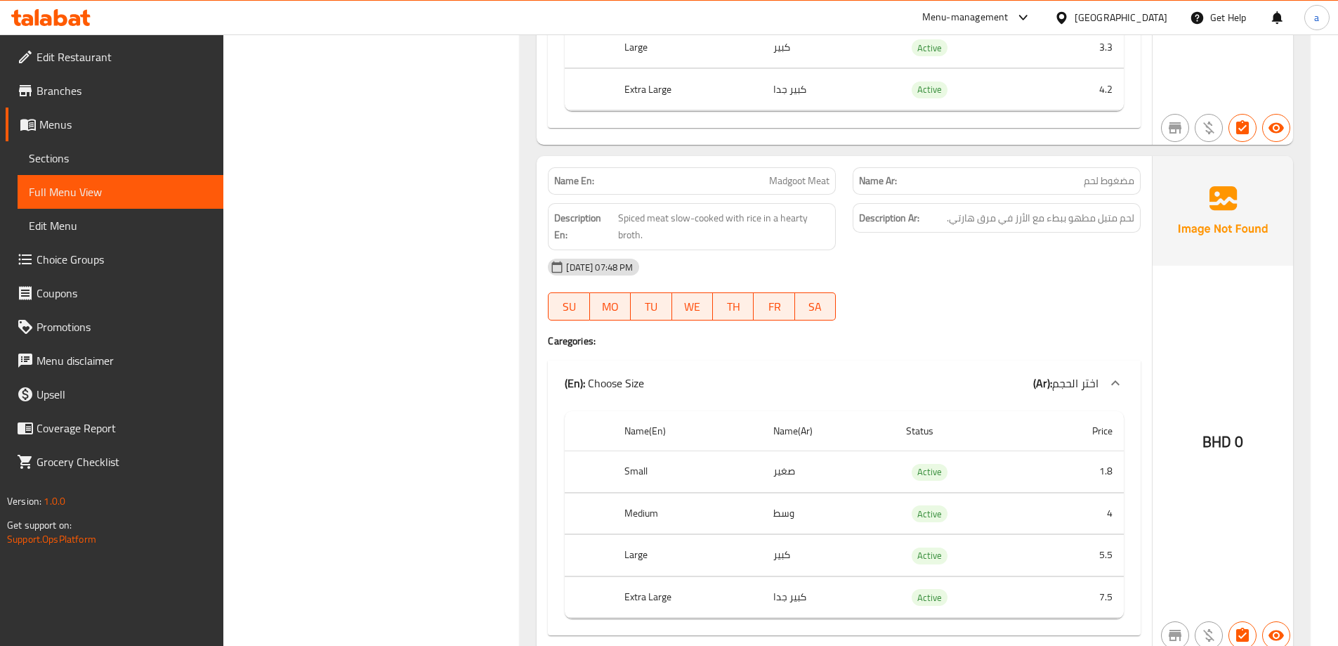
scroll to position [5541, 0]
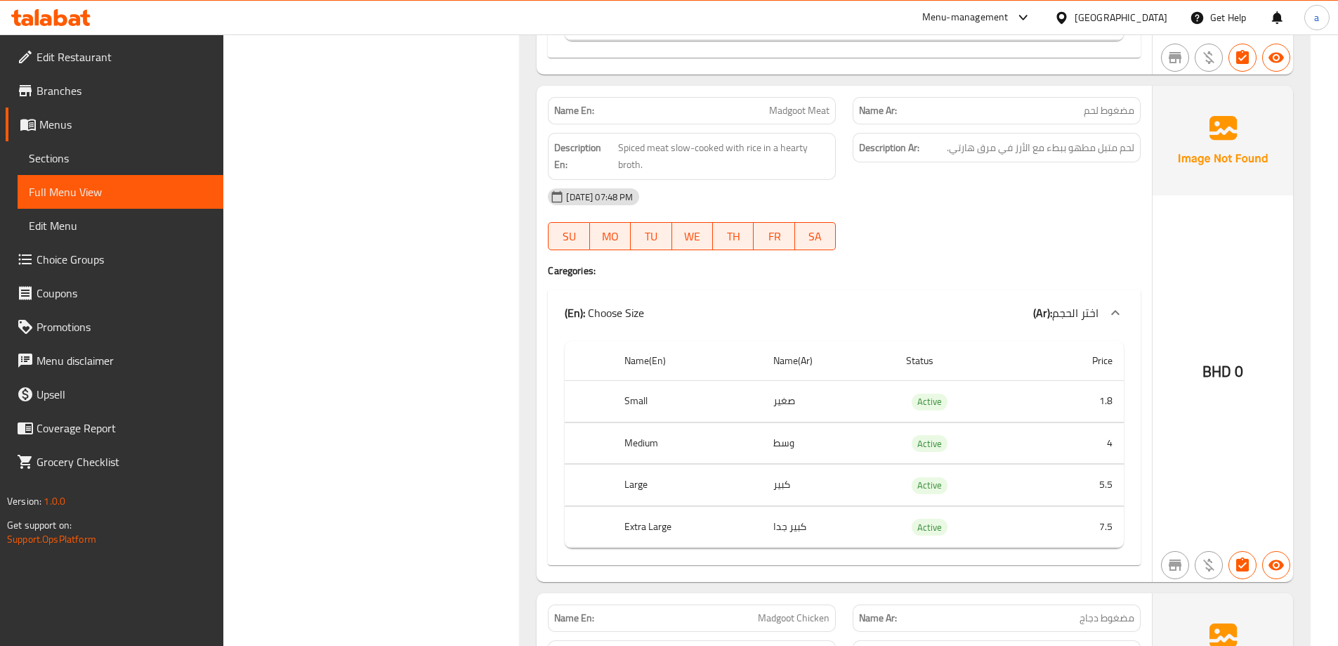
click at [903, 204] on div "[DATE] 07:48 PM" at bounding box center [845, 197] width 610 height 34
click at [821, 174] on div "Description En: Spiced meat slow-cooked with rice in a hearty broth." at bounding box center [692, 156] width 288 height 47
click at [785, 107] on span "Madgoot Meat" at bounding box center [799, 110] width 60 height 15
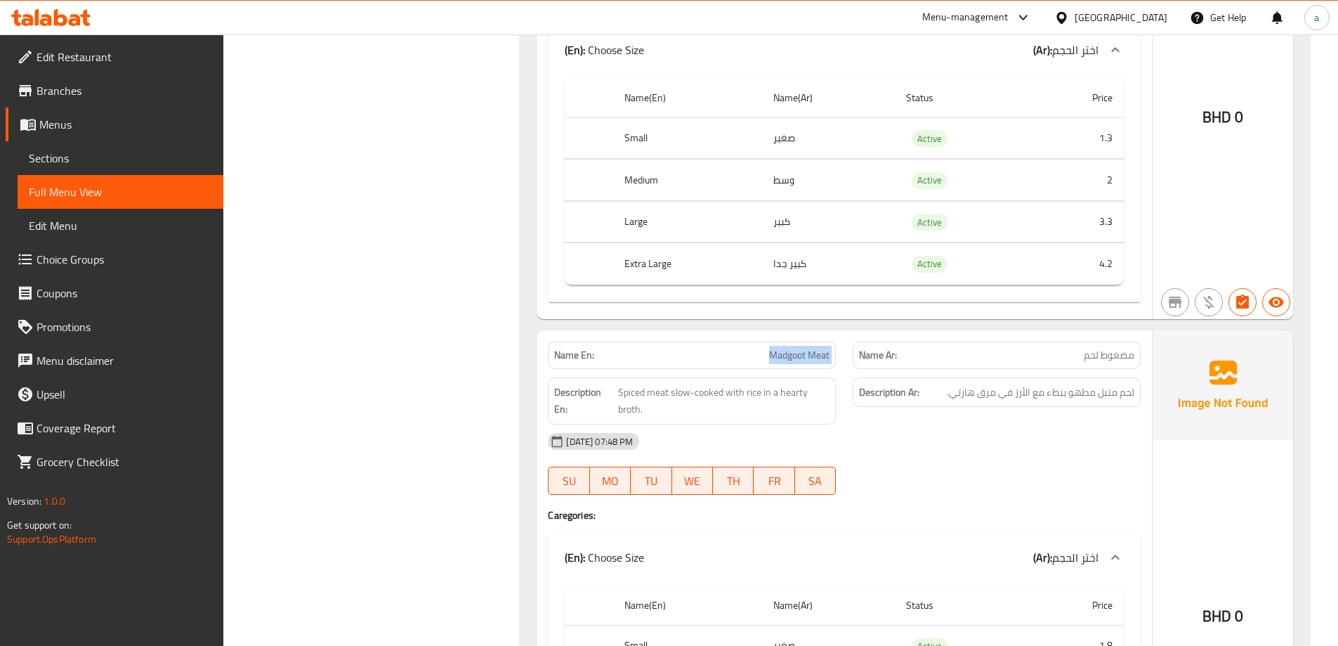
scroll to position [5400, 0]
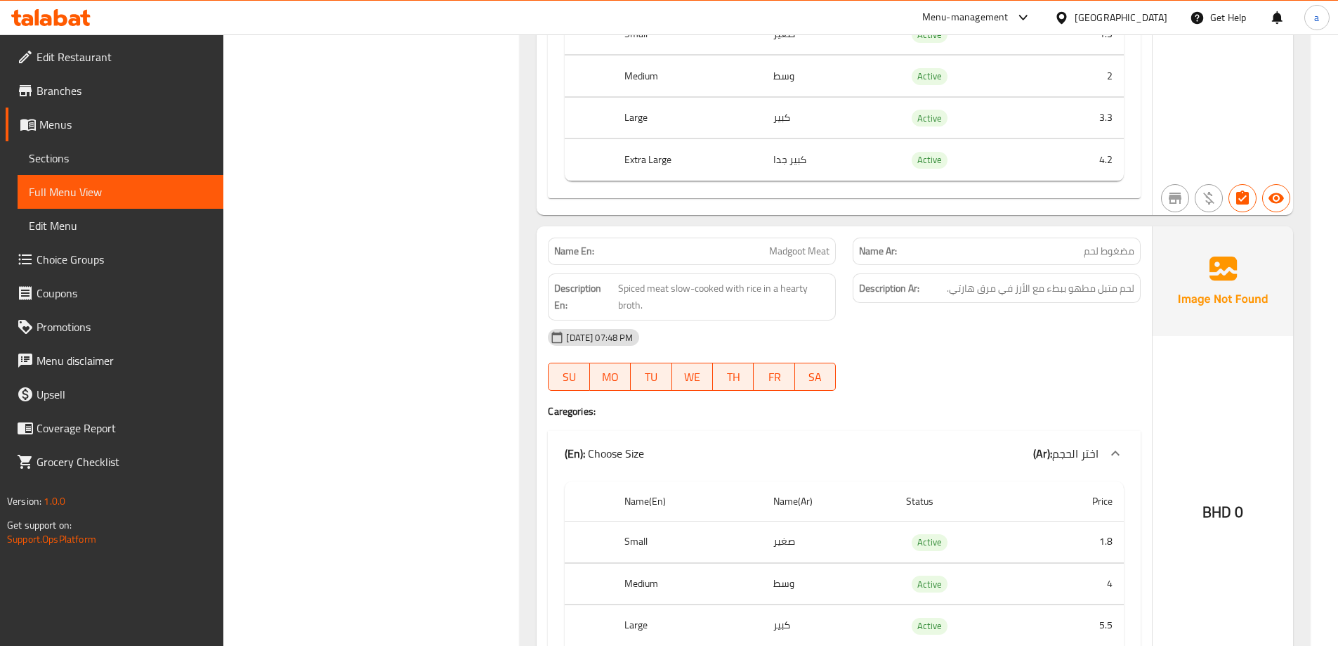
click at [955, 344] on div "[DATE] 07:48 PM" at bounding box center [845, 337] width 610 height 34
click at [804, 250] on span "Madgoot Meat" at bounding box center [799, 251] width 60 height 15
copy span "Madgoot Meat"
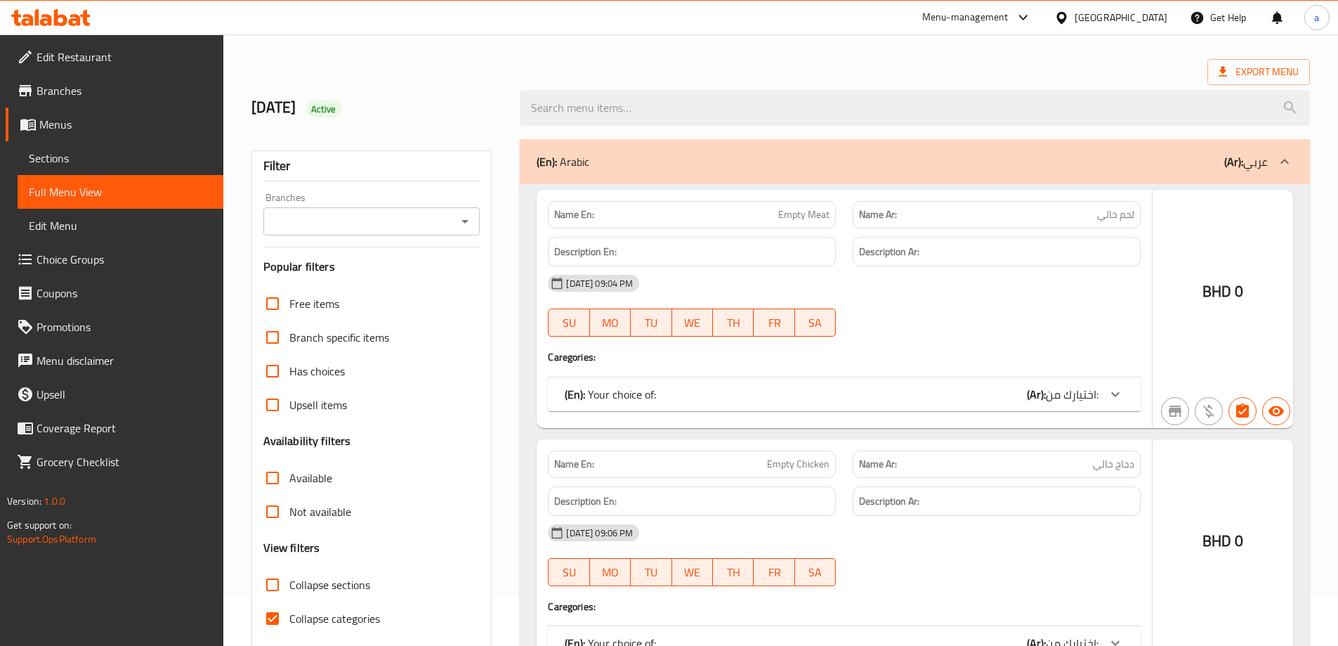
scroll to position [102, 0]
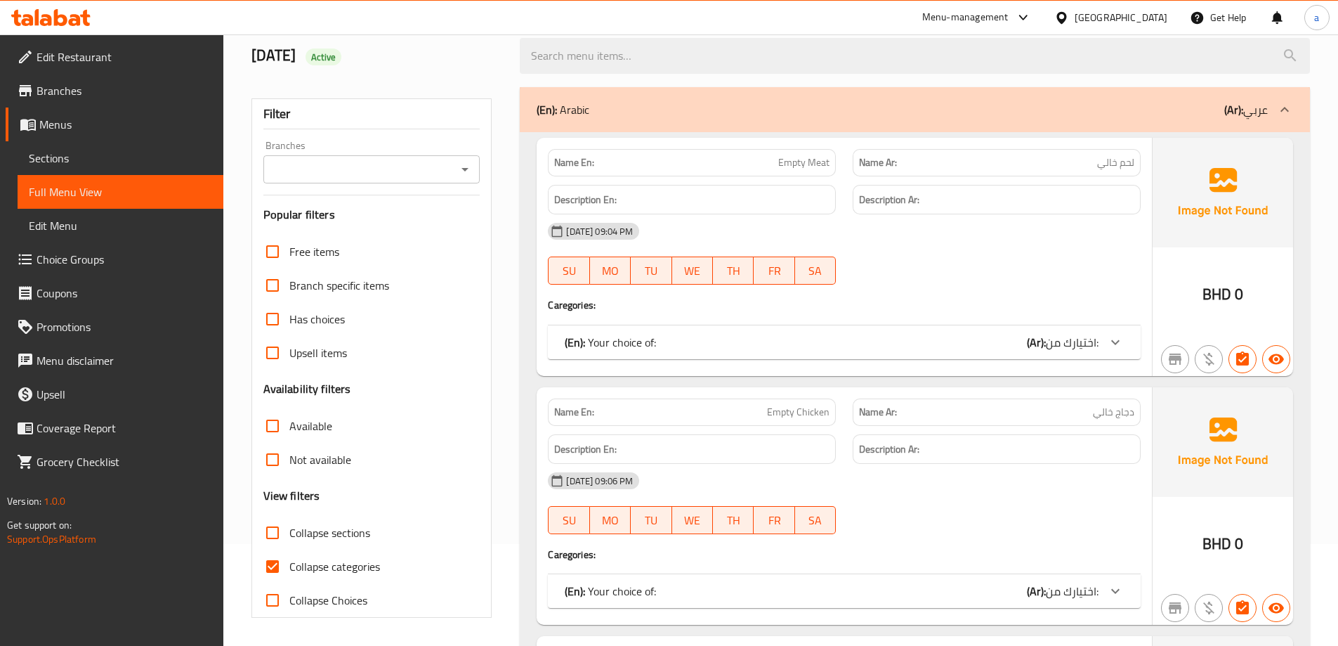
click at [315, 568] on span "Collapse categories" at bounding box center [334, 566] width 91 height 17
click at [289, 568] on input "Collapse categories" at bounding box center [273, 566] width 34 height 34
checkbox input "false"
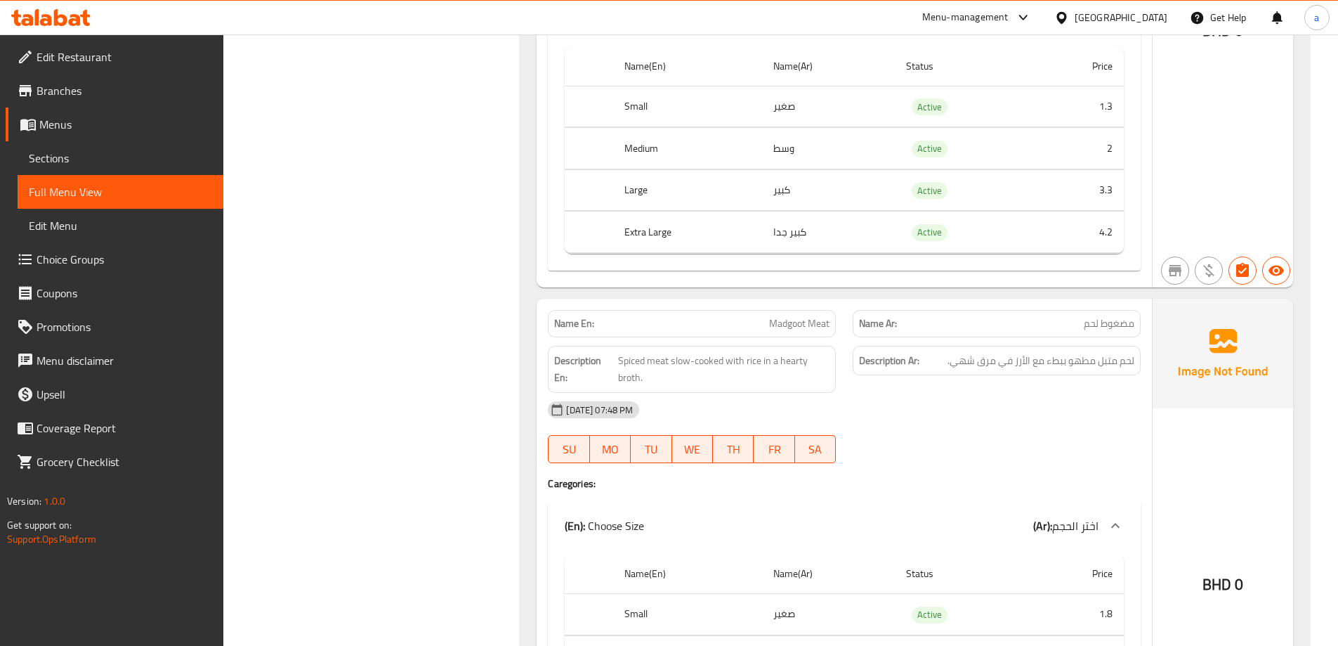
drag, startPoint x: 922, startPoint y: 445, endPoint x: 947, endPoint y: 451, distance: 26.1
click at [922, 444] on div "[DATE] 07:48 PM SU MO TU WE TH FR SA" at bounding box center [845, 432] width 610 height 79
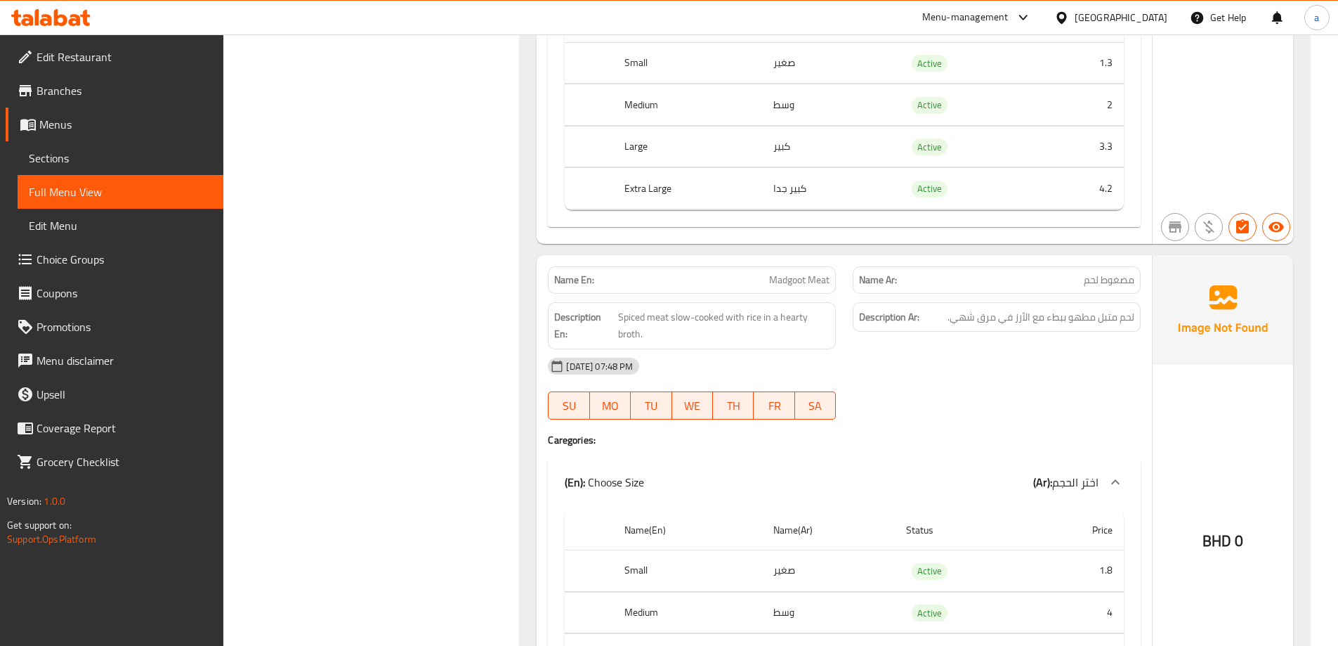
scroll to position [5468, 0]
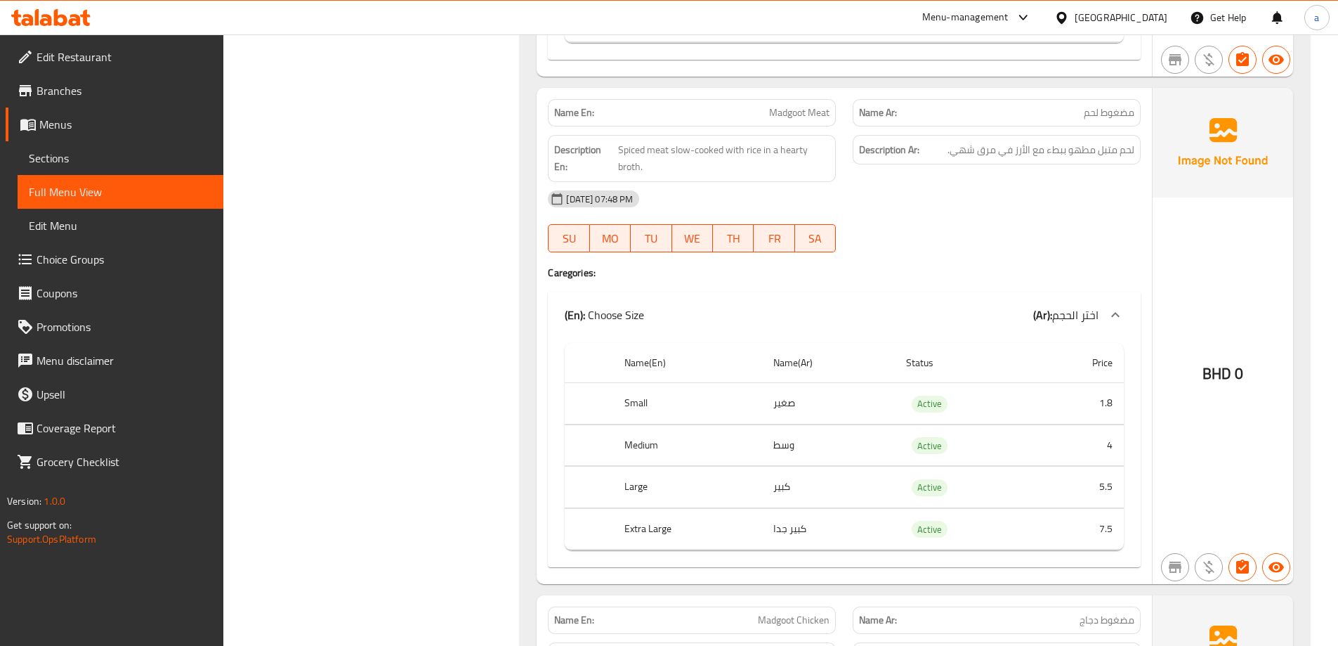
click at [950, 237] on div "[DATE] 07:48 PM SU MO TU WE TH FR SA" at bounding box center [845, 221] width 610 height 79
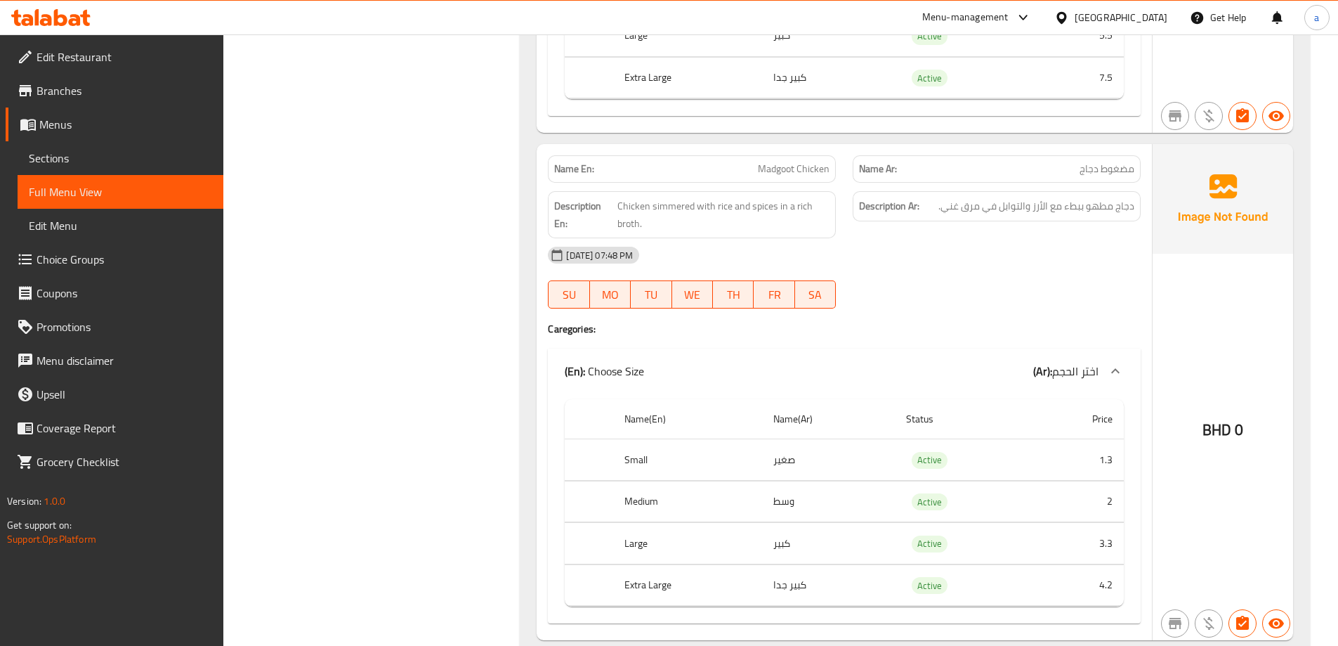
scroll to position [6030, 0]
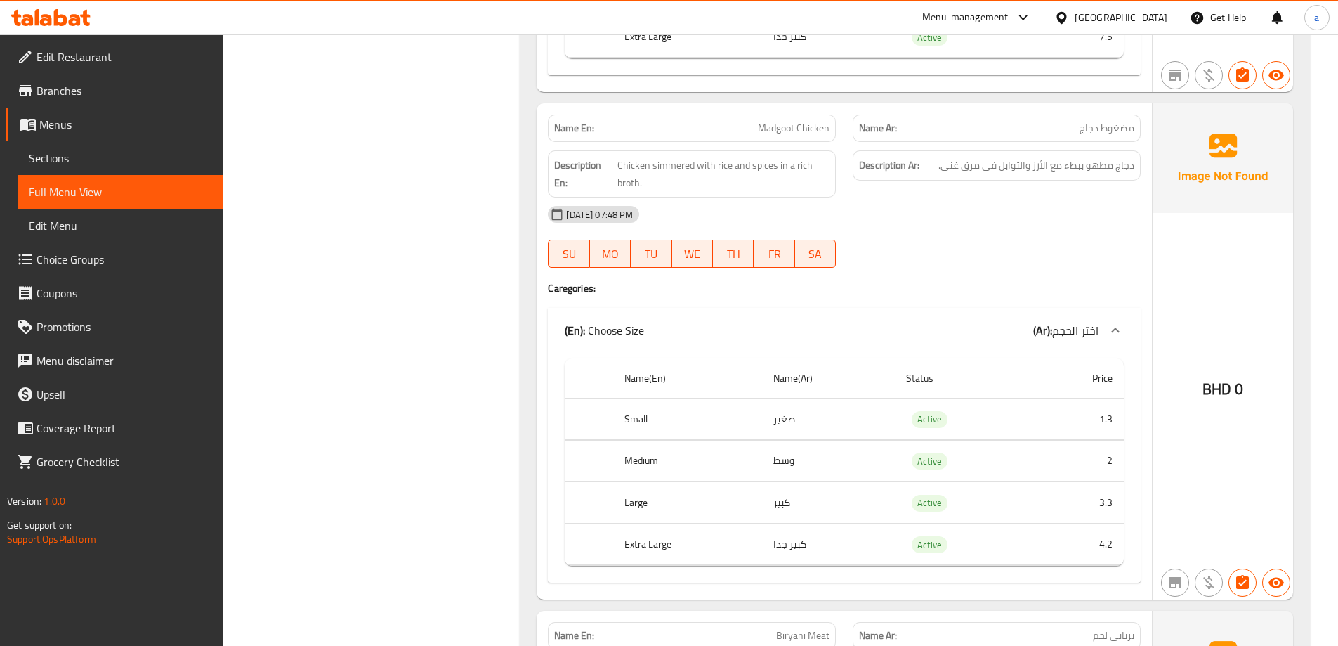
click at [1024, 230] on div "[DATE] 07:48 PM" at bounding box center [845, 214] width 610 height 34
click at [1022, 252] on div "[DATE] 07:48 PM SU MO TU WE TH FR SA" at bounding box center [845, 236] width 610 height 79
click at [875, 214] on div "[DATE] 07:48 PM" at bounding box center [845, 214] width 610 height 34
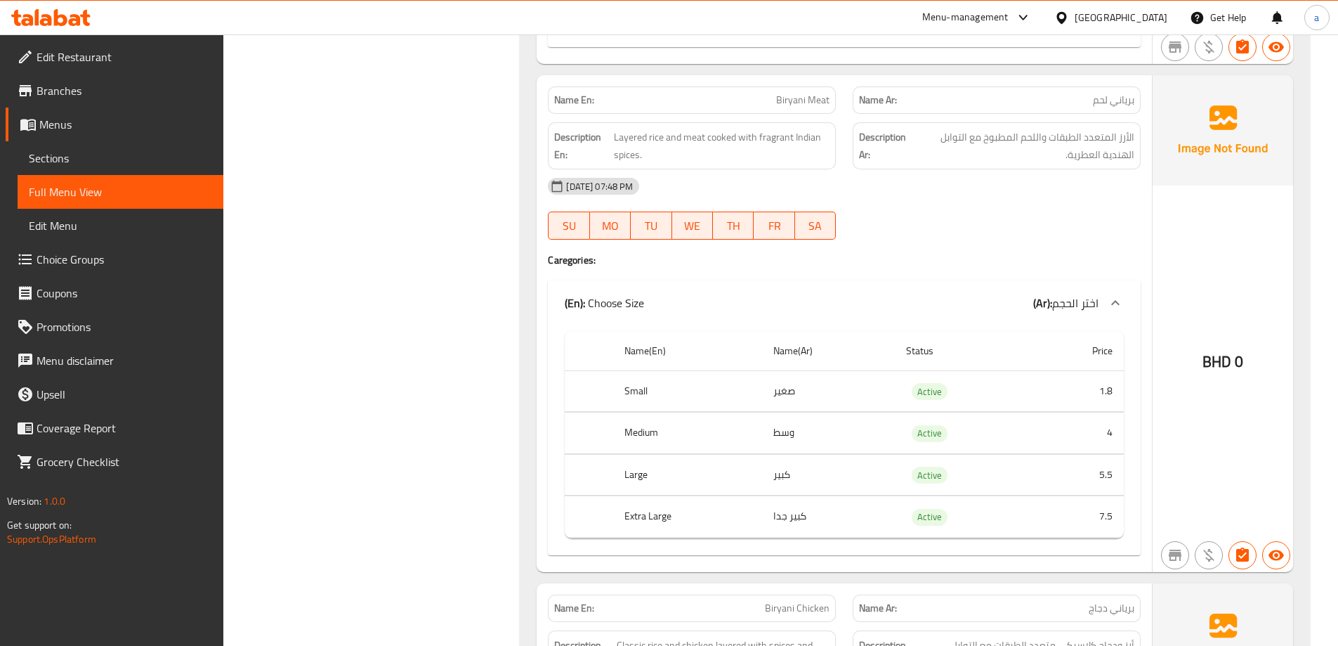
scroll to position [6592, 0]
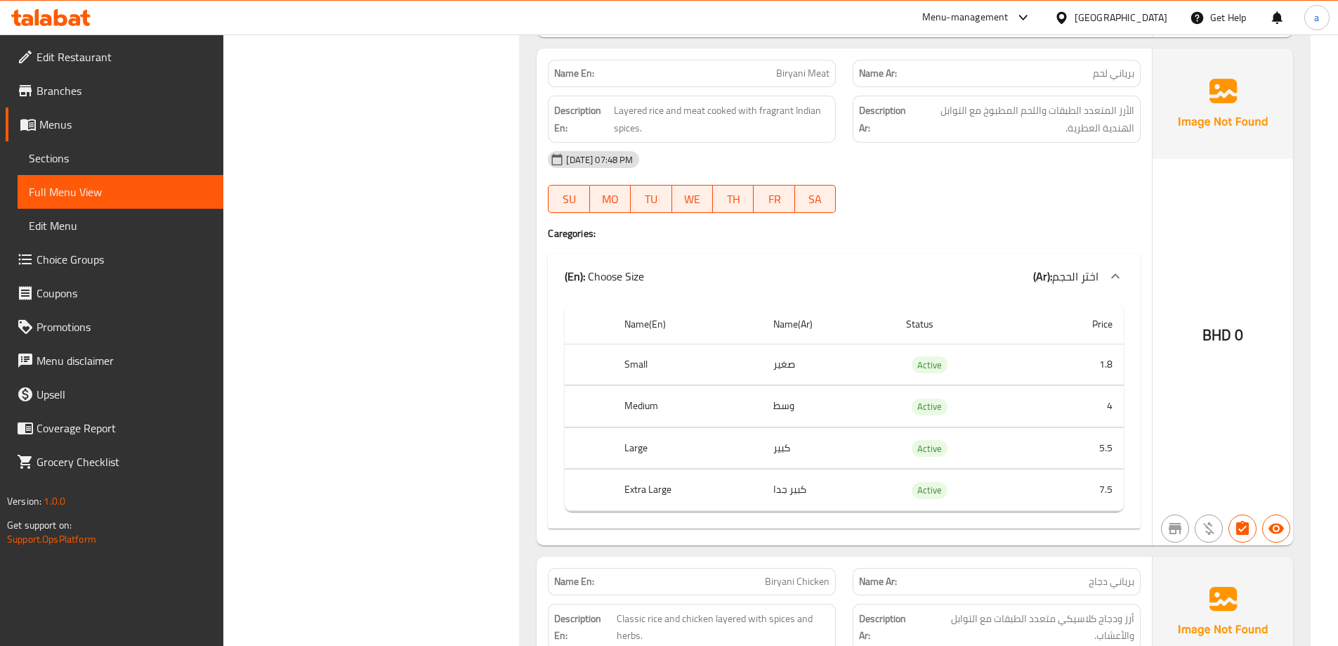
click at [979, 216] on div at bounding box center [996, 212] width 305 height 17
click at [979, 202] on div "[DATE] 07:48 PM SU MO TU WE TH FR SA" at bounding box center [845, 182] width 610 height 79
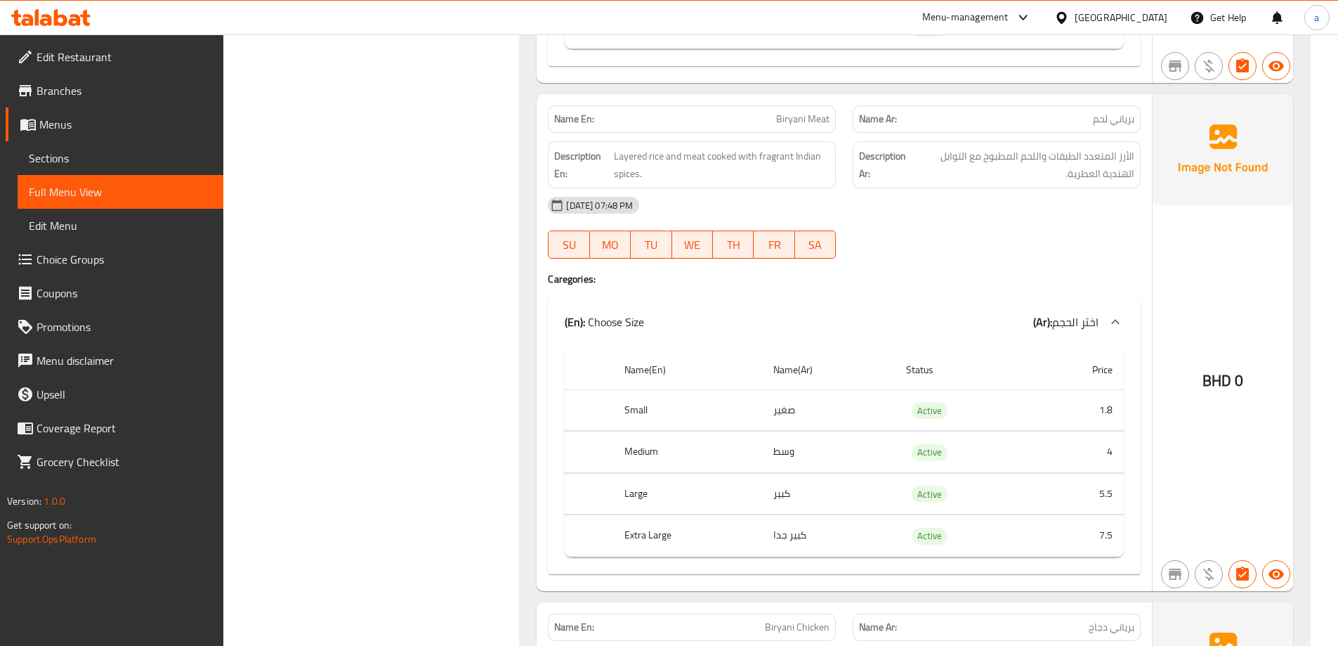
scroll to position [6522, 0]
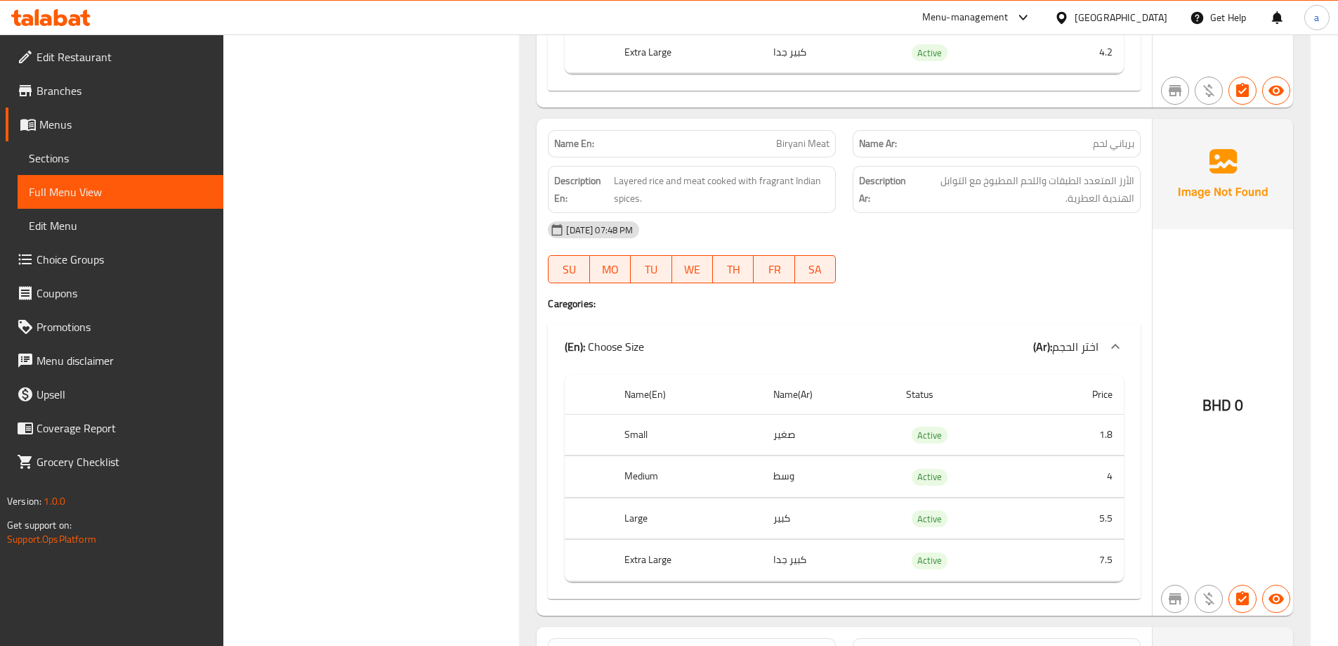
click at [960, 257] on div "[DATE] 07:48 PM SU MO TU WE TH FR SA" at bounding box center [845, 252] width 610 height 79
click at [962, 254] on div "[DATE] 07:48 PM SU MO TU WE TH FR SA" at bounding box center [845, 252] width 610 height 79
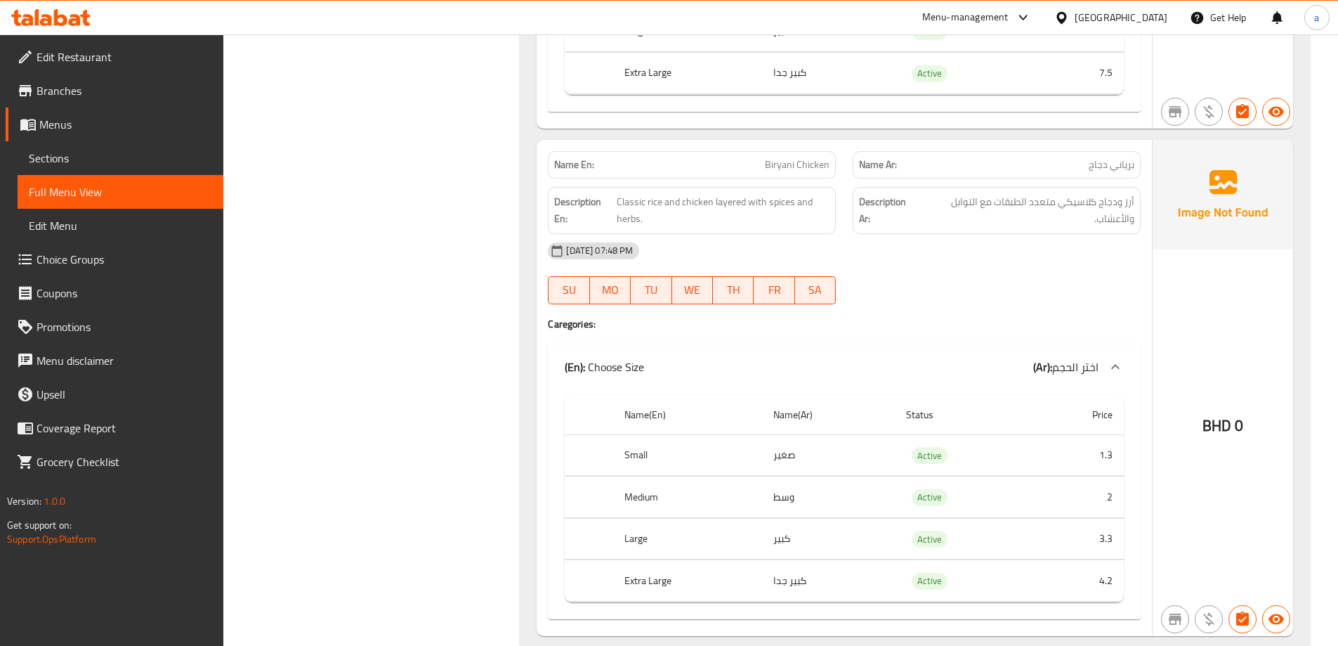
scroll to position [7014, 0]
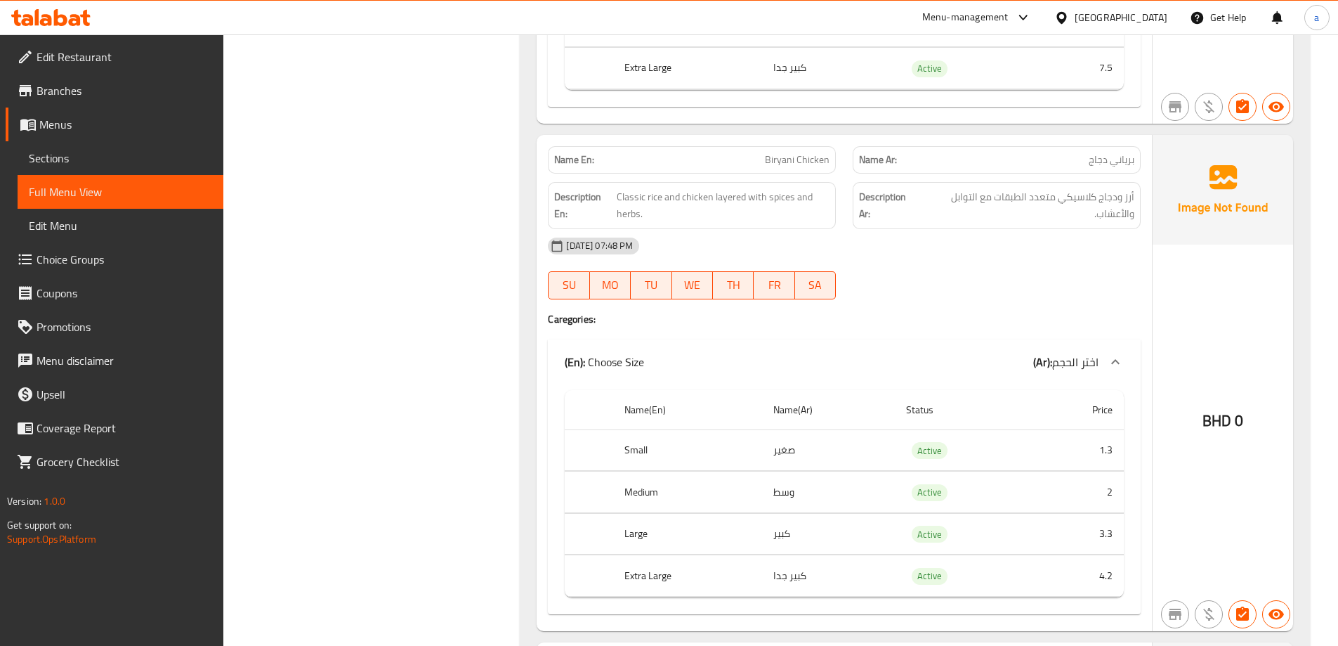
click at [1028, 273] on div "[DATE] 07:48 PM SU MO TU WE TH FR SA" at bounding box center [845, 268] width 610 height 79
click at [979, 283] on div "[DATE] 07:48 PM SU MO TU WE TH FR SA" at bounding box center [845, 268] width 610 height 79
click at [797, 167] on span "Biryani Chicken" at bounding box center [797, 159] width 65 height 15
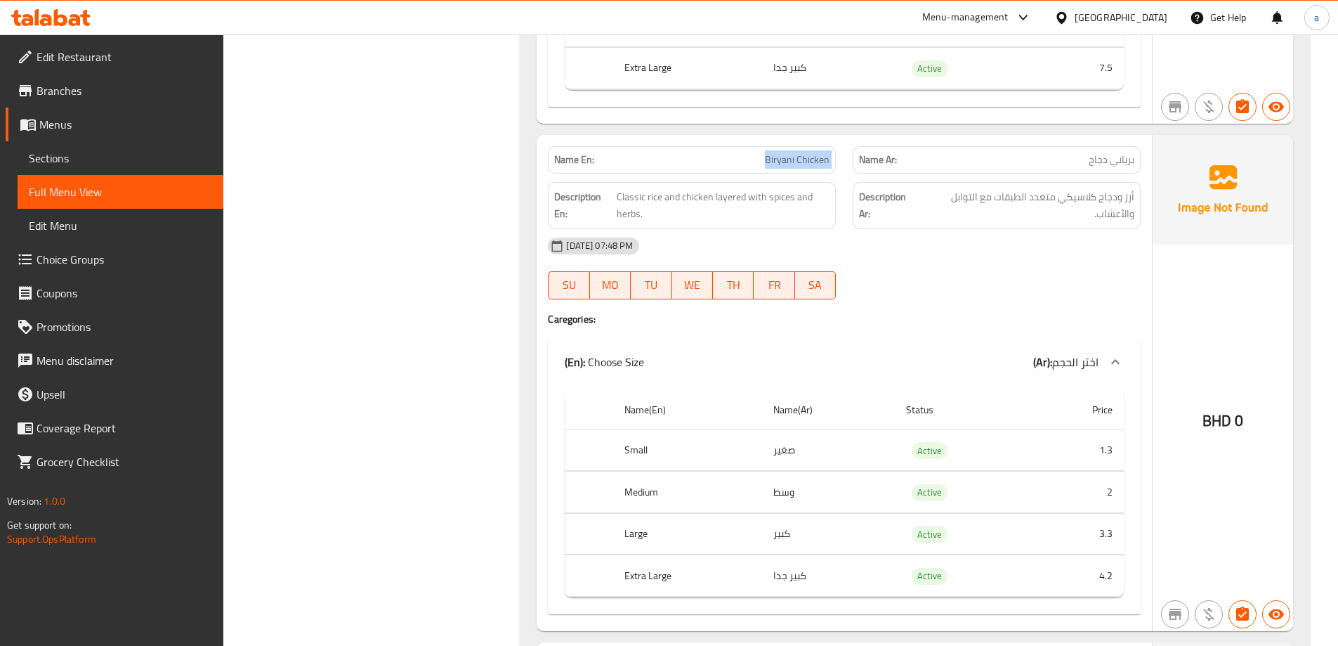
copy span "Biryani Chicken"
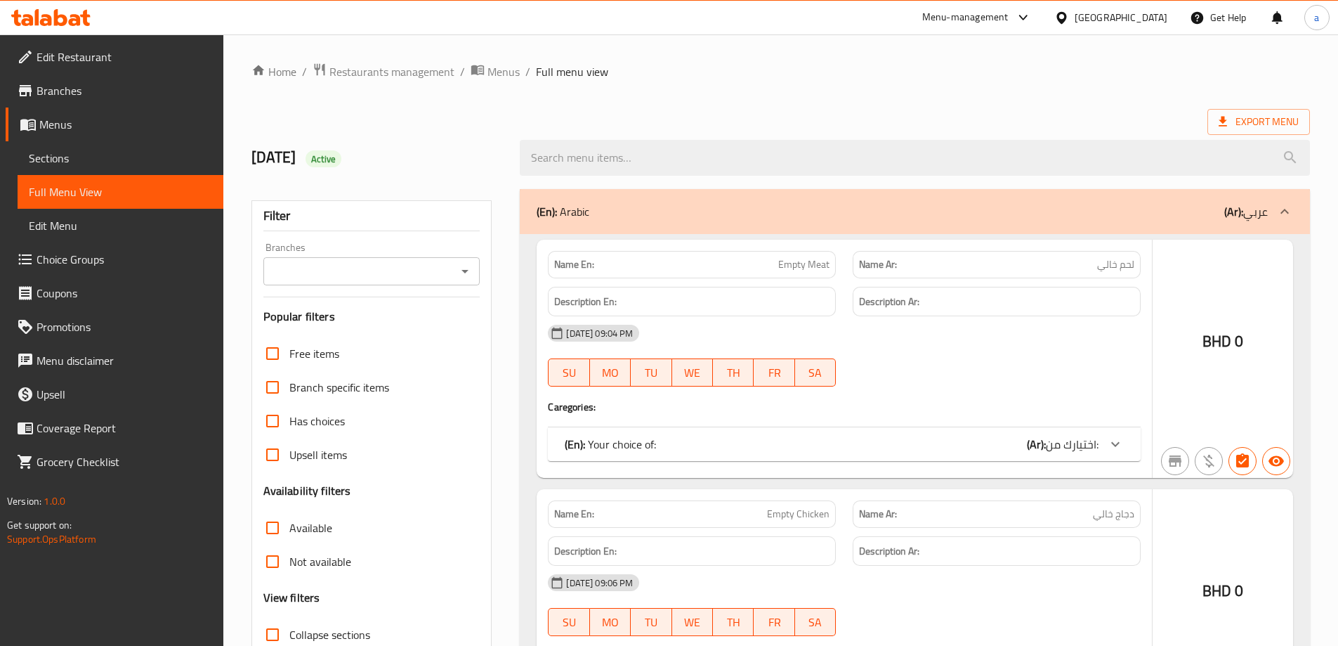
scroll to position [422, 0]
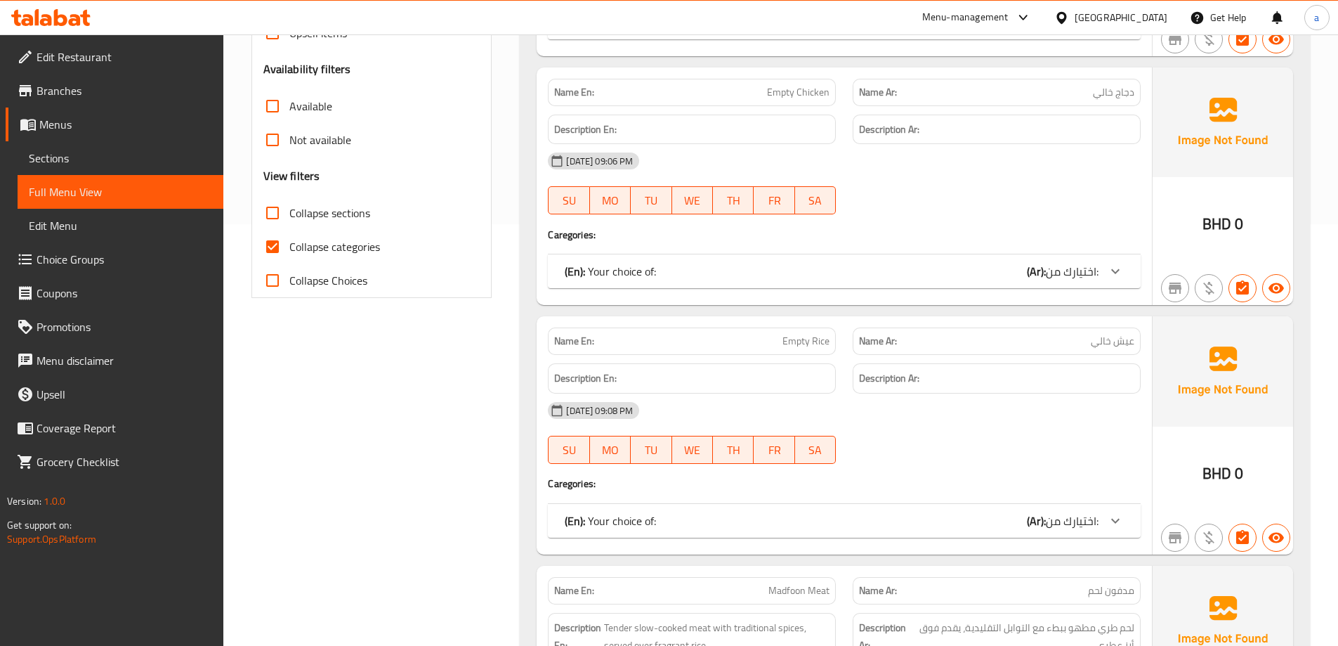
click at [359, 248] on span "Collapse categories" at bounding box center [334, 246] width 91 height 17
click at [289, 248] on input "Collapse categories" at bounding box center [273, 247] width 34 height 34
checkbox input "false"
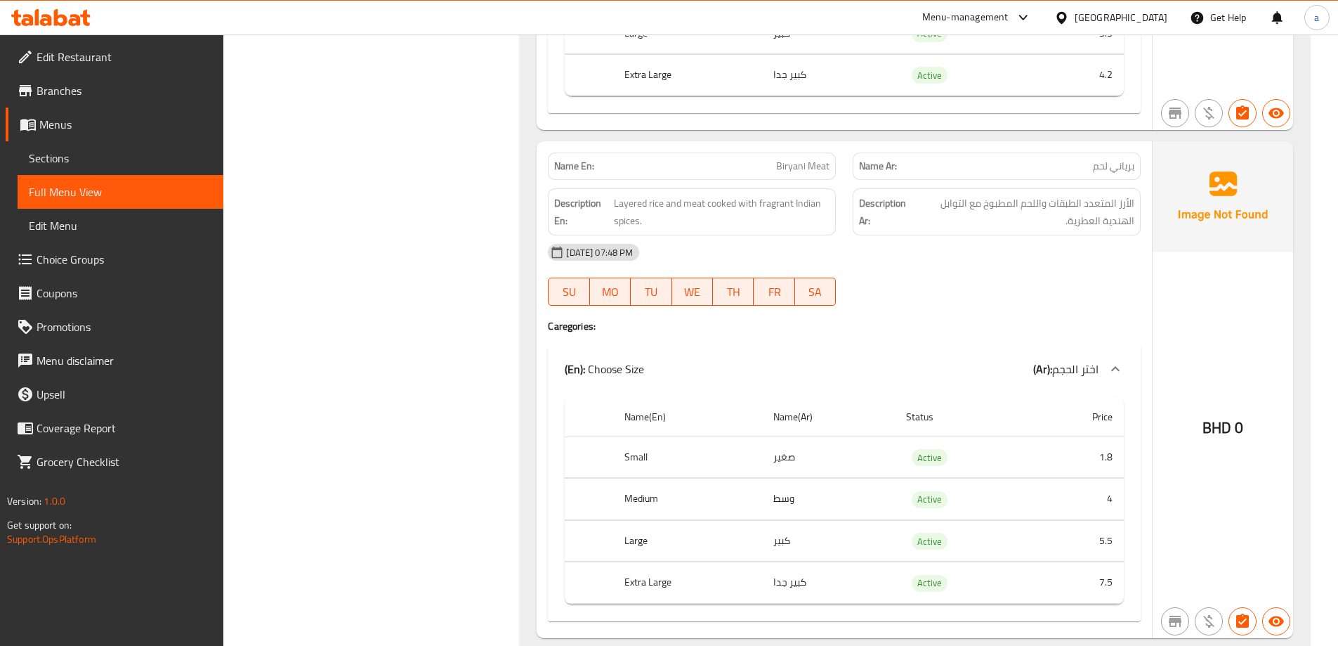
scroll to position [6499, 0]
click at [714, 218] on span "Layered rice and meat cooked with fragrant Indian spices." at bounding box center [722, 212] width 216 height 34
click at [934, 252] on div "[DATE] 07:48 PM" at bounding box center [845, 253] width 610 height 34
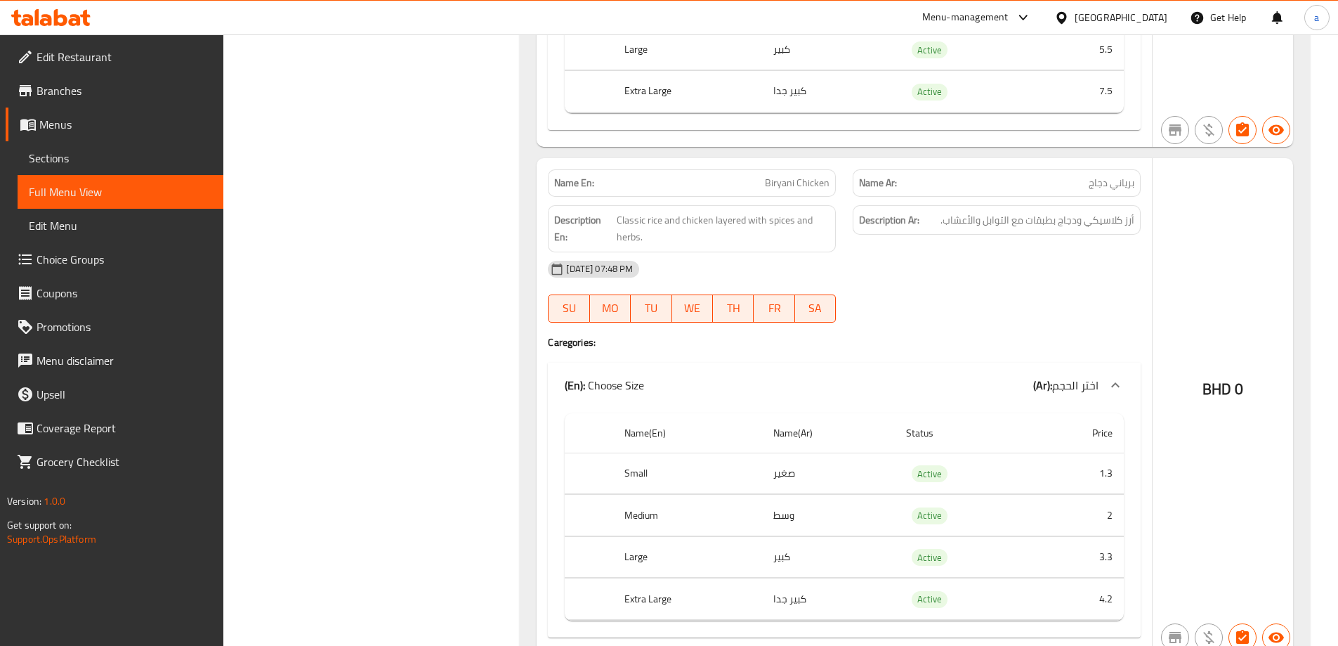
click at [939, 244] on div "Description Ar: أرز كلاسيكي ودجاج بطبقات مع التوابل والأعشاب." at bounding box center [996, 229] width 305 height 64
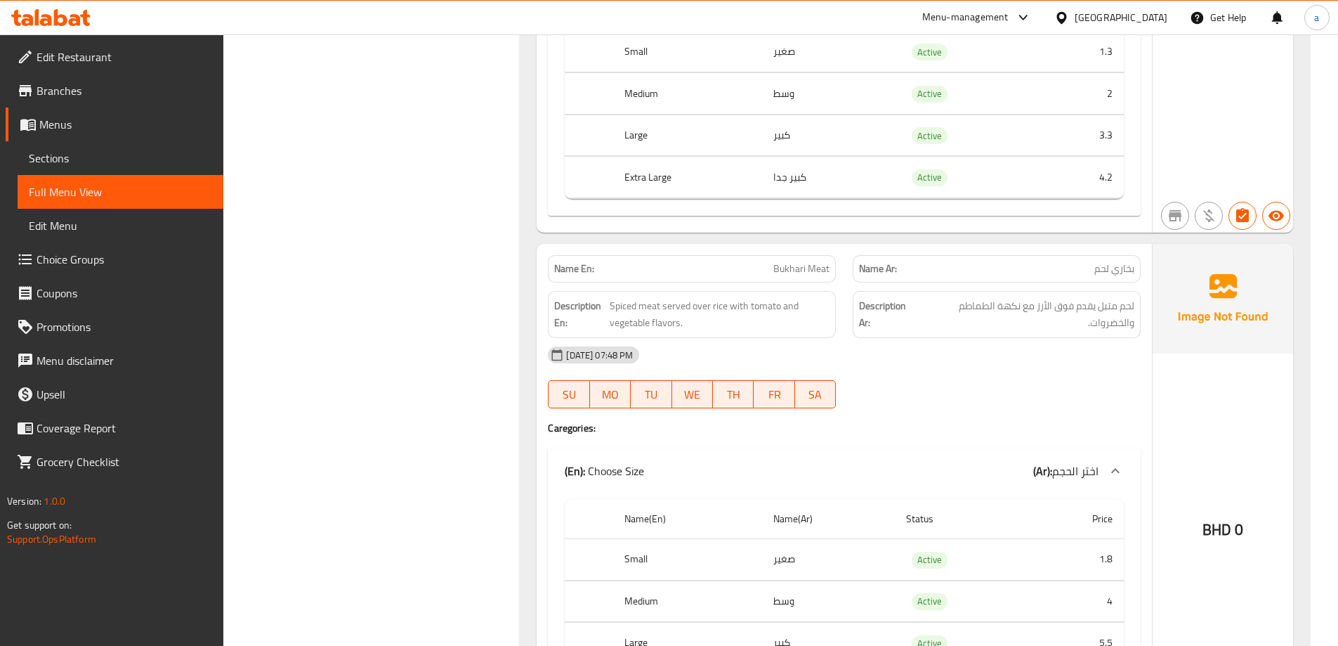
click at [1111, 383] on div "14-10-2025 07:48 PM SU MO TU WE TH FR SA" at bounding box center [845, 377] width 610 height 79
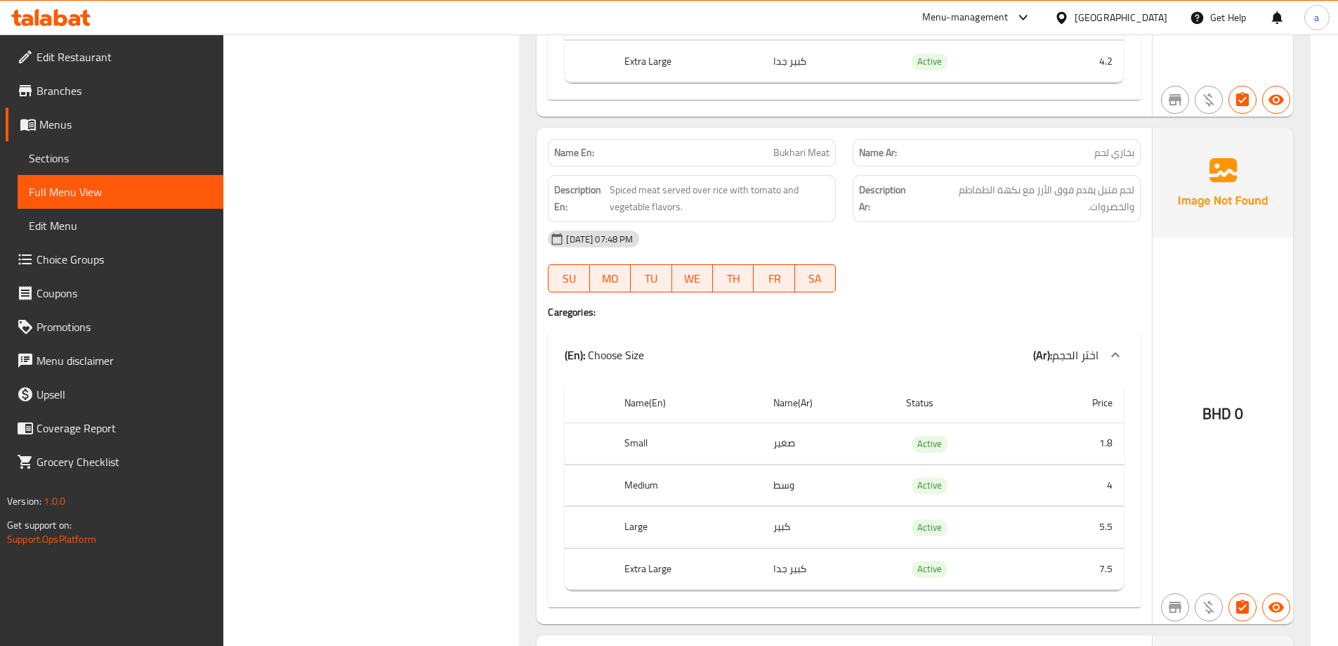
scroll to position [7553, 0]
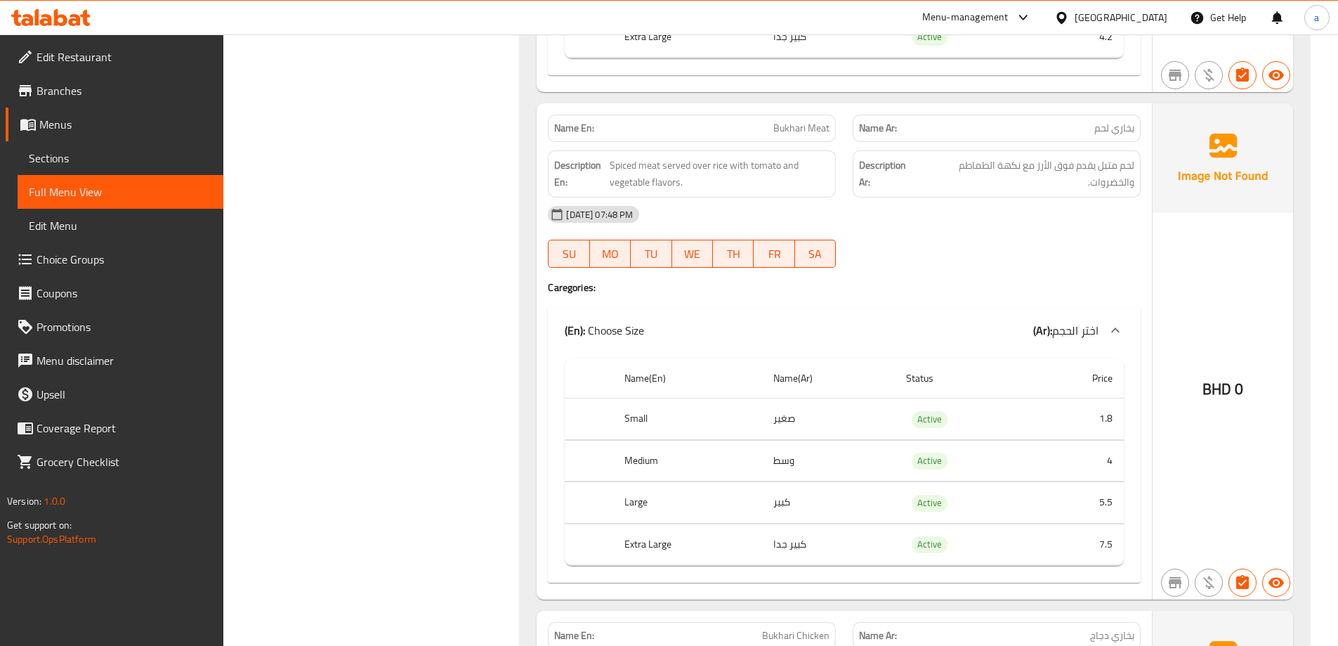
click at [883, 282] on h4 "Caregories:" at bounding box center [844, 287] width 593 height 14
click at [828, 215] on div "[DATE] 07:48 PM" at bounding box center [845, 214] width 610 height 34
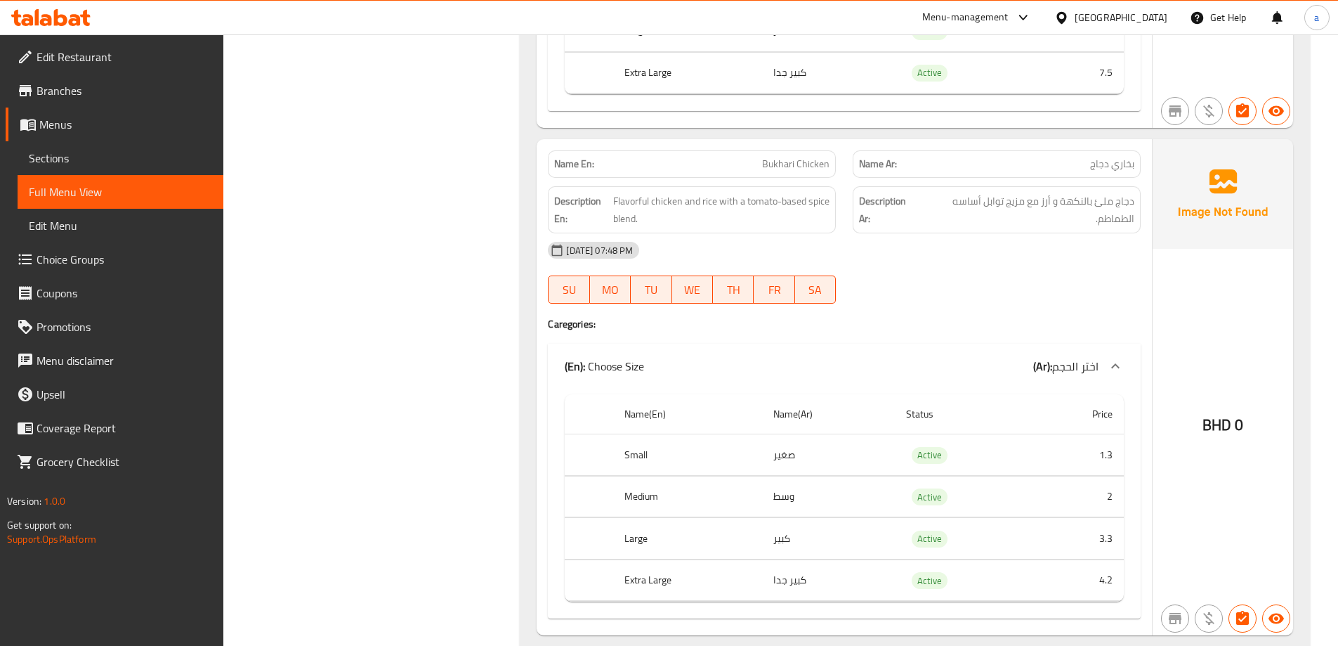
scroll to position [8044, 0]
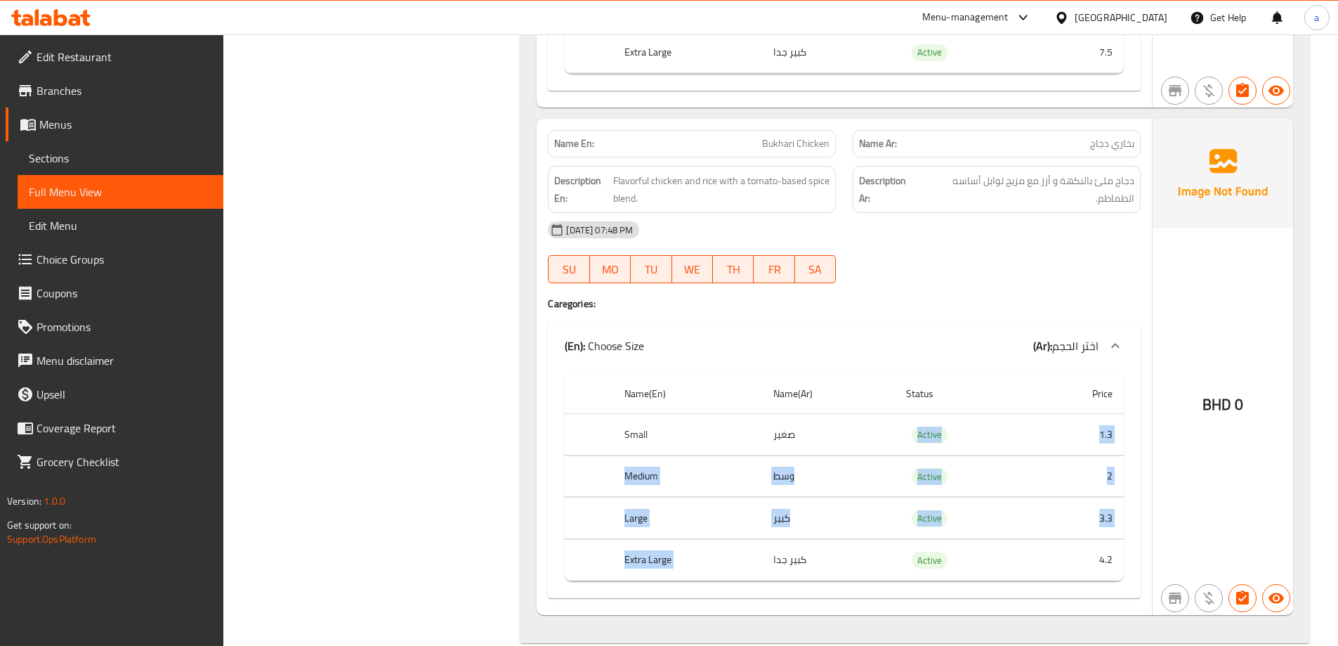
drag, startPoint x: 763, startPoint y: 433, endPoint x: 804, endPoint y: 567, distance: 140.2
click at [804, 567] on tbody "Small صغير Active 1.3 Medium وسط Active 2 Large كبير Active 3.3 Extra Large كبي…" at bounding box center [844, 497] width 559 height 167
click at [778, 443] on td "صغير" at bounding box center [828, 434] width 133 height 41
drag, startPoint x: 804, startPoint y: 434, endPoint x: 772, endPoint y: 573, distance: 142.1
click at [772, 573] on tbody "Small صغير Active 1.3 Medium وسط Active 2 Large كبير Active 3.3 Extra Large كبي…" at bounding box center [844, 497] width 559 height 167
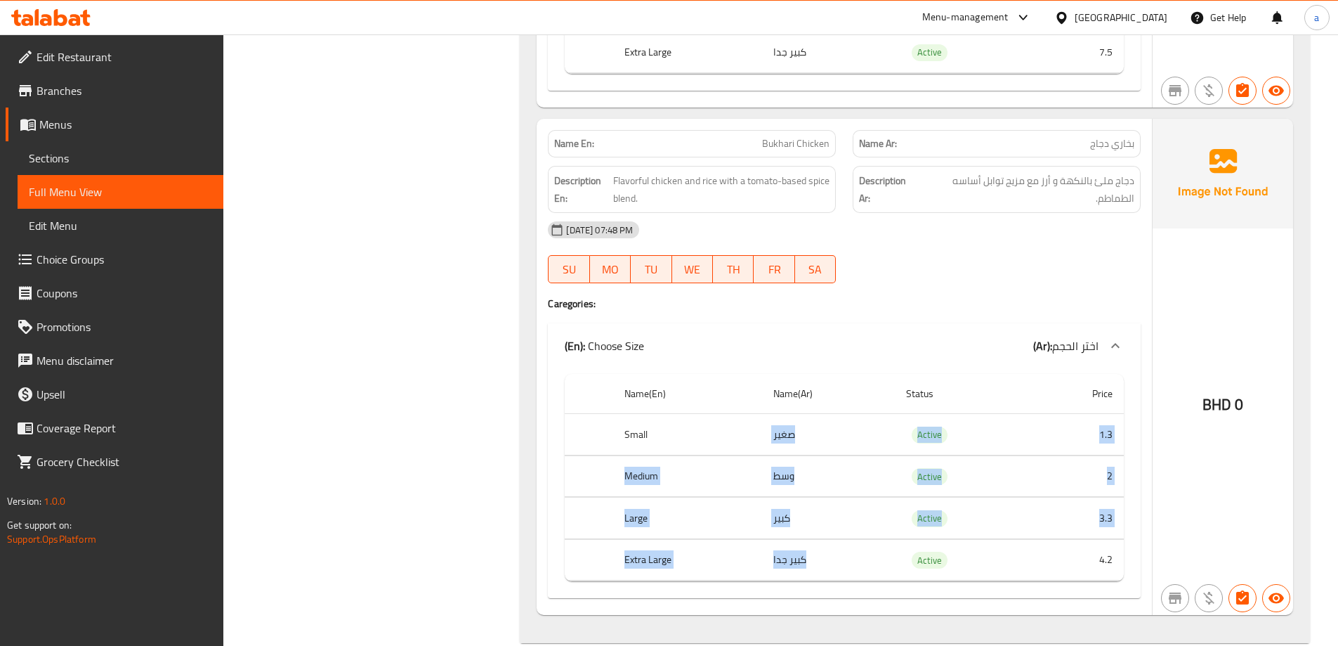
copy tbody "صغير Active 1.3 Medium وسط Active 2 Large كبير Active 3.3 Extra Large كبير جدا"
click at [877, 299] on h4 "Caregories:" at bounding box center [844, 303] width 593 height 14
click at [624, 384] on th "Name(En)" at bounding box center [687, 394] width 149 height 40
click at [939, 288] on div at bounding box center [996, 283] width 305 height 17
click at [1001, 271] on div "14-10-2025 07:48 PM SU MO TU WE TH FR SA" at bounding box center [845, 252] width 610 height 79
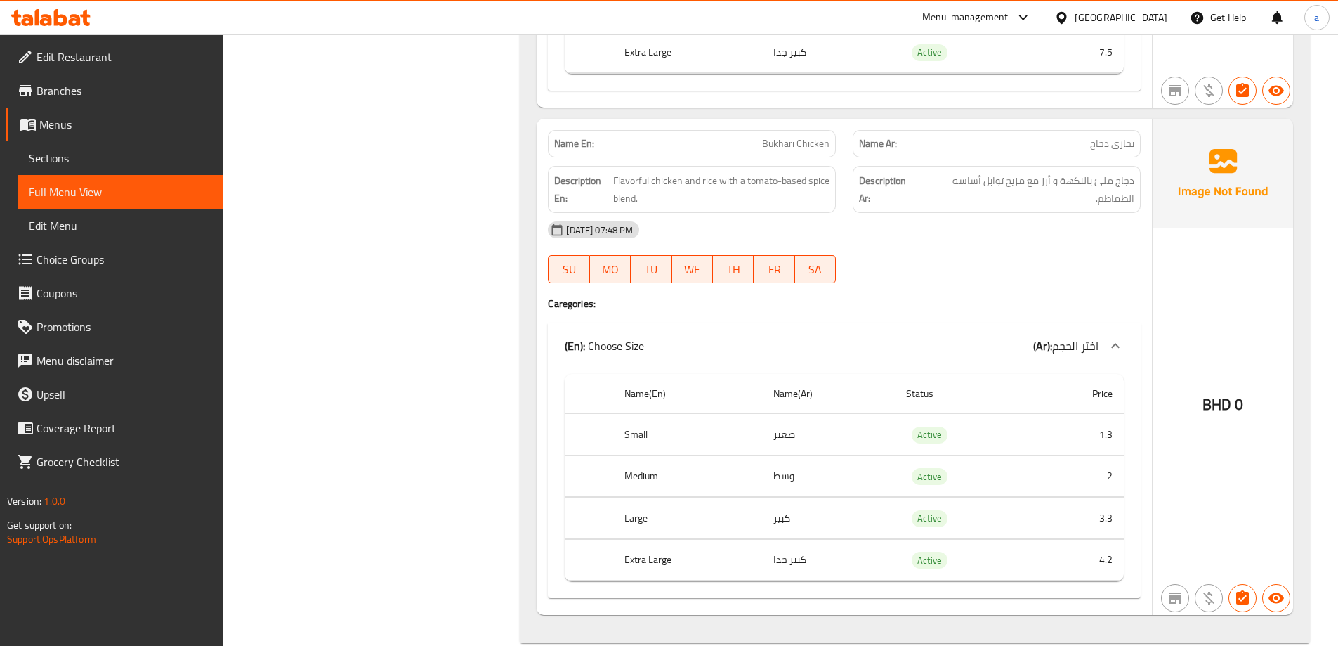
click at [932, 287] on div at bounding box center [996, 283] width 305 height 17
click at [790, 183] on span "Flavorful chicken and rice with a tomato-based spice blend." at bounding box center [721, 189] width 216 height 34
click at [759, 184] on span "Flavorful chicken and rice with a tomato-based spice blend." at bounding box center [721, 189] width 216 height 34
click at [981, 230] on div "[DATE] 07:48 PM" at bounding box center [845, 230] width 610 height 34
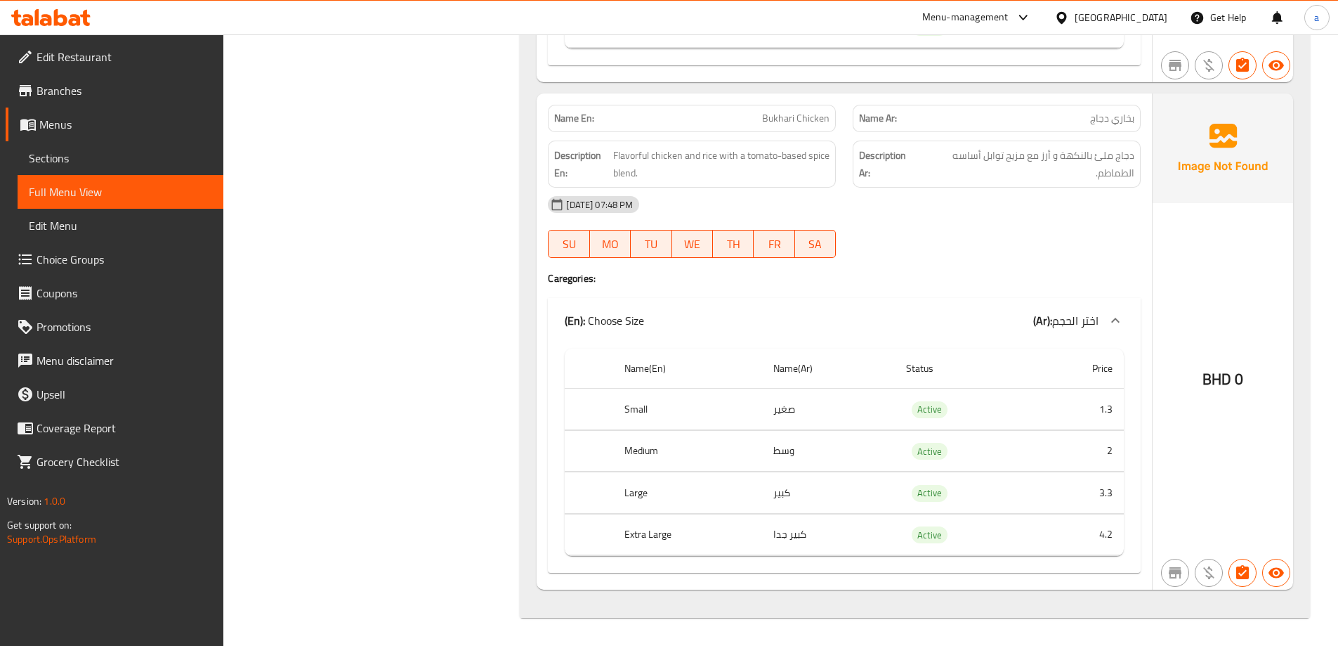
click at [959, 268] on div "Name En: Bukhari Chicken Name Ar: بخاري دجاج Description En: Flavorful chicken …" at bounding box center [844, 341] width 615 height 496
click at [957, 275] on h4 "Caregories:" at bounding box center [844, 278] width 593 height 14
click at [959, 267] on div "Name En: Bukhari Chicken Name Ar: بخاري دجاج Description En: Flavorful chicken …" at bounding box center [844, 341] width 615 height 496
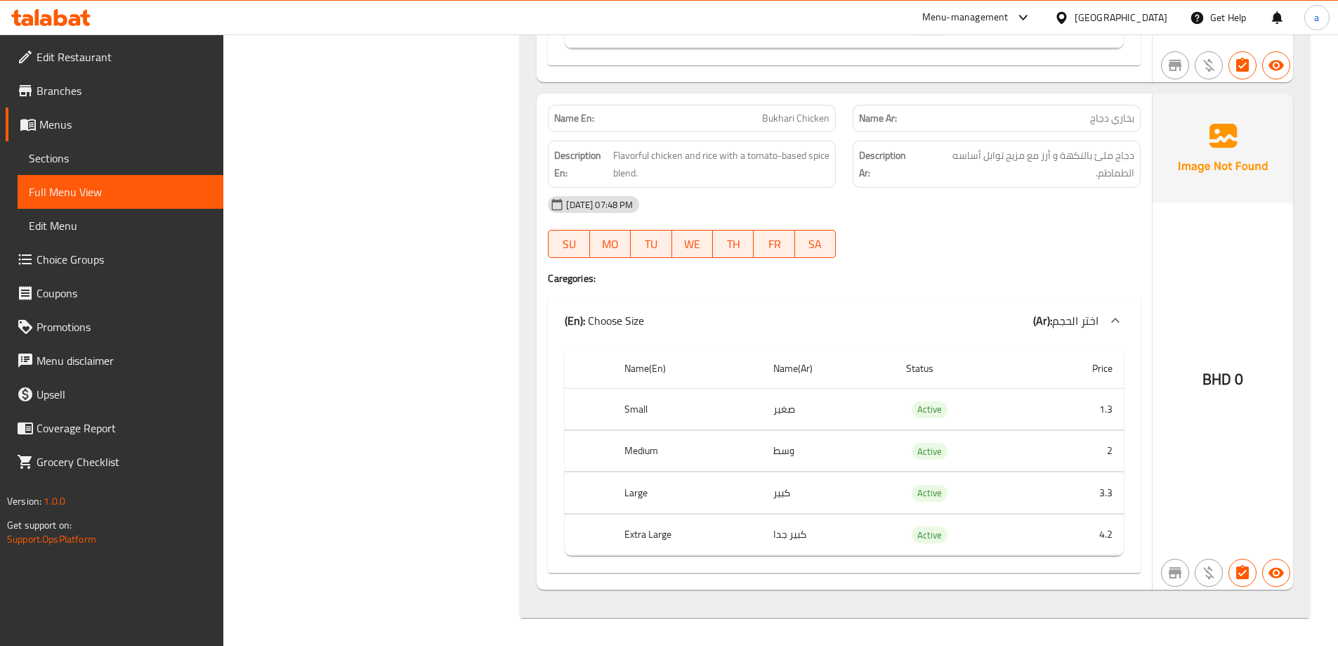
click at [991, 292] on div "Name En: Bukhari Chicken Name Ar: بخاري دجاج Description En: Flavorful chicken …" at bounding box center [844, 341] width 615 height 496
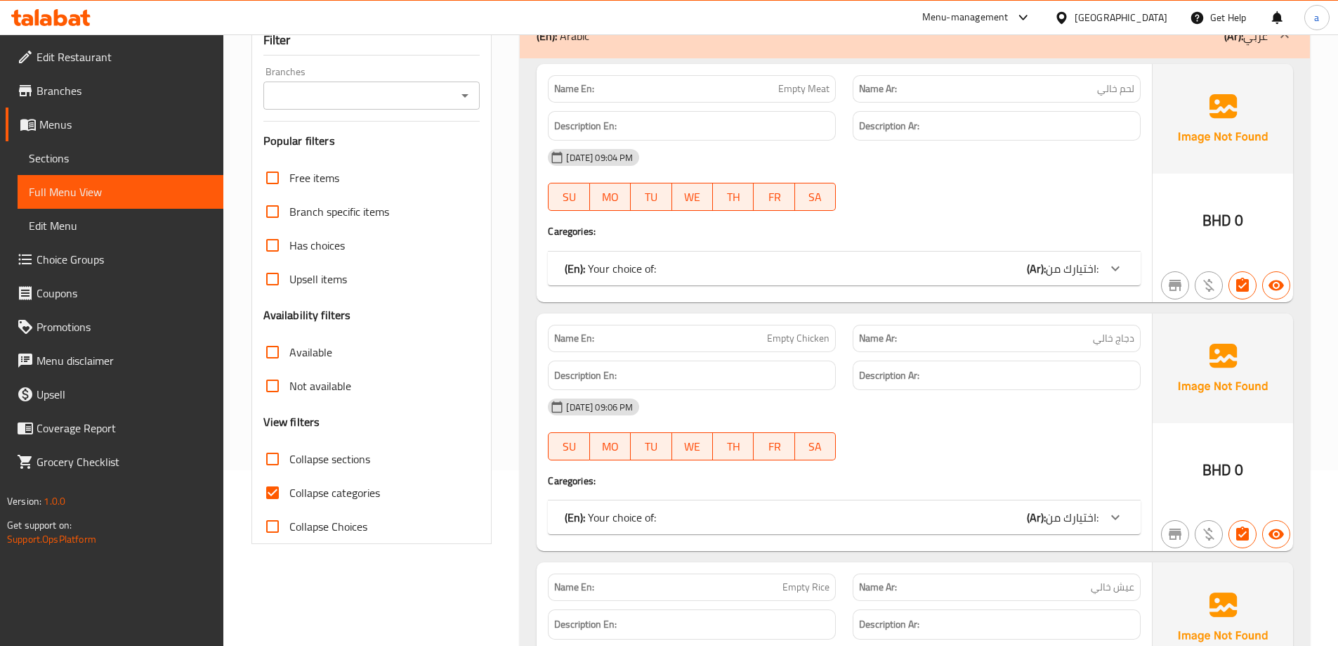
scroll to position [422, 0]
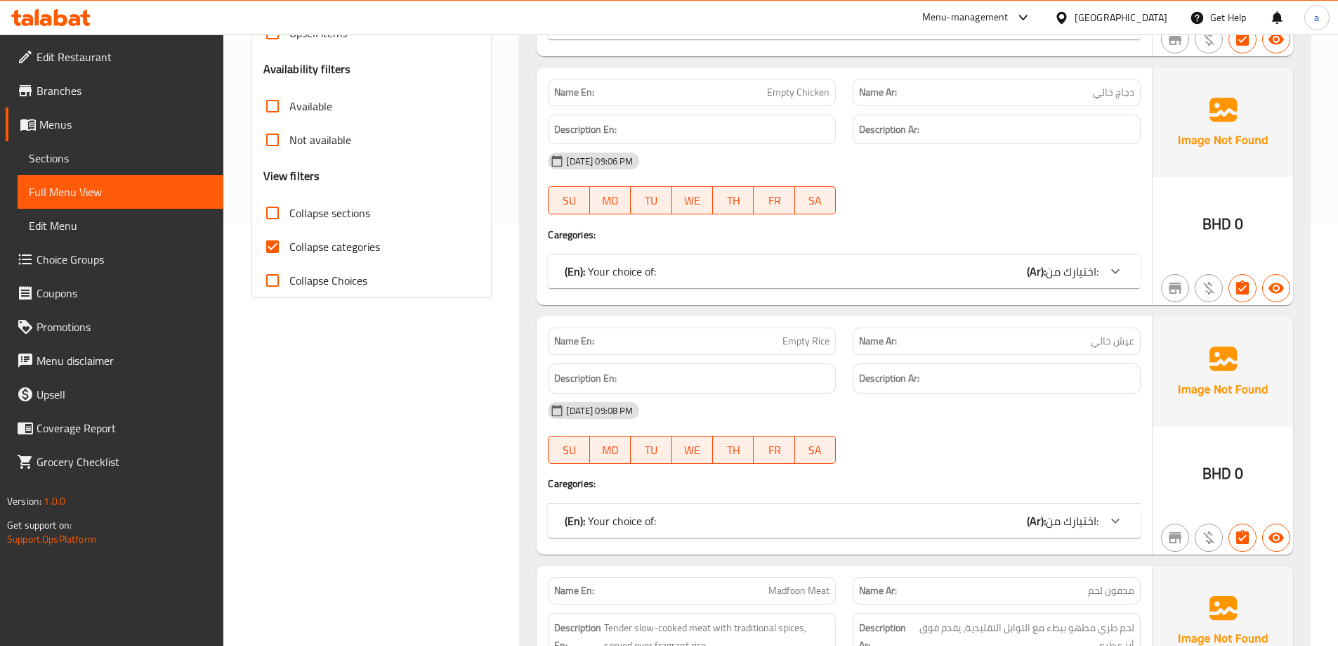
click at [332, 242] on span "Collapse categories" at bounding box center [334, 246] width 91 height 17
click at [289, 242] on input "Collapse categories" at bounding box center [273, 247] width 34 height 34
checkbox input "false"
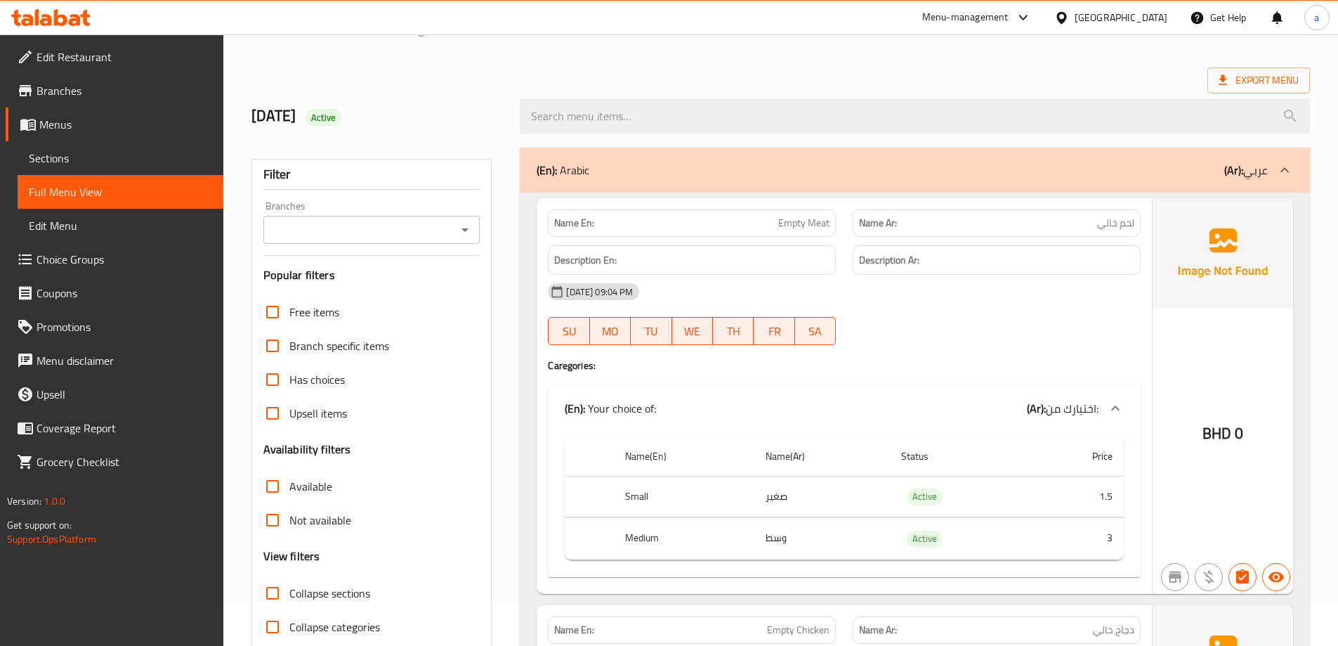
scroll to position [0, 0]
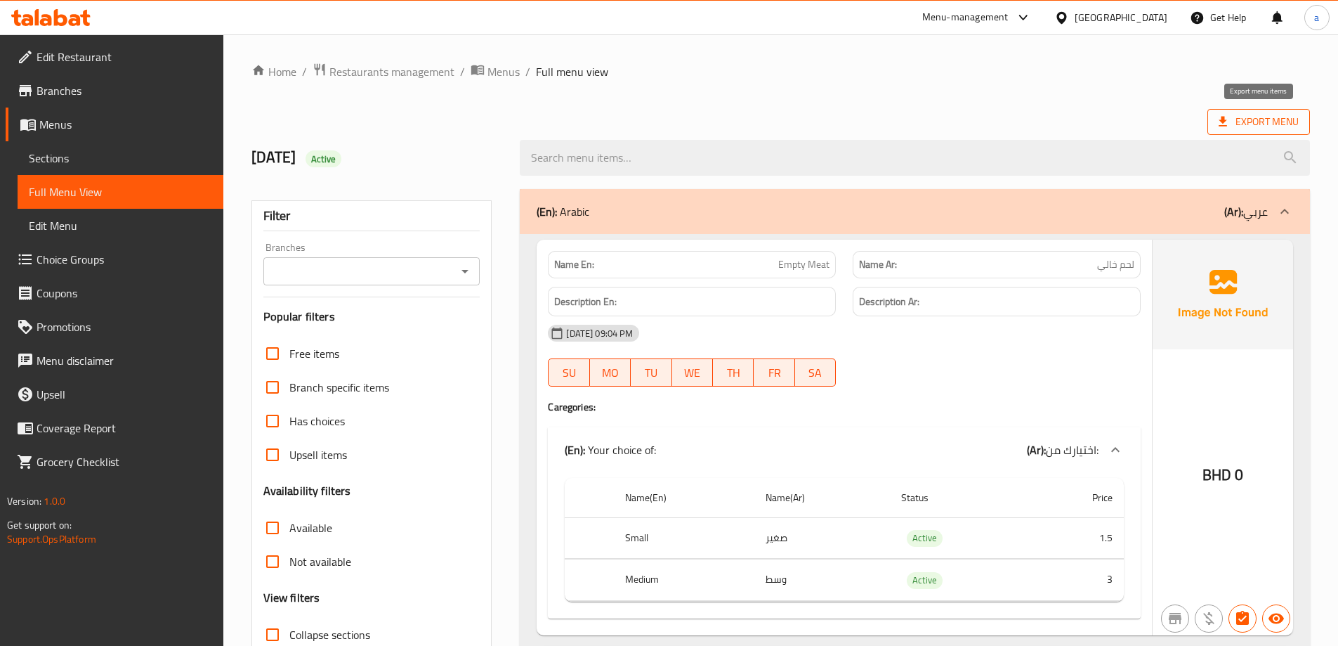
click at [1249, 125] on span "Export Menu" at bounding box center [1259, 122] width 80 height 18
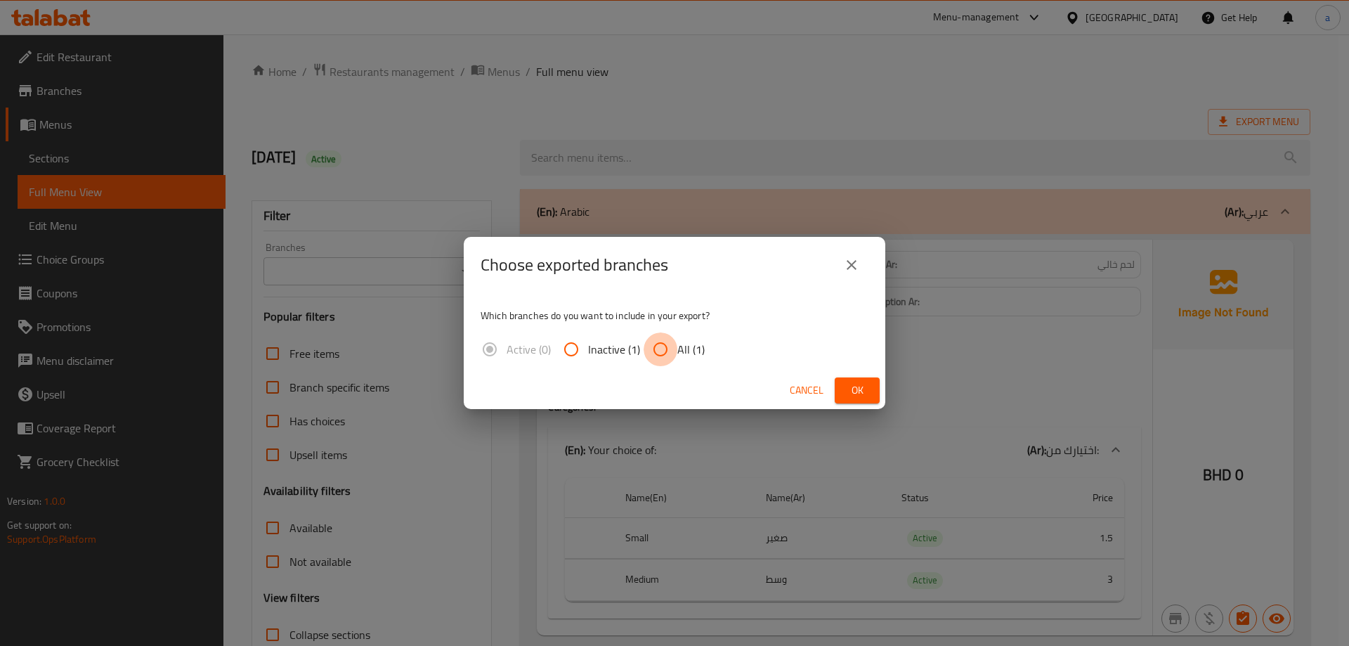
click at [664, 347] on input "All (1)" at bounding box center [661, 349] width 34 height 34
radio input "true"
click at [843, 393] on button "Ok" at bounding box center [857, 390] width 45 height 26
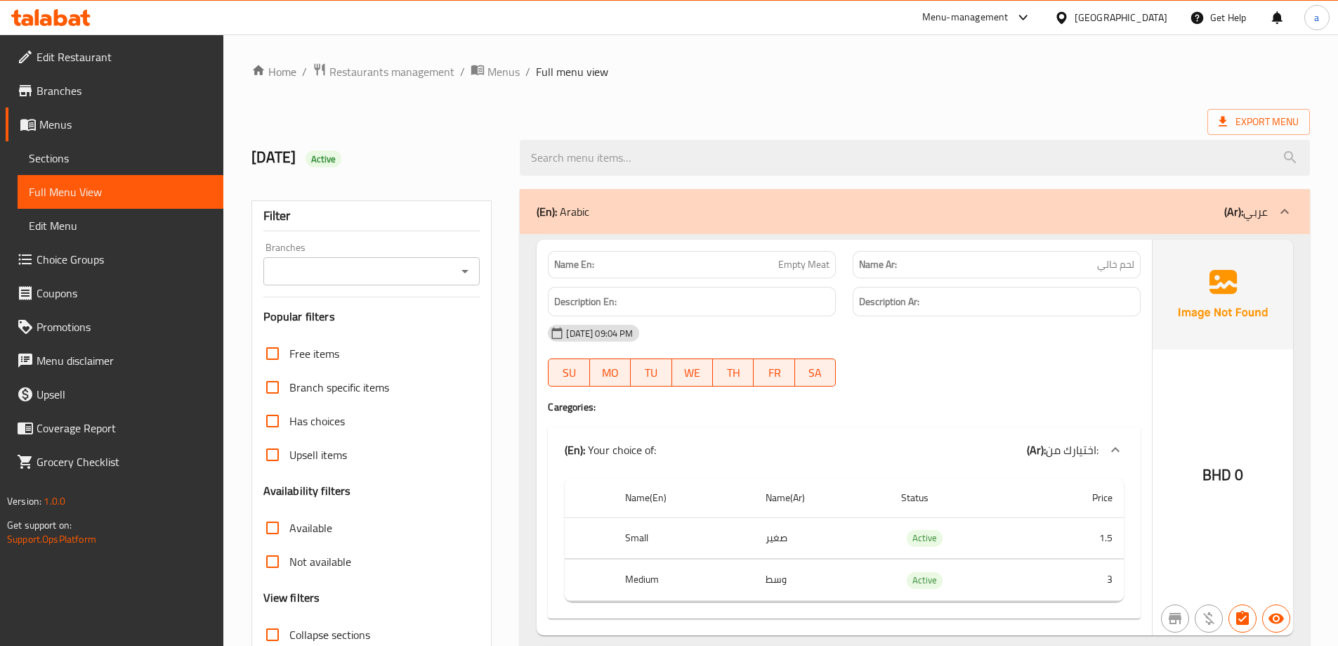
click at [807, 254] on div "Name En: Empty Meat" at bounding box center [692, 264] width 288 height 27
copy span "Empty Meat"
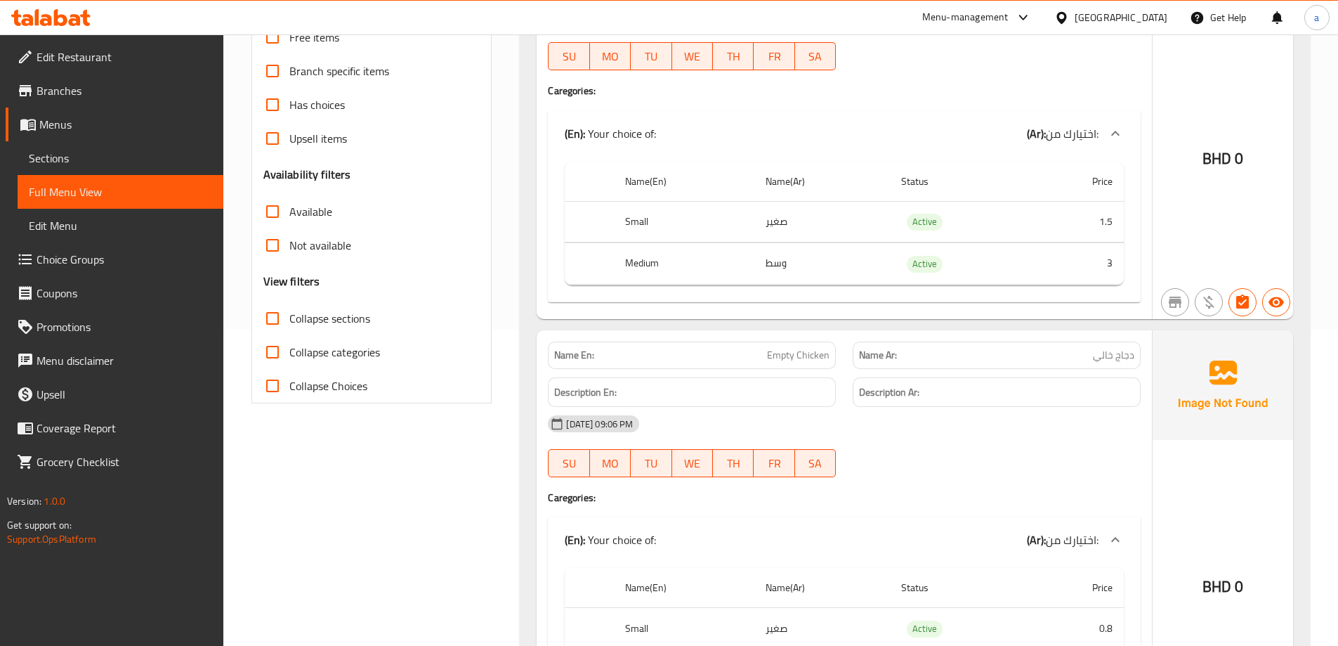
scroll to position [351, 0]
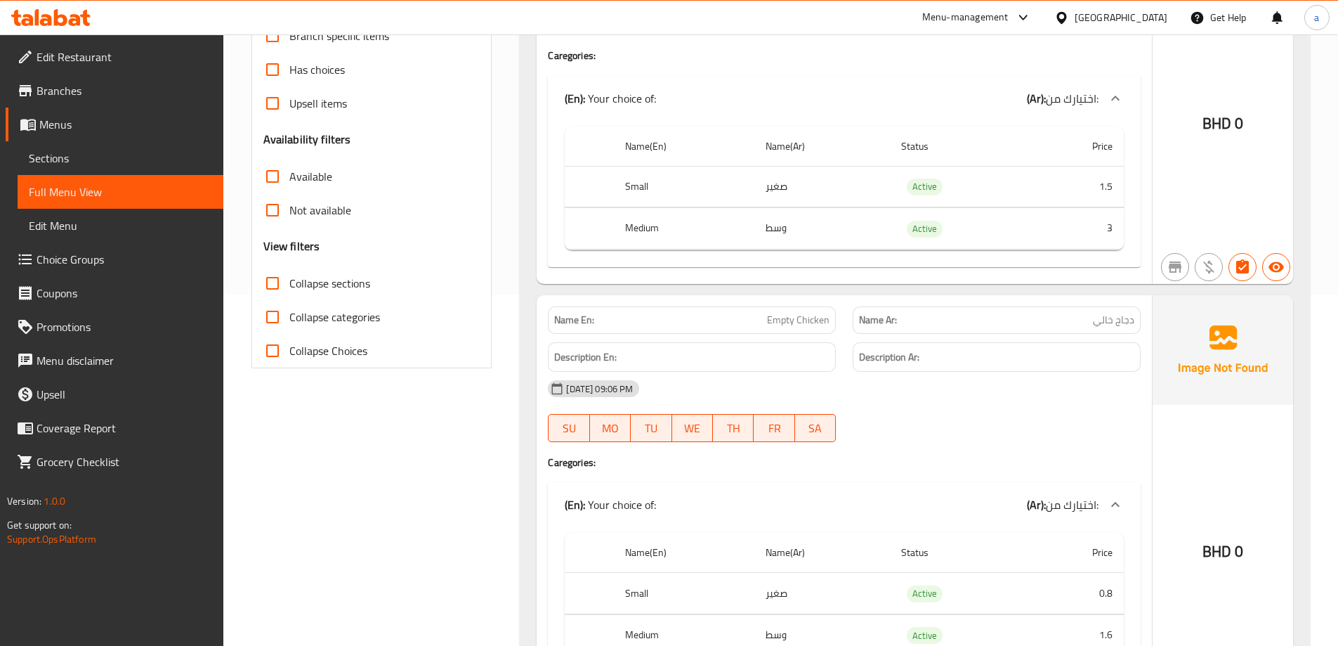
click at [782, 319] on span "Empty Chicken" at bounding box center [798, 320] width 63 height 15
copy span "Empty Chicken"
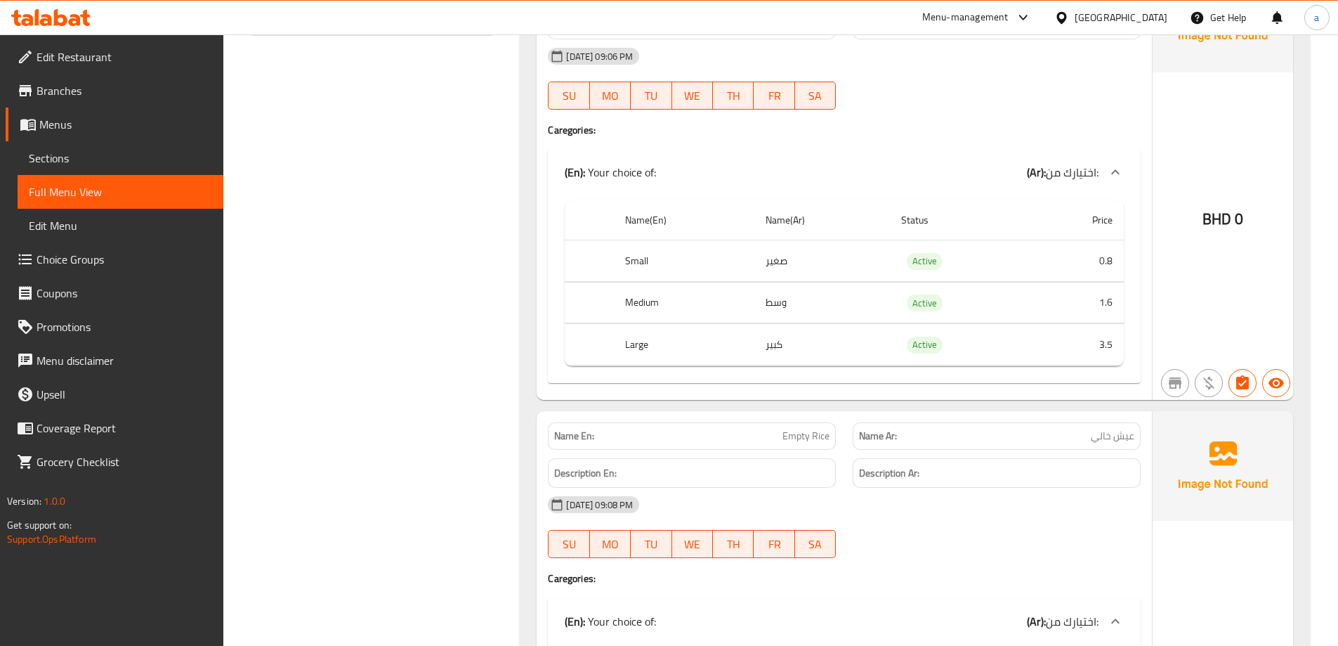
scroll to position [773, 0]
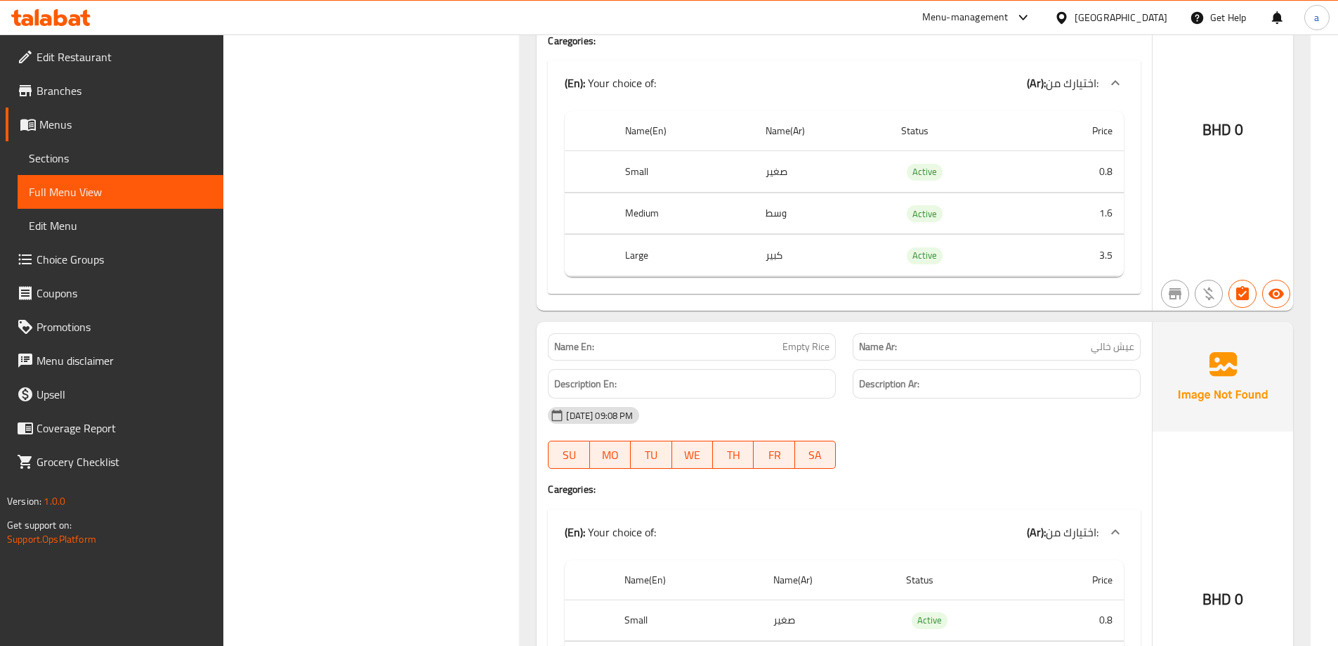
click at [793, 354] on span "Empty Rice" at bounding box center [806, 346] width 47 height 15
copy span "Empty Rice"
